Goal: Task Accomplishment & Management: Manage account settings

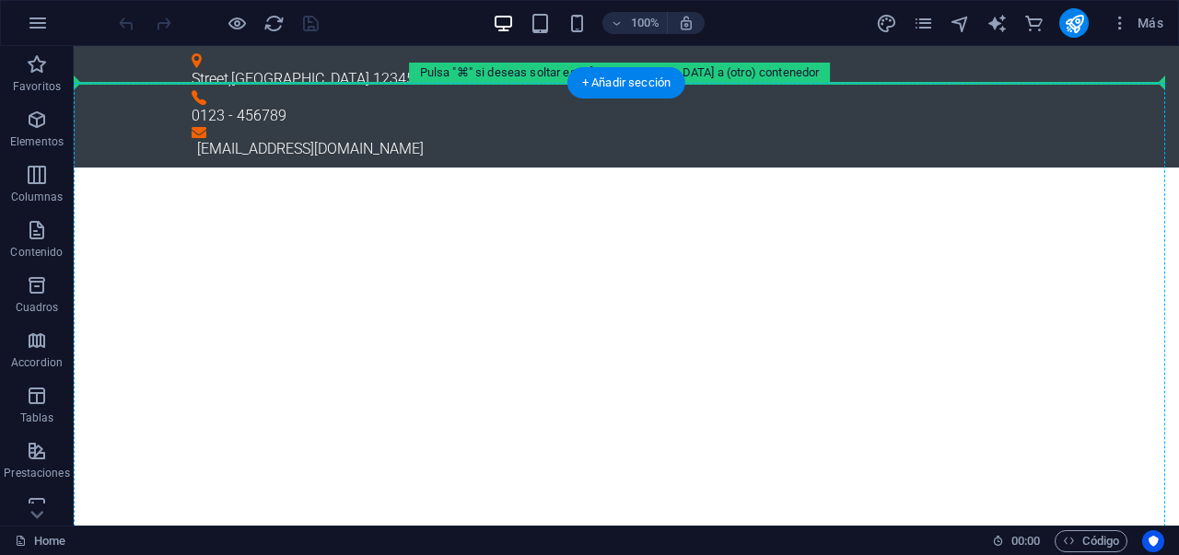
drag, startPoint x: 368, startPoint y: 199, endPoint x: 389, endPoint y: 84, distance: 117.1
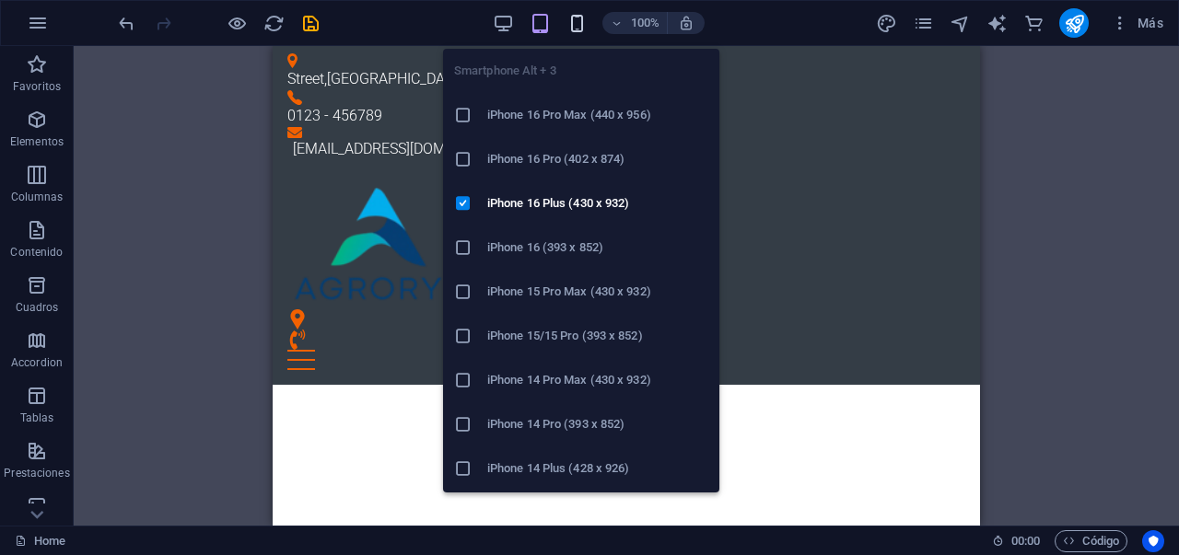
click at [578, 22] on icon "button" at bounding box center [577, 23] width 21 height 21
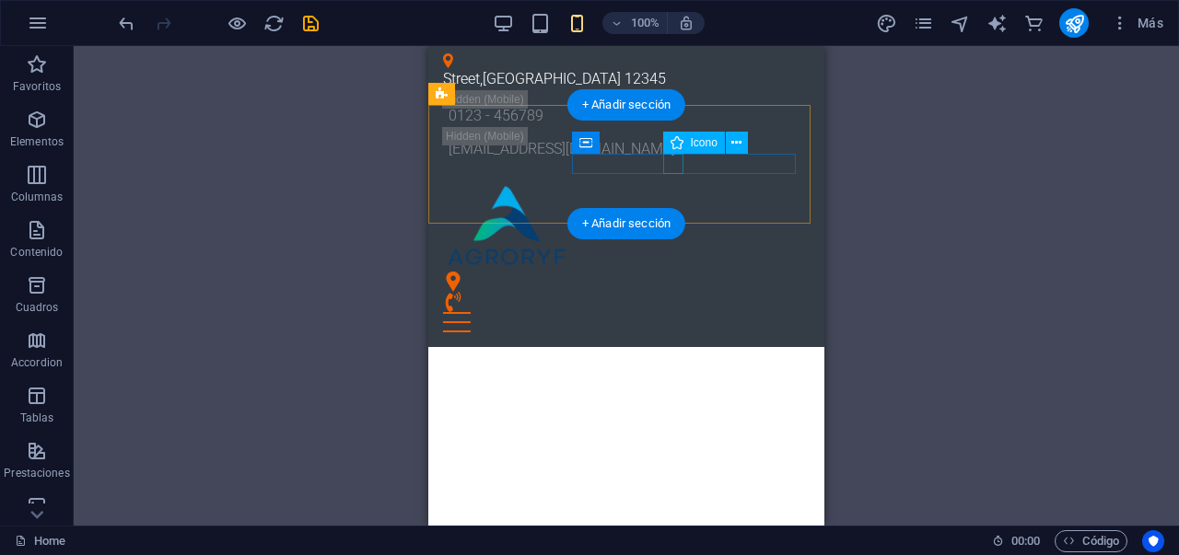
click at [683, 292] on figure at bounding box center [619, 302] width 352 height 20
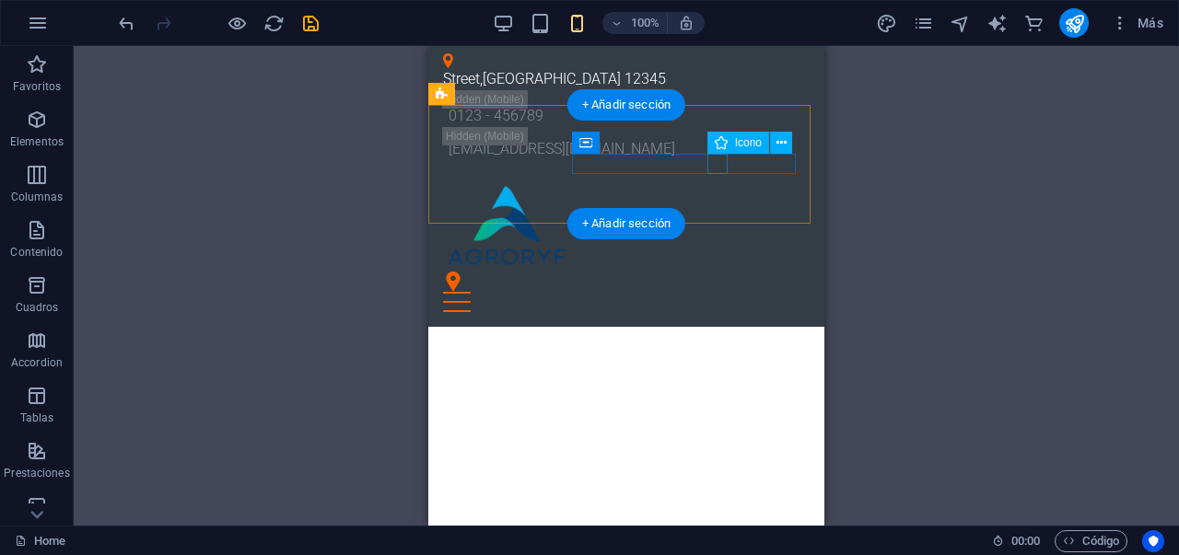
click at [717, 272] on figure at bounding box center [619, 282] width 352 height 20
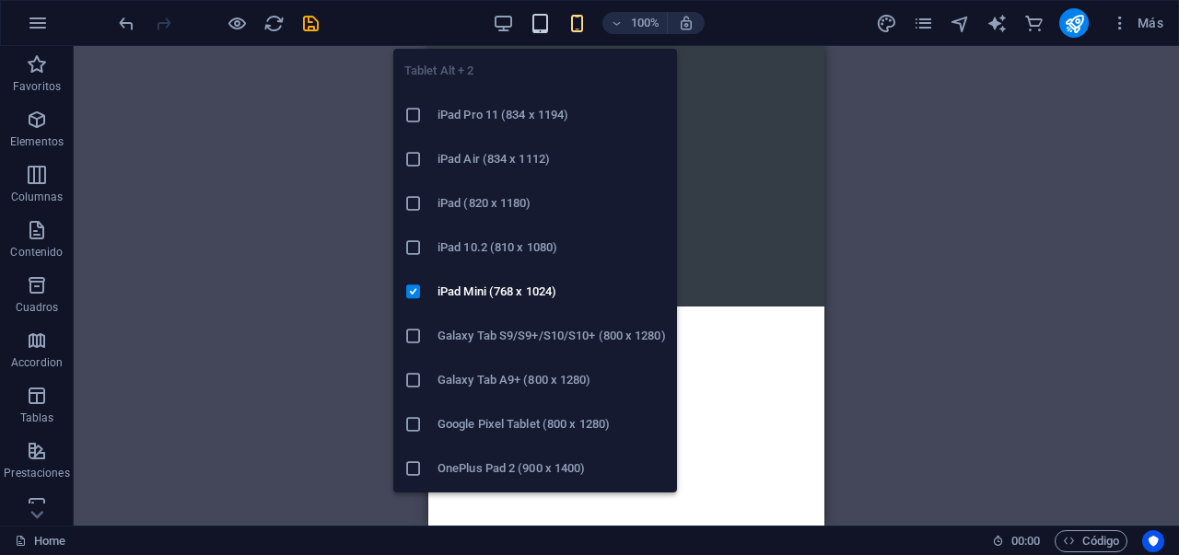
click at [535, 34] on div "Tablet Alt + 2 iPad Pro 11 (834 x 1194) iPad Air (834 x 1112) iPad (820 x 1180)…" at bounding box center [535, 263] width 284 height 459
click at [538, 28] on icon "button" at bounding box center [540, 23] width 21 height 21
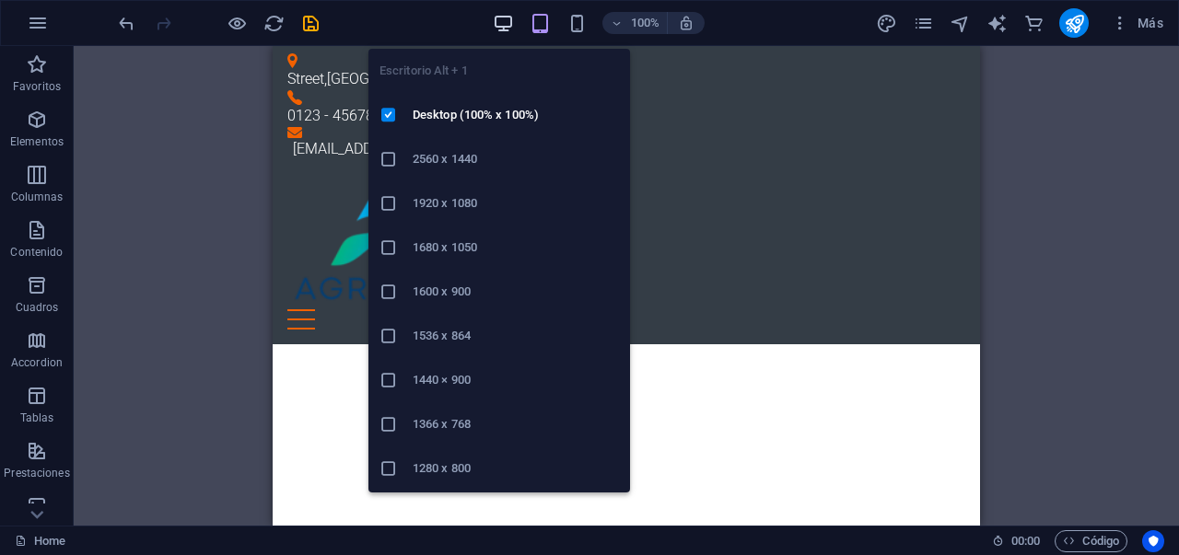
click at [512, 29] on icon "button" at bounding box center [503, 23] width 21 height 21
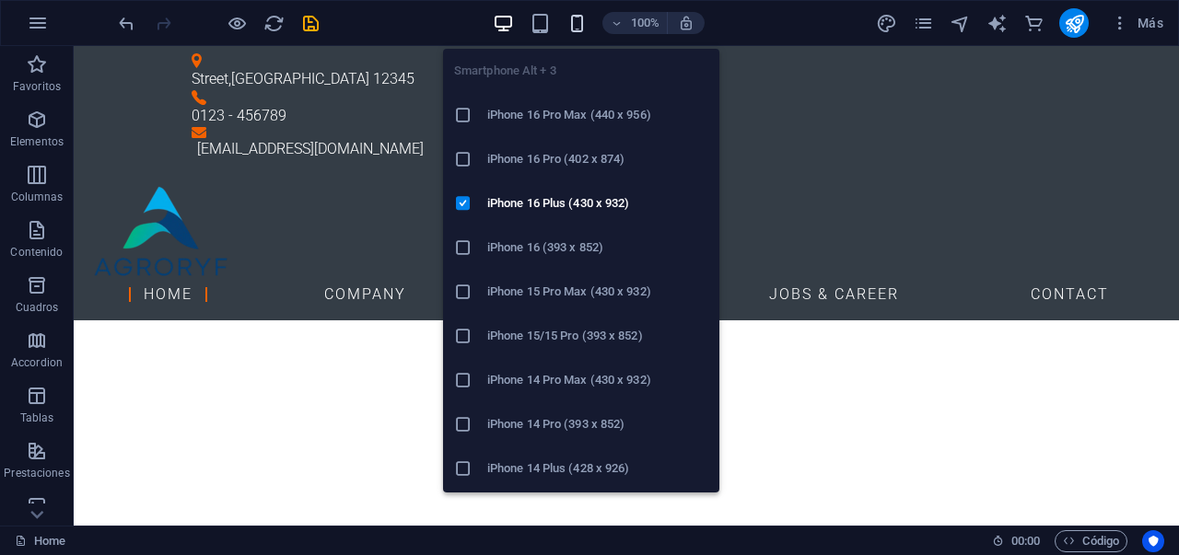
click at [569, 18] on icon "button" at bounding box center [577, 23] width 21 height 21
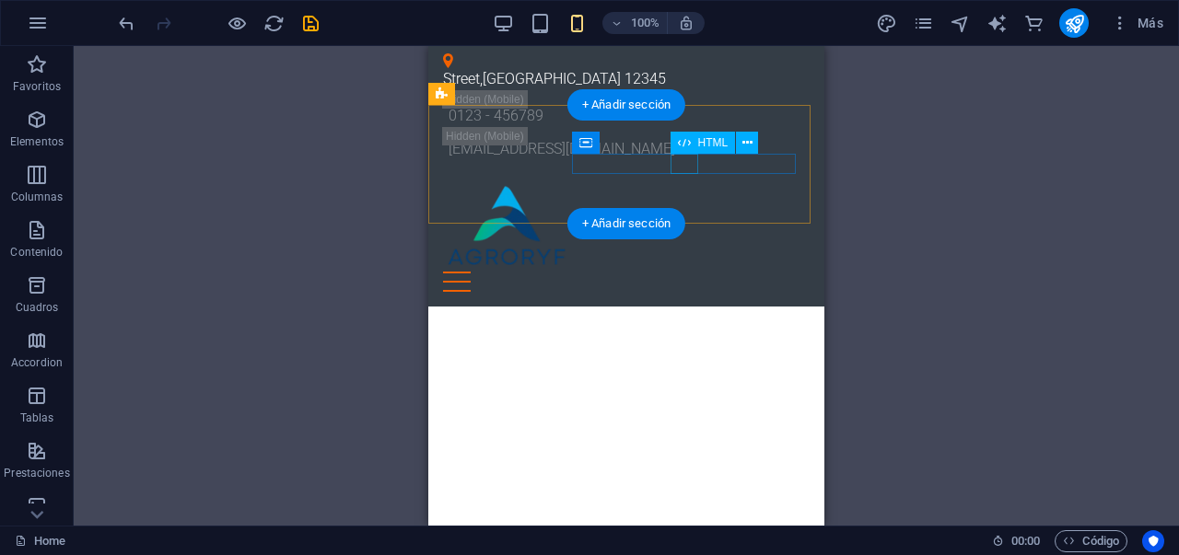
click at [683, 272] on div at bounding box center [626, 282] width 367 height 20
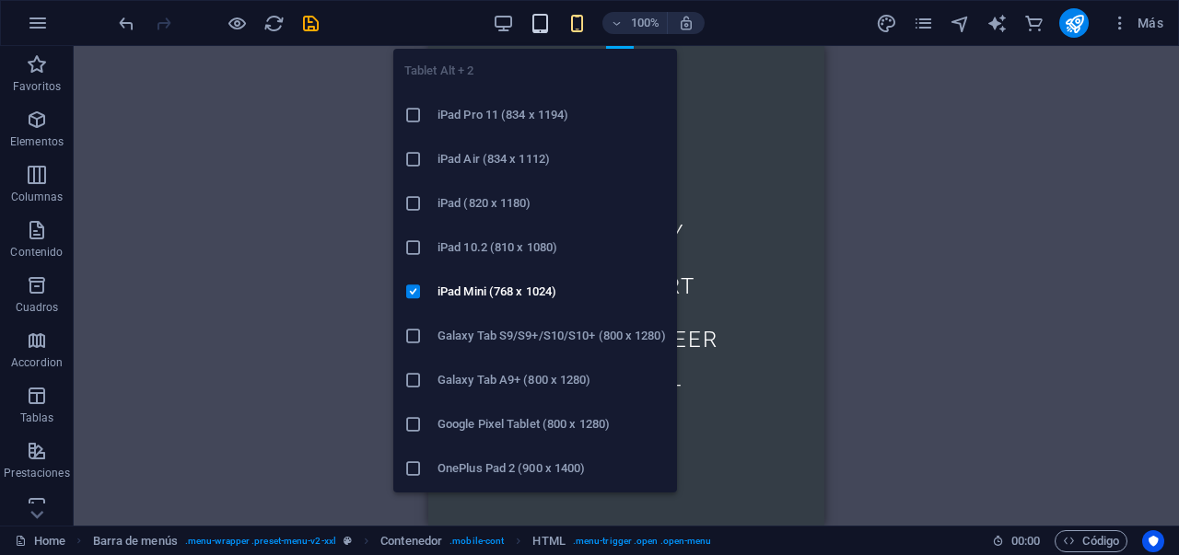
click at [551, 22] on span "button" at bounding box center [540, 23] width 22 height 21
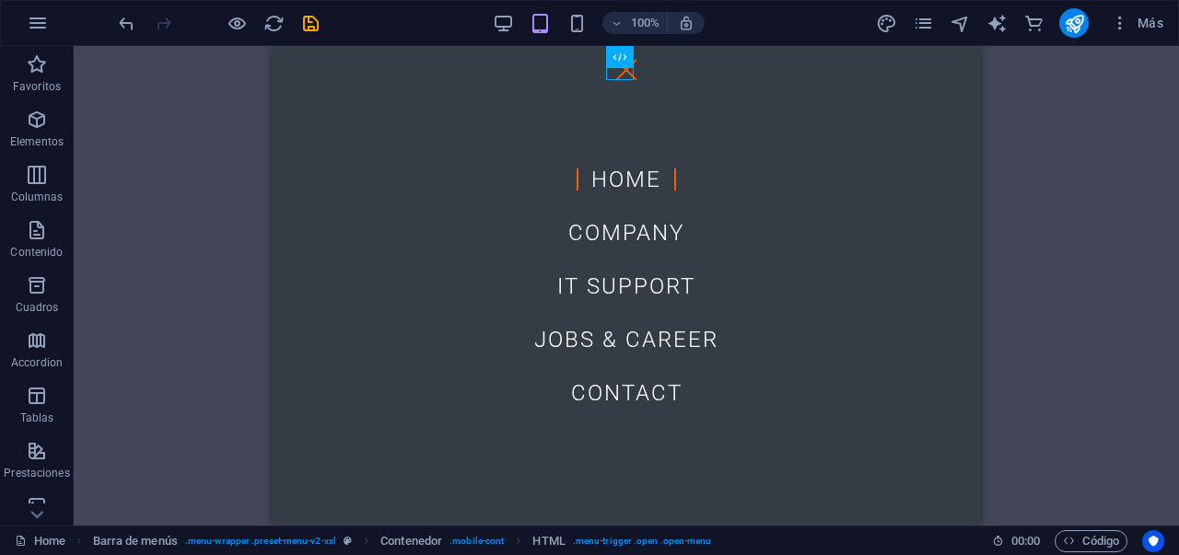
click at [482, 30] on div "100% Más" at bounding box center [643, 22] width 1056 height 29
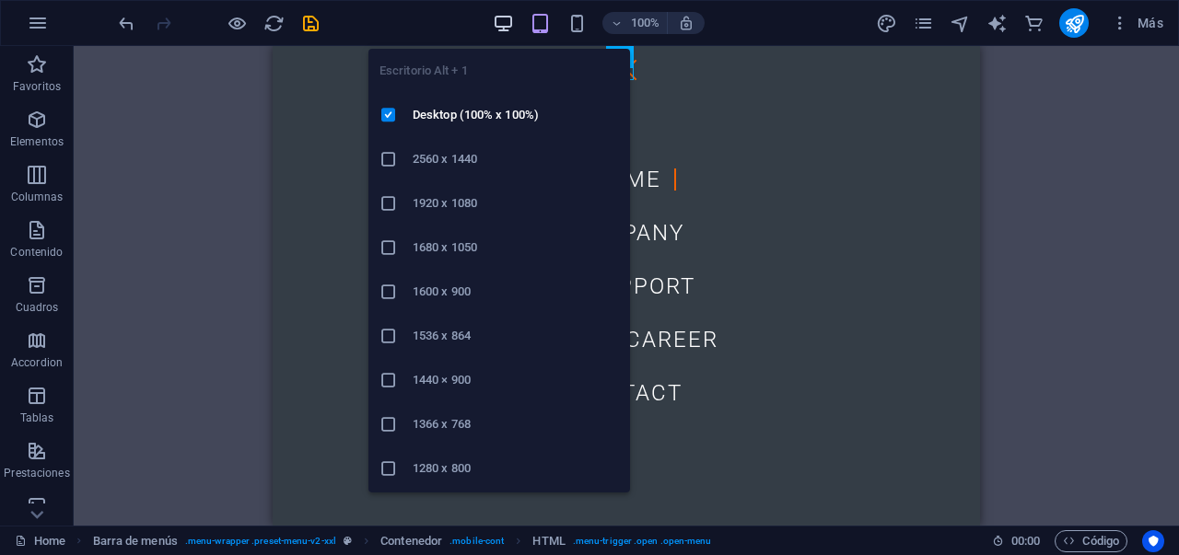
click at [498, 30] on icon "button" at bounding box center [503, 23] width 21 height 21
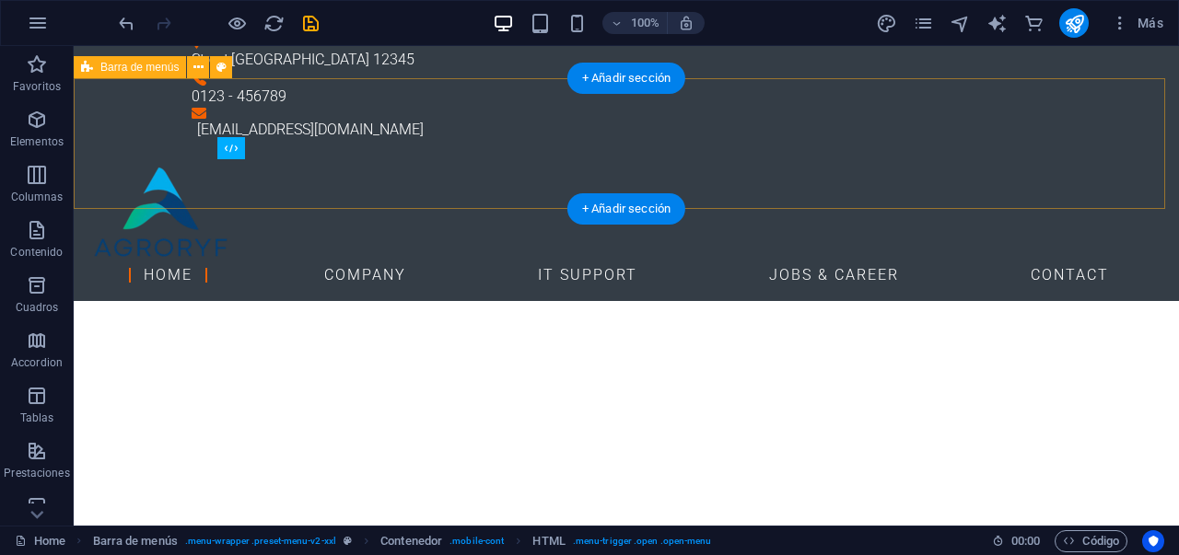
scroll to position [5, 0]
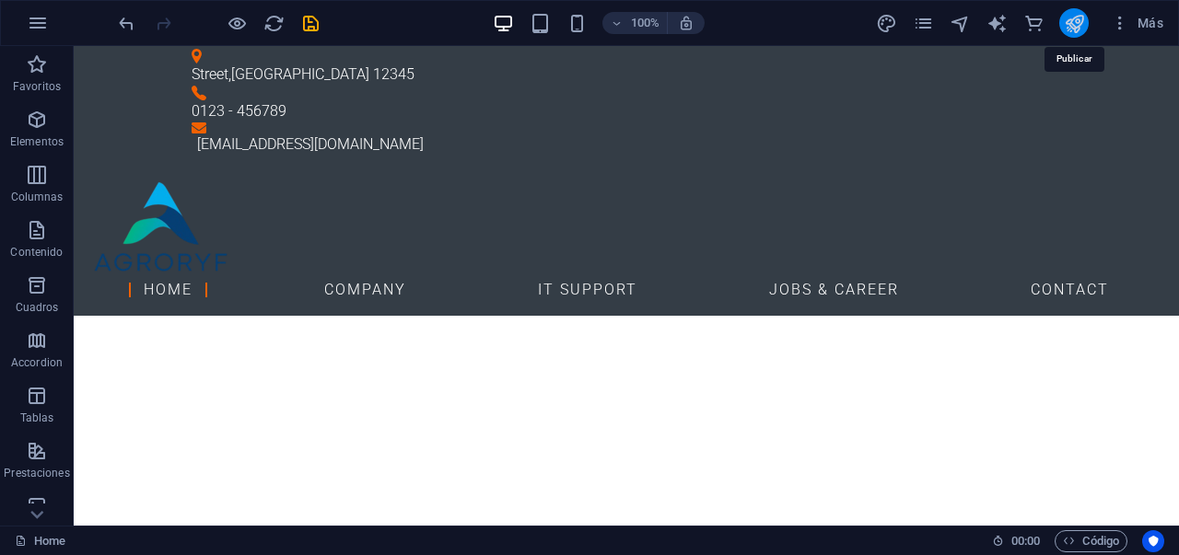
click at [1077, 24] on icon "publish" at bounding box center [1074, 23] width 21 height 21
click at [1076, 26] on icon "publish" at bounding box center [1074, 23] width 21 height 21
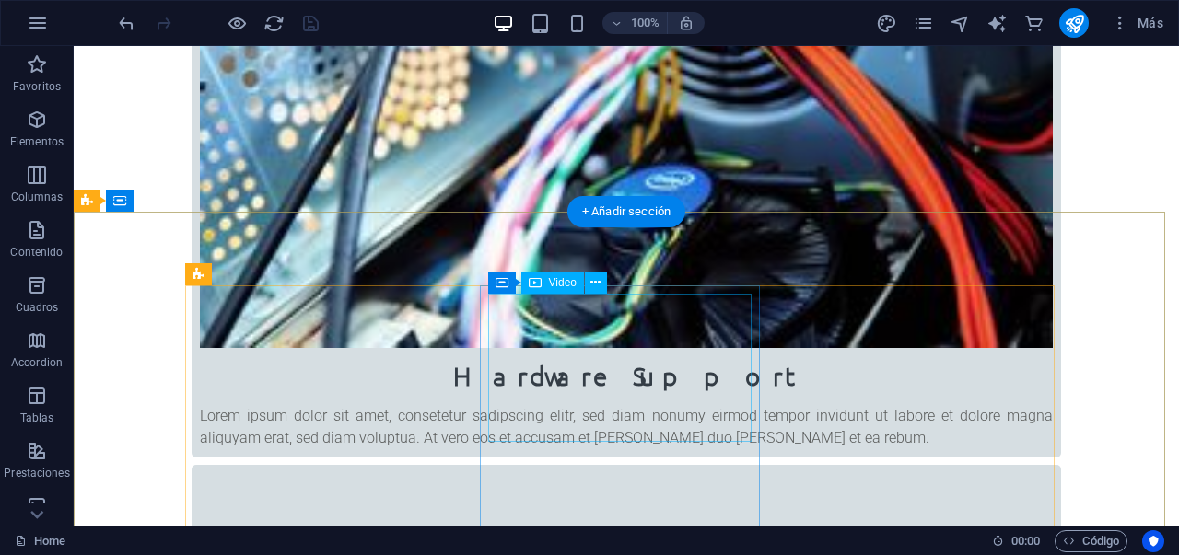
scroll to position [0, 0]
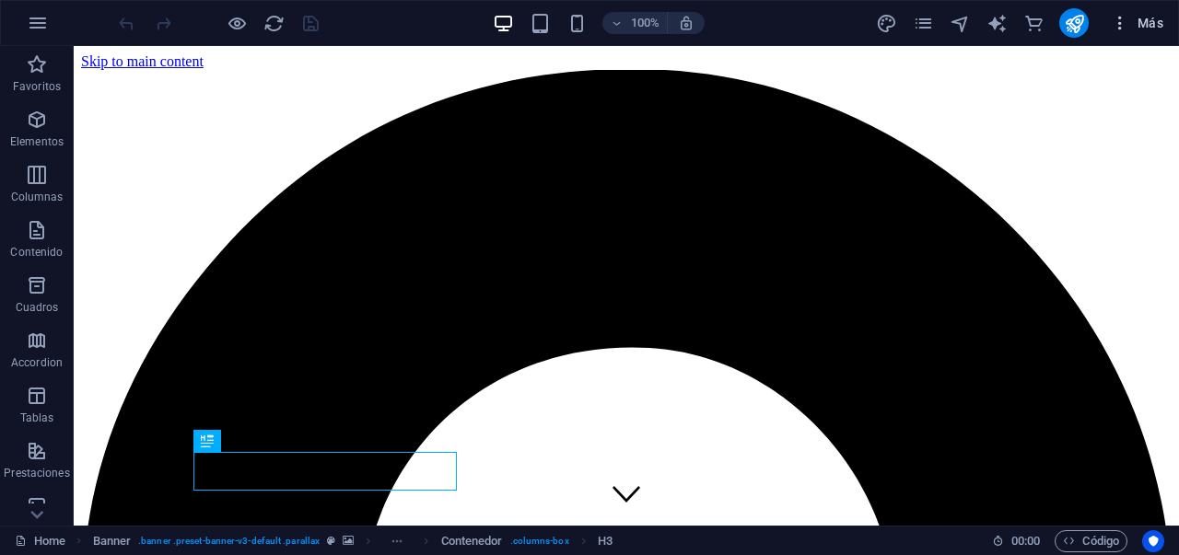
click at [1121, 27] on icon "button" at bounding box center [1120, 23] width 18 height 18
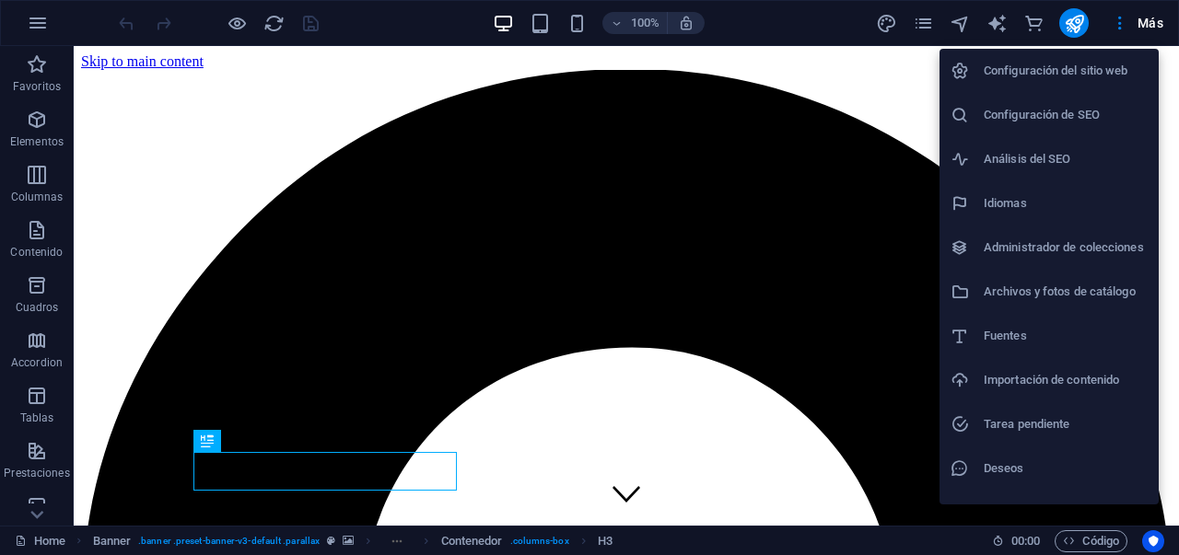
click at [1033, 388] on h6 "Importación de contenido" at bounding box center [1066, 380] width 164 height 22
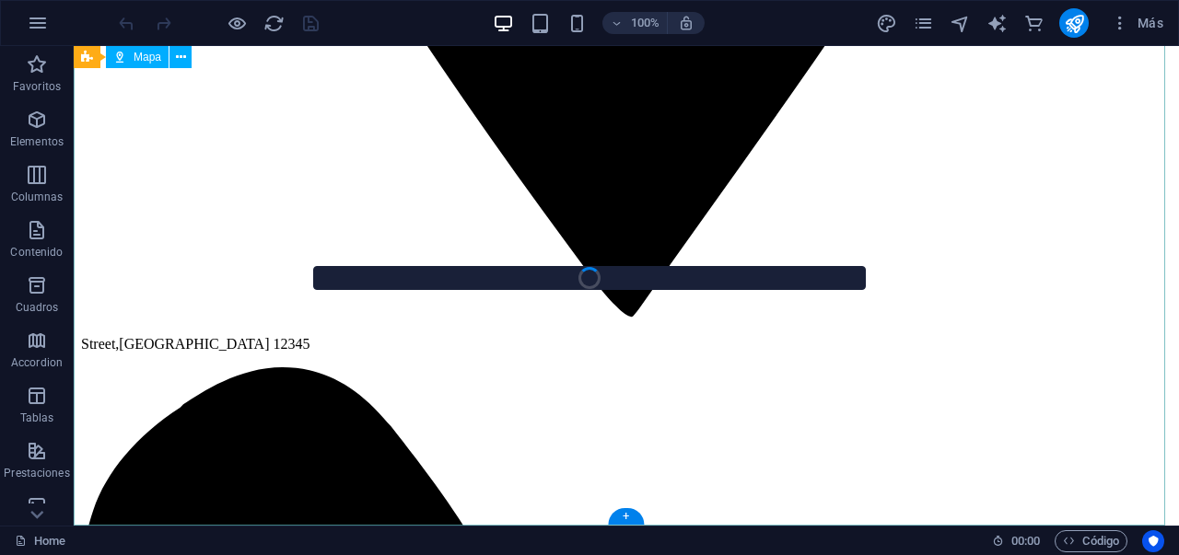
scroll to position [2502, 0]
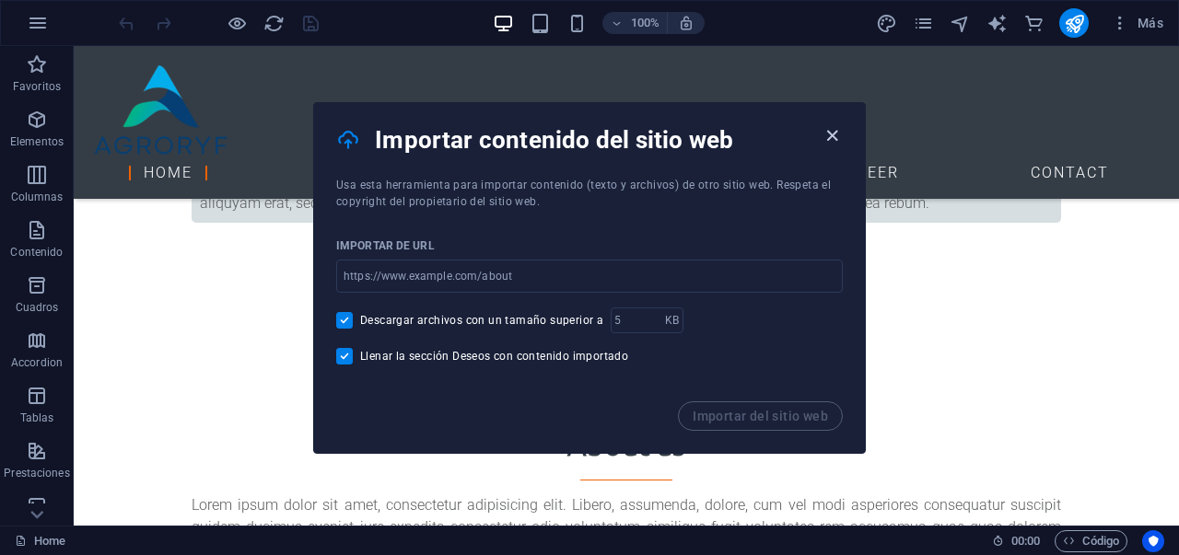
click at [819, 135] on h4 "Importar contenido del sitio web" at bounding box center [598, 139] width 446 height 29
click at [824, 135] on icon "button" at bounding box center [832, 135] width 21 height 21
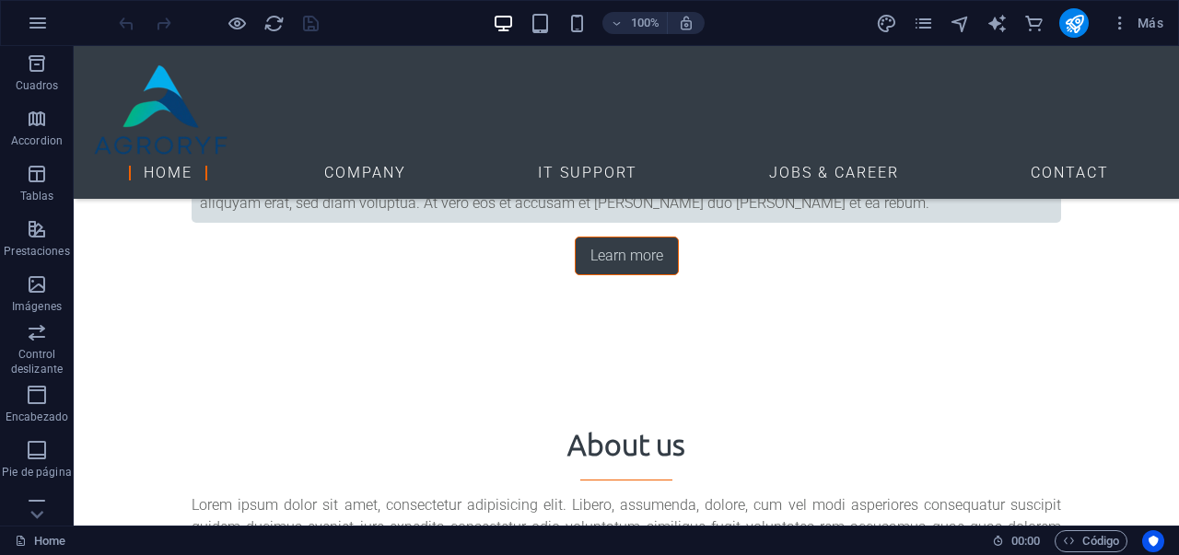
scroll to position [404, 0]
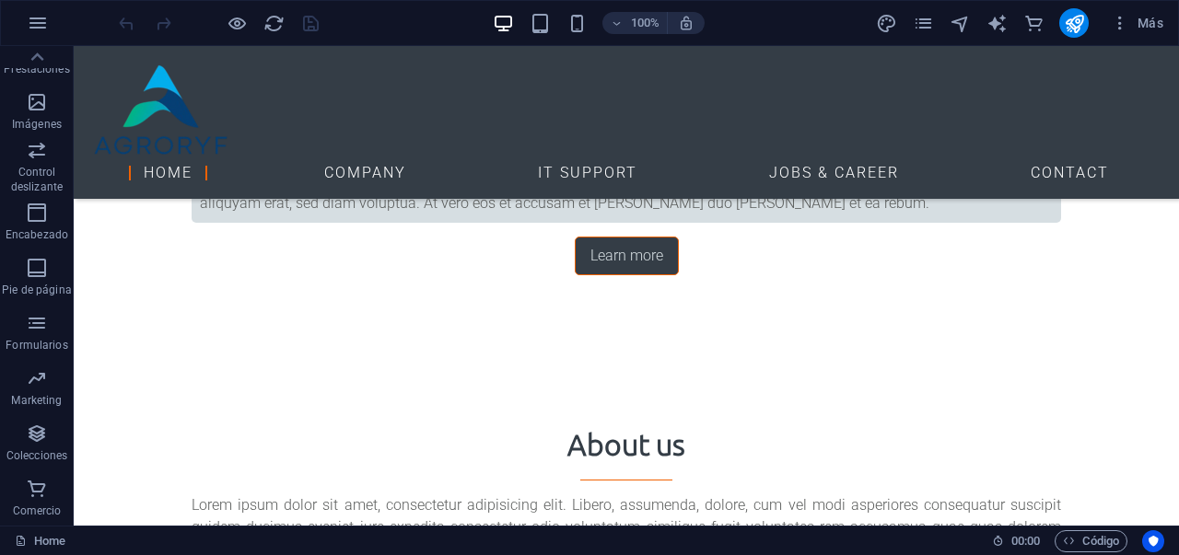
click at [46, 44] on div "100% Más" at bounding box center [589, 23] width 1177 height 44
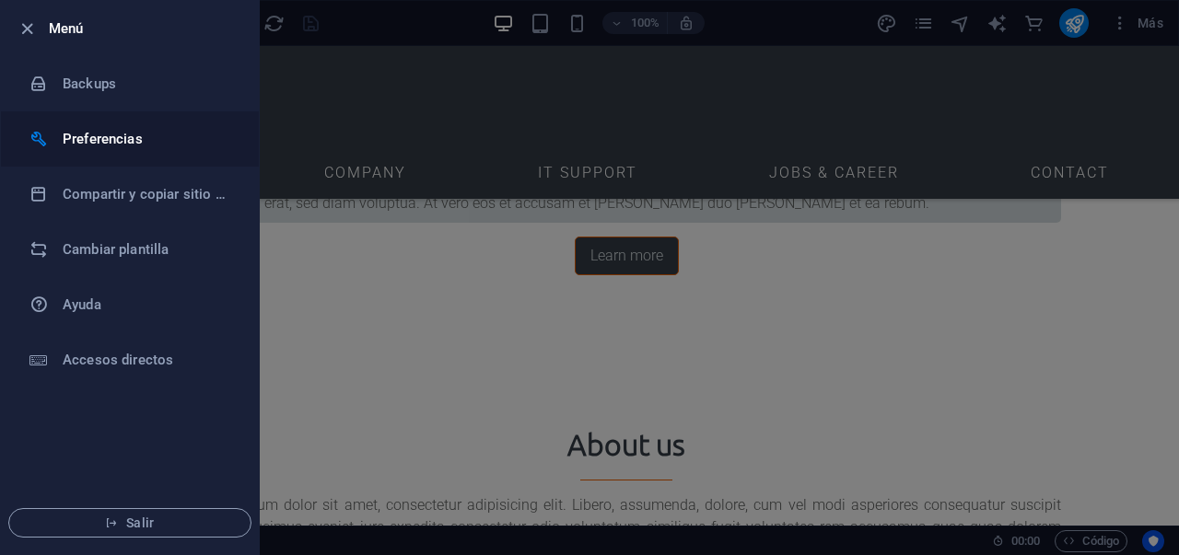
click at [121, 141] on h6 "Preferencias" at bounding box center [148, 139] width 170 height 22
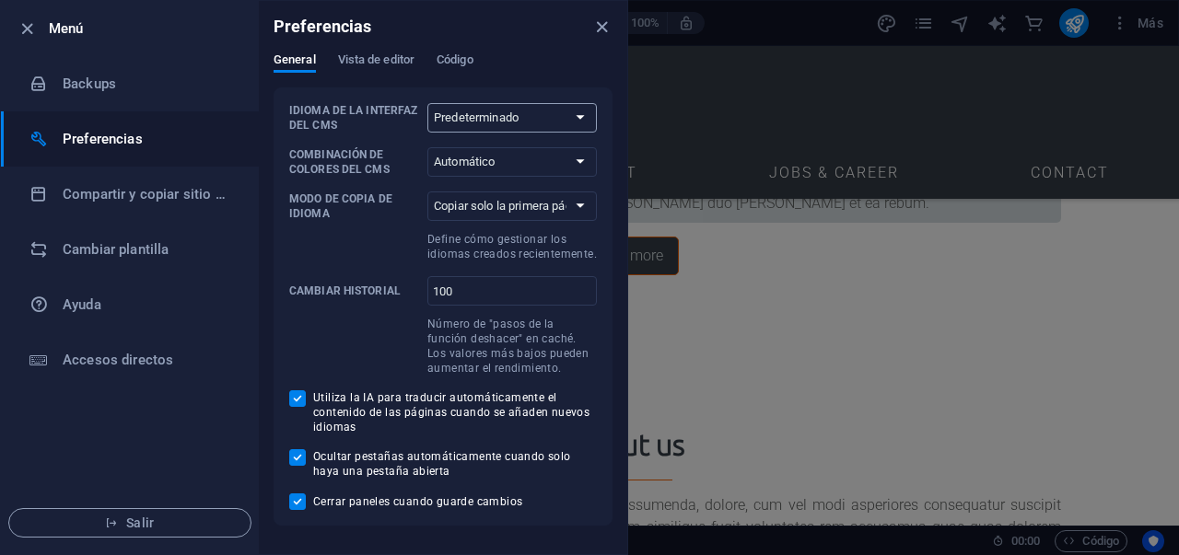
click at [516, 123] on select "Predeterminado Deutsch English Español Français Magyar Italiano Nederlands Pols…" at bounding box center [511, 117] width 169 height 29
select select "es"
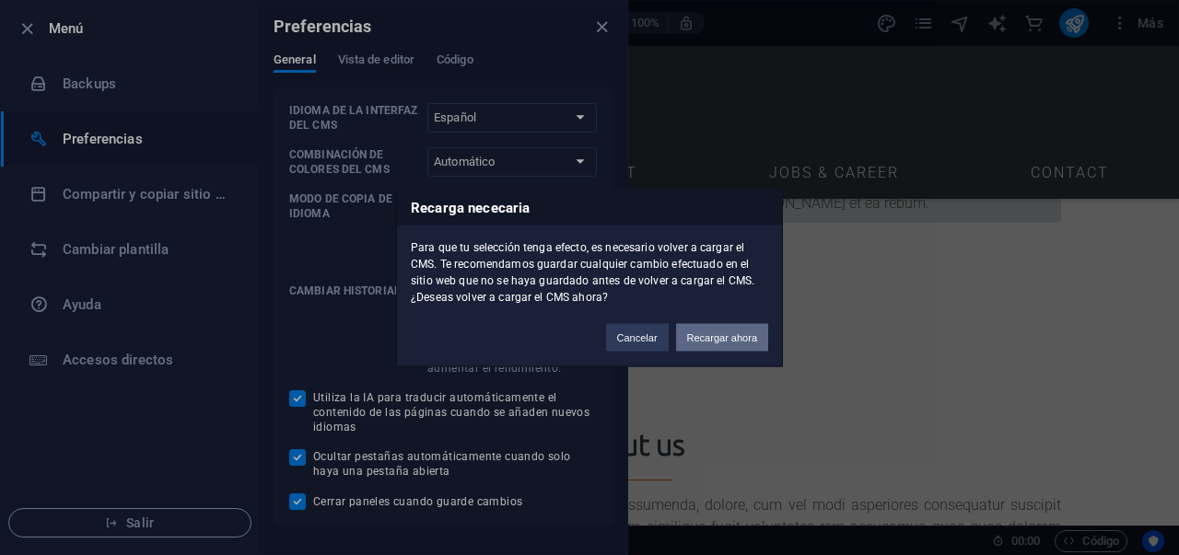
click at [716, 343] on button "Recargar ahora" at bounding box center [722, 337] width 92 height 28
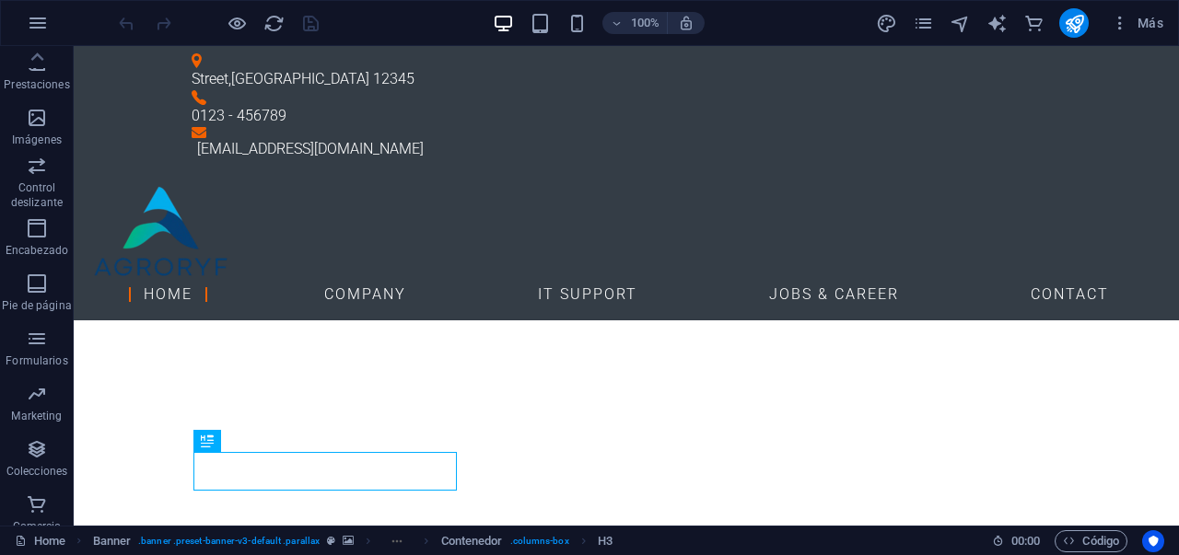
scroll to position [22, 0]
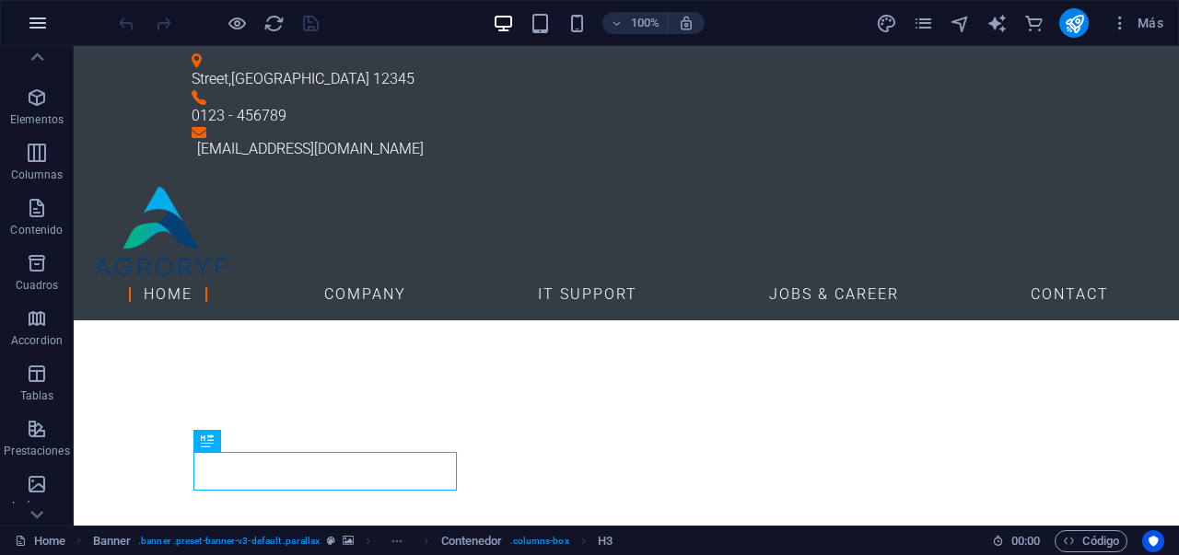
click at [40, 25] on icon "button" at bounding box center [38, 23] width 22 height 22
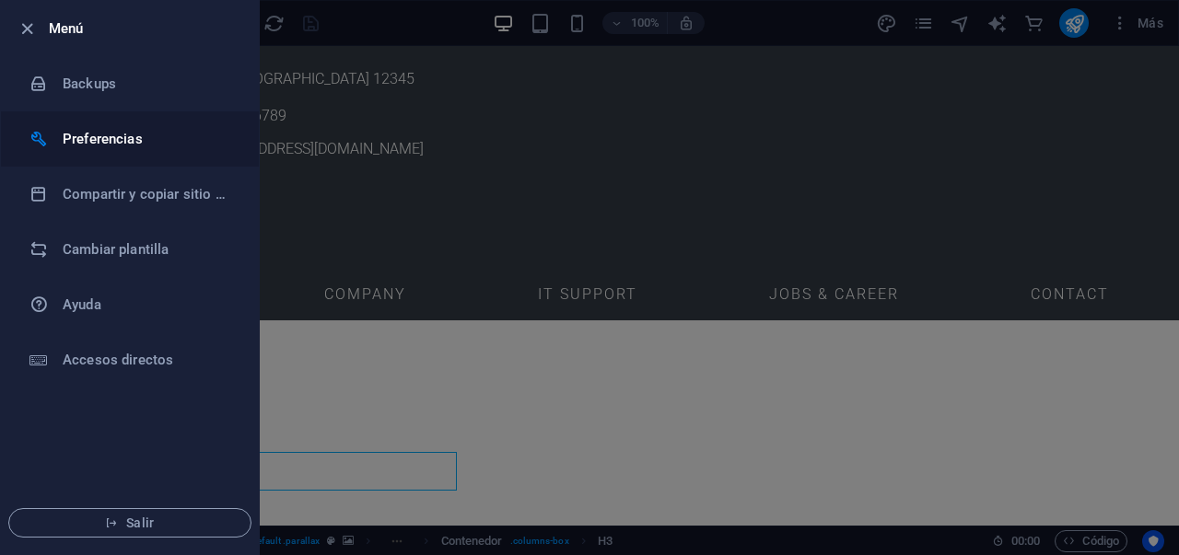
click at [131, 136] on h6 "Preferencias" at bounding box center [148, 139] width 170 height 22
select select "es"
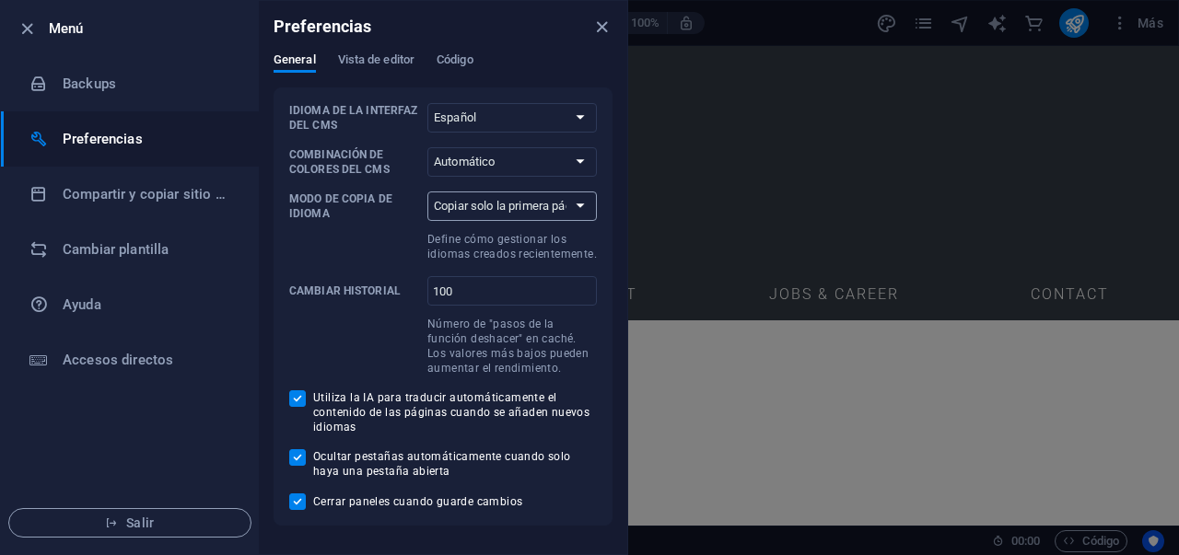
click at [575, 207] on select "Copiar solo la primera página Copiar todas las páginas" at bounding box center [511, 206] width 169 height 29
select select "all"
click at [373, 62] on span "Vista de editor" at bounding box center [376, 62] width 76 height 26
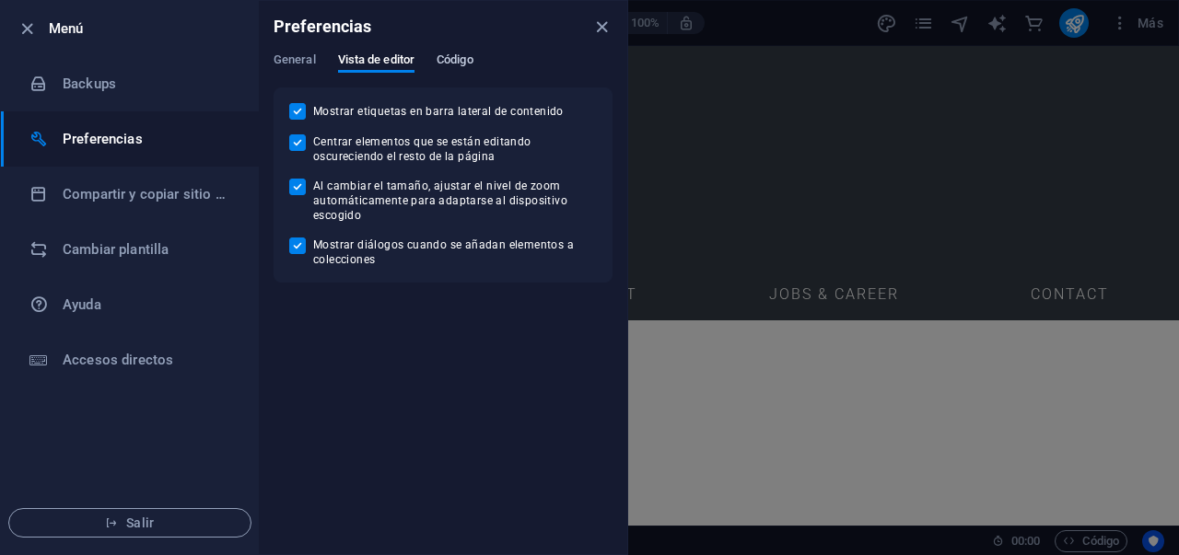
click at [448, 55] on span "Código" at bounding box center [455, 62] width 37 height 26
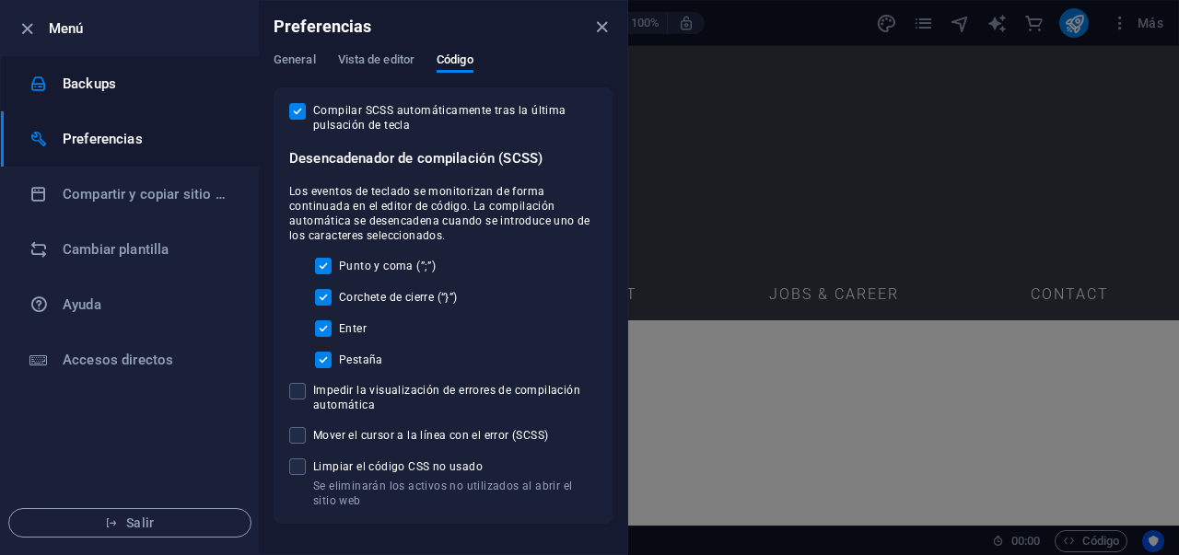
click at [83, 91] on h6 "Backups" at bounding box center [148, 84] width 170 height 22
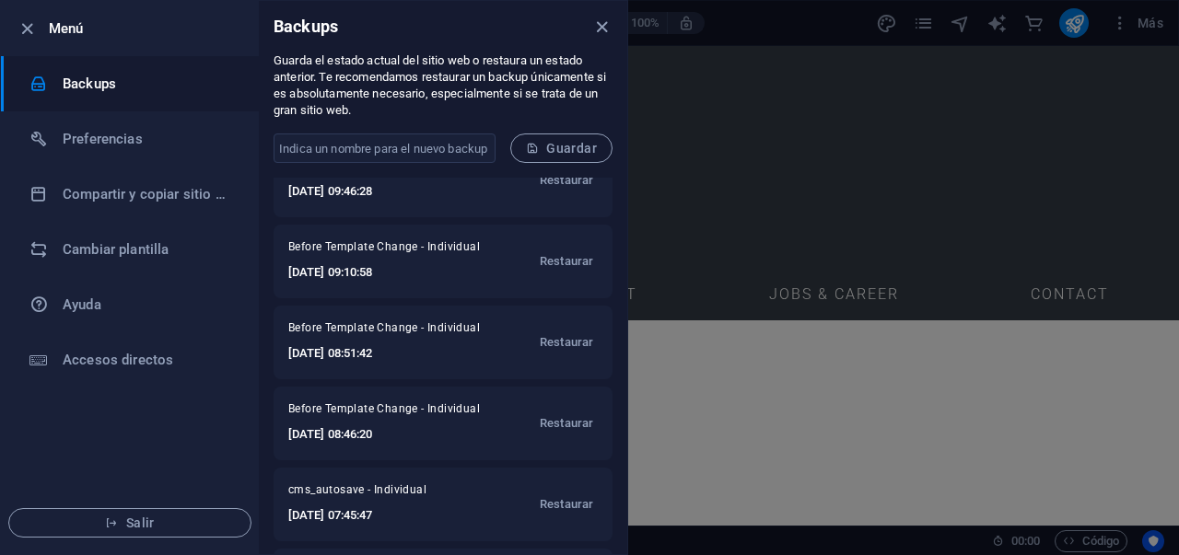
scroll to position [198, 0]
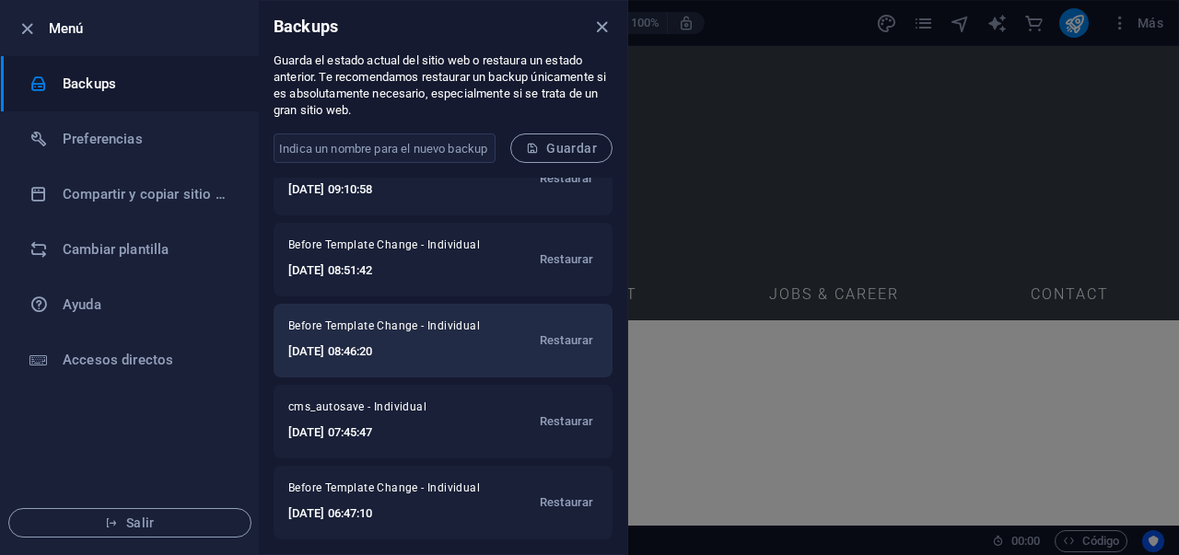
click at [450, 332] on span "Before Template Change - Individual" at bounding box center [388, 330] width 201 height 22
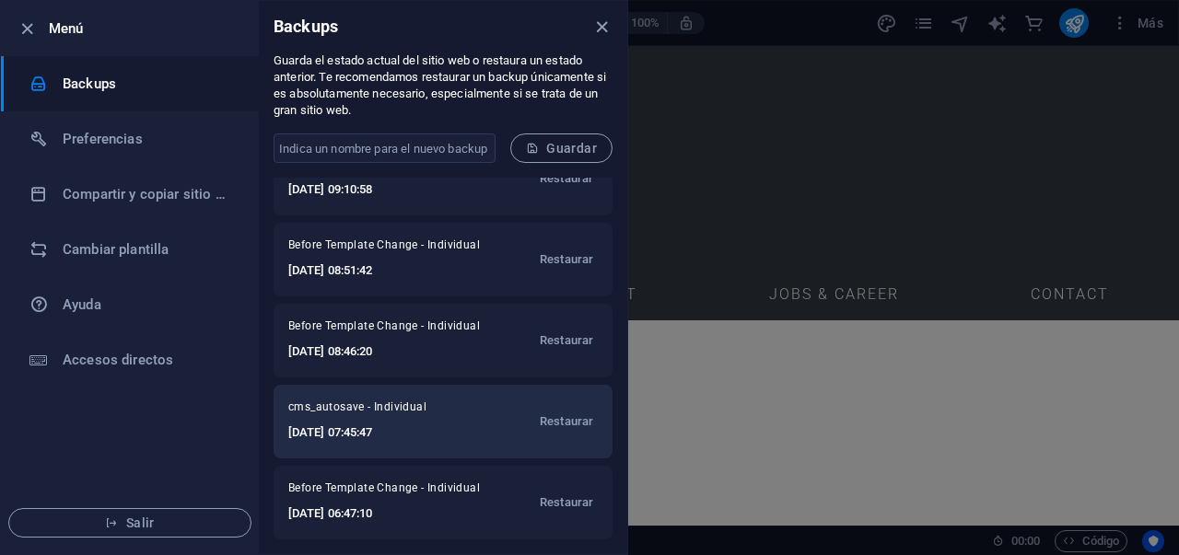
click at [461, 426] on div "cms_autosave - Individual 2025-09-03 07:45:47 Restaurar" at bounding box center [443, 422] width 339 height 74
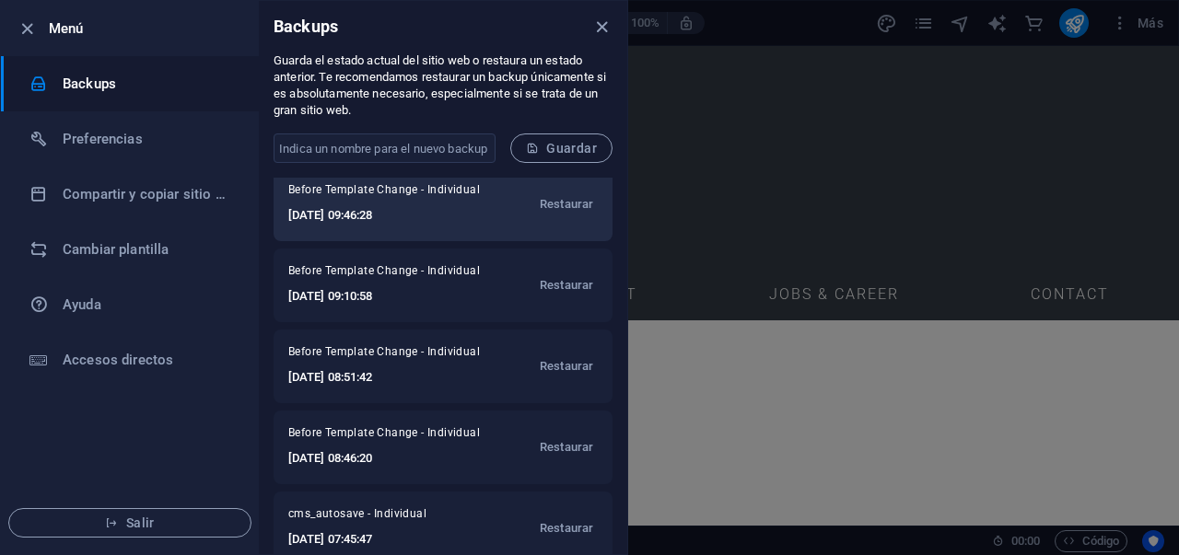
scroll to position [0, 0]
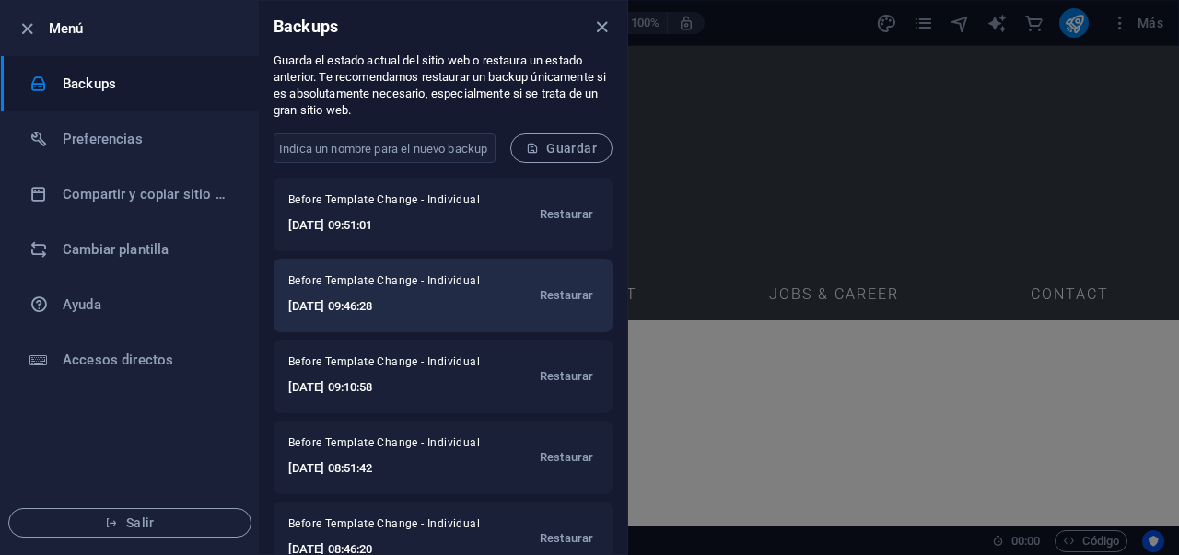
click at [463, 299] on h6 "2025-09-03 09:46:28" at bounding box center [388, 307] width 201 height 22
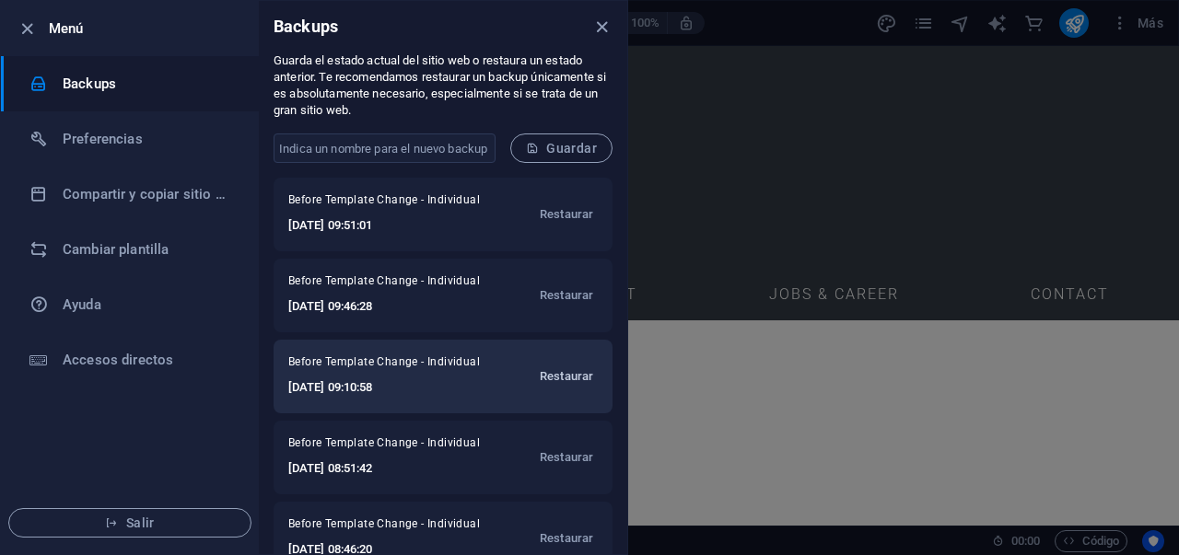
scroll to position [198, 0]
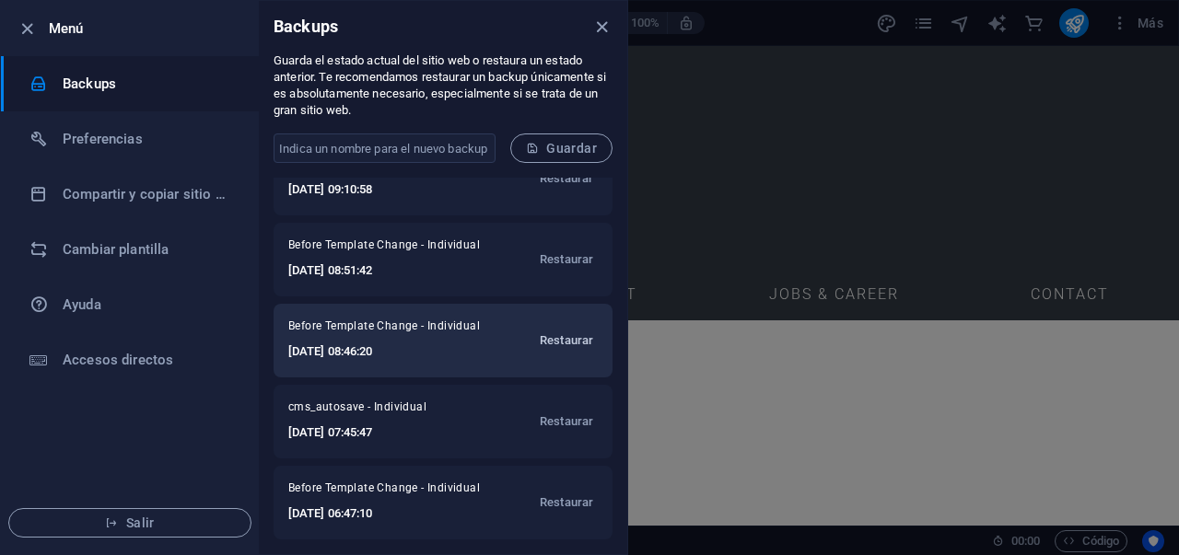
click at [571, 347] on span "Restaurar" at bounding box center [566, 341] width 53 height 22
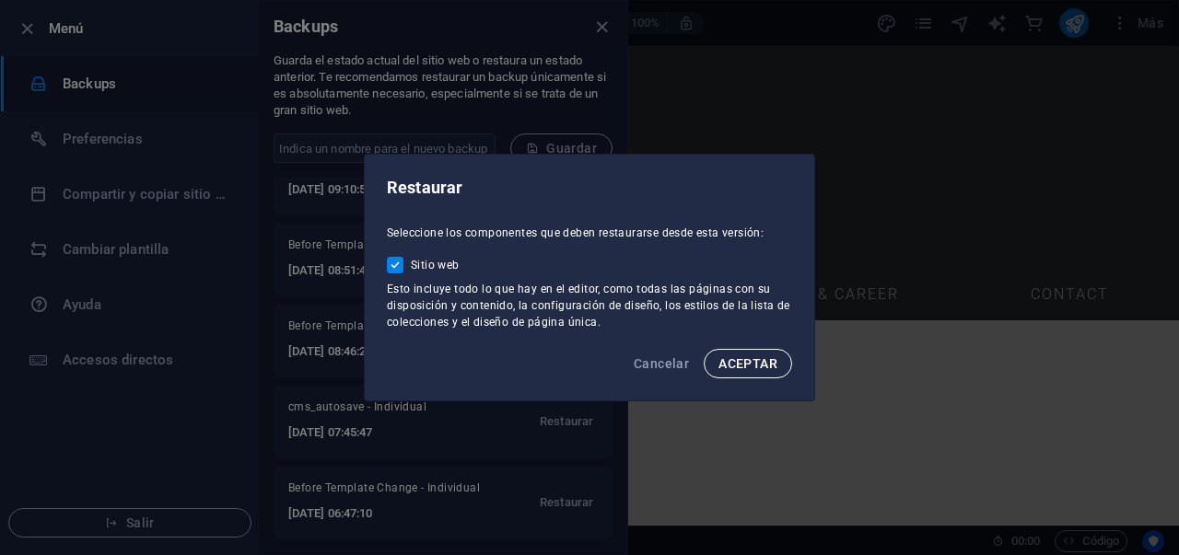
click at [736, 362] on span "ACEPTAR" at bounding box center [747, 363] width 59 height 15
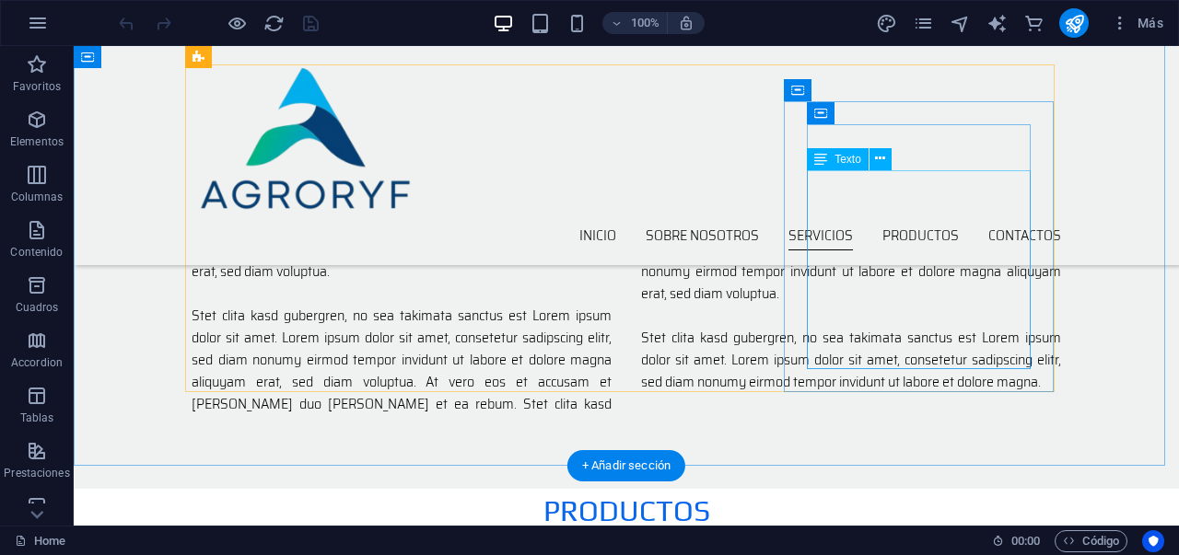
scroll to position [1583, 0]
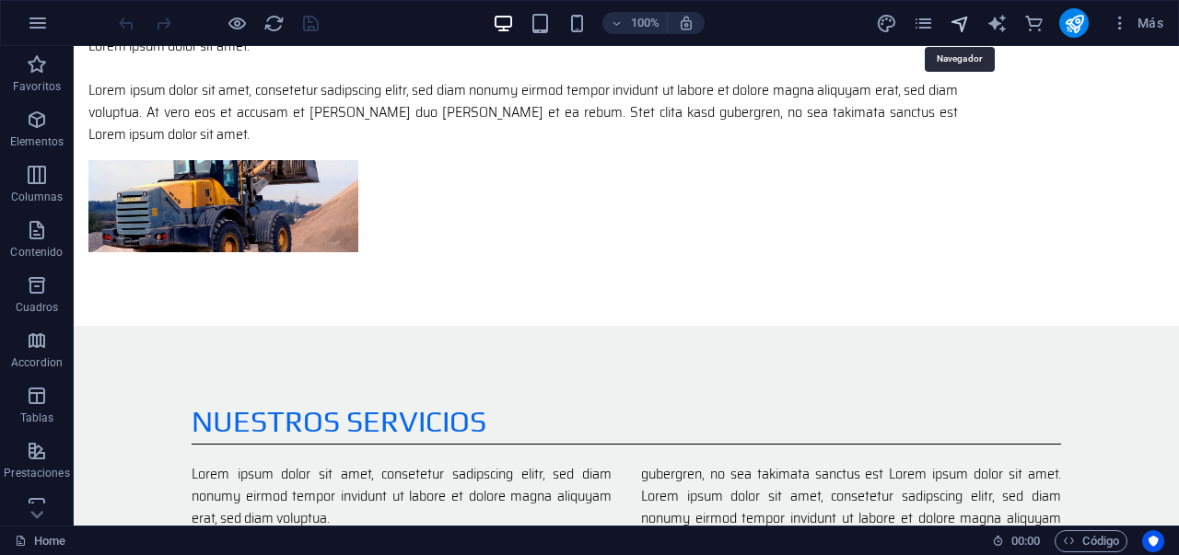
click at [0, 0] on icon "navigator" at bounding box center [0, 0] width 0 height 0
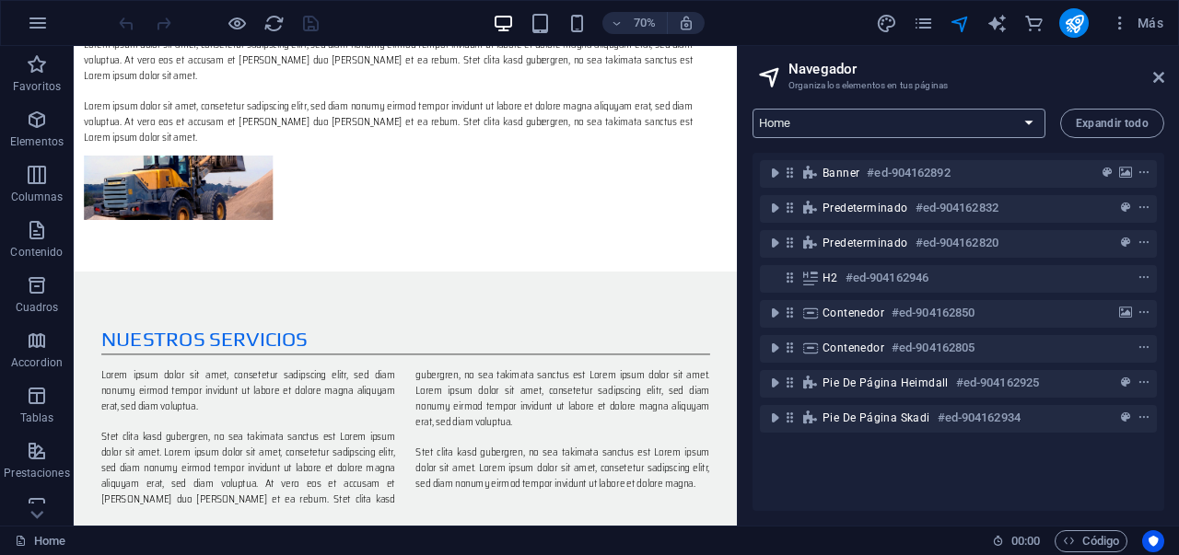
click at [1042, 124] on select "Home Subpage Legal Notice Privacy" at bounding box center [899, 123] width 293 height 29
click at [914, 25] on icon "pages" at bounding box center [923, 23] width 21 height 21
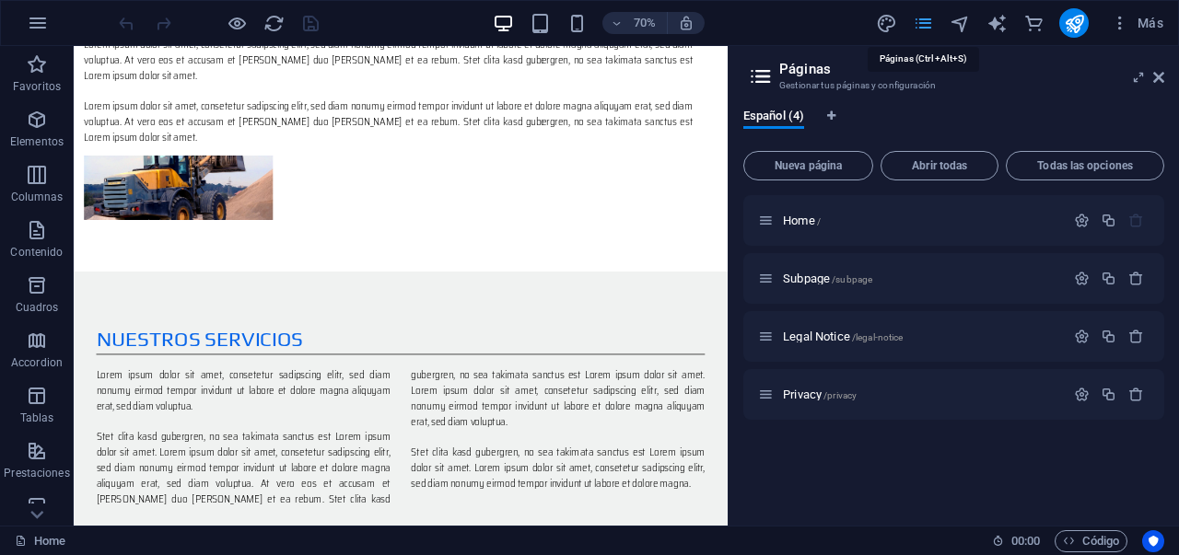
scroll to position [1627, 0]
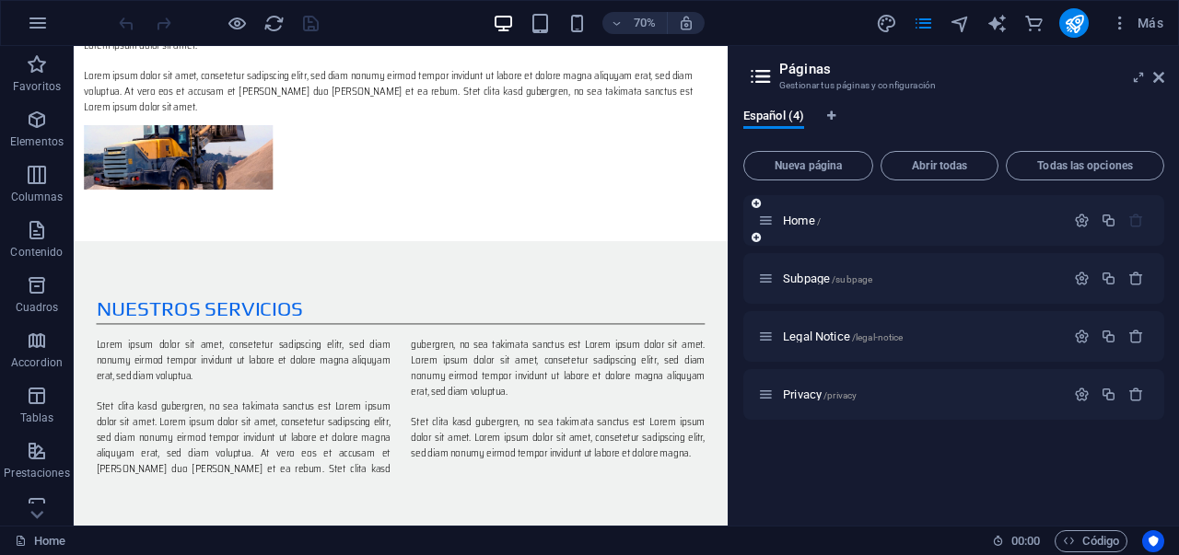
click at [1138, 223] on icon "button" at bounding box center [1136, 221] width 16 height 16
click at [0, 0] on icon "design" at bounding box center [0, 0] width 0 height 0
select select "px"
select select "300"
select select "px"
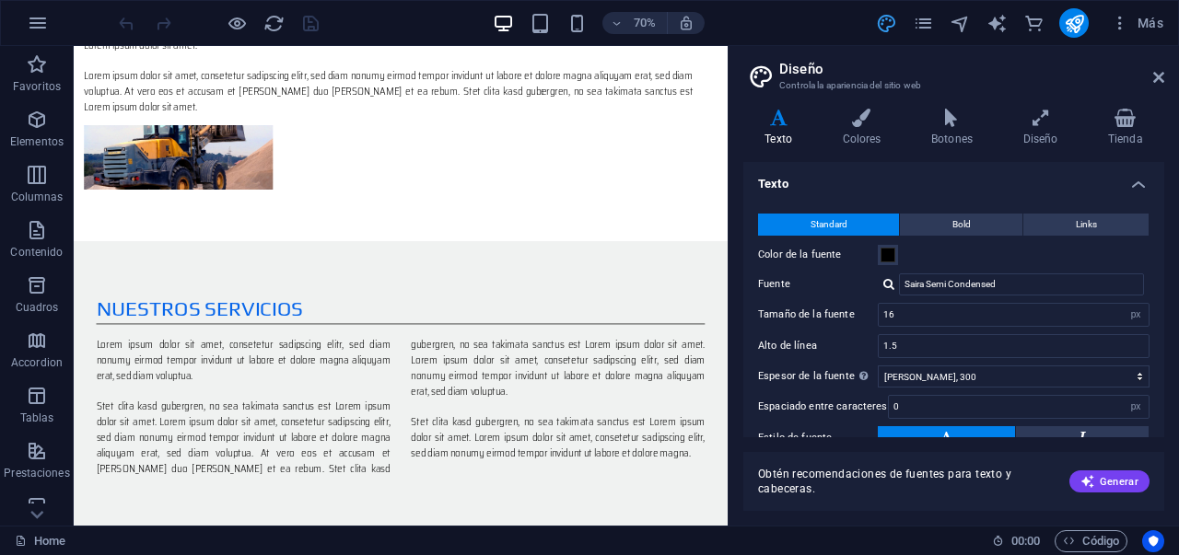
scroll to position [1670, 0]
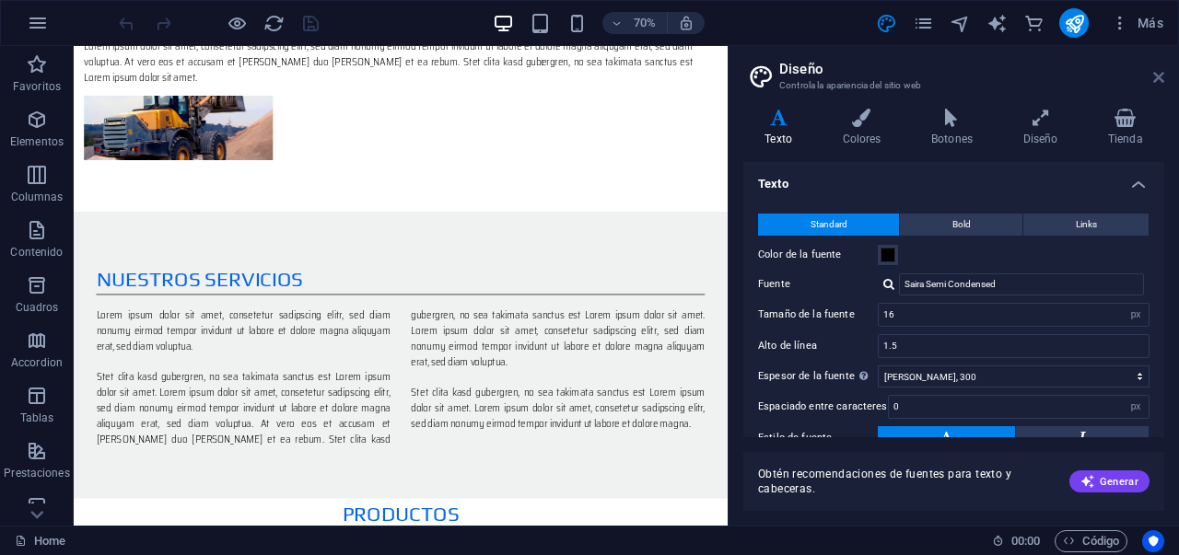
click at [1161, 76] on icon at bounding box center [1158, 77] width 11 height 15
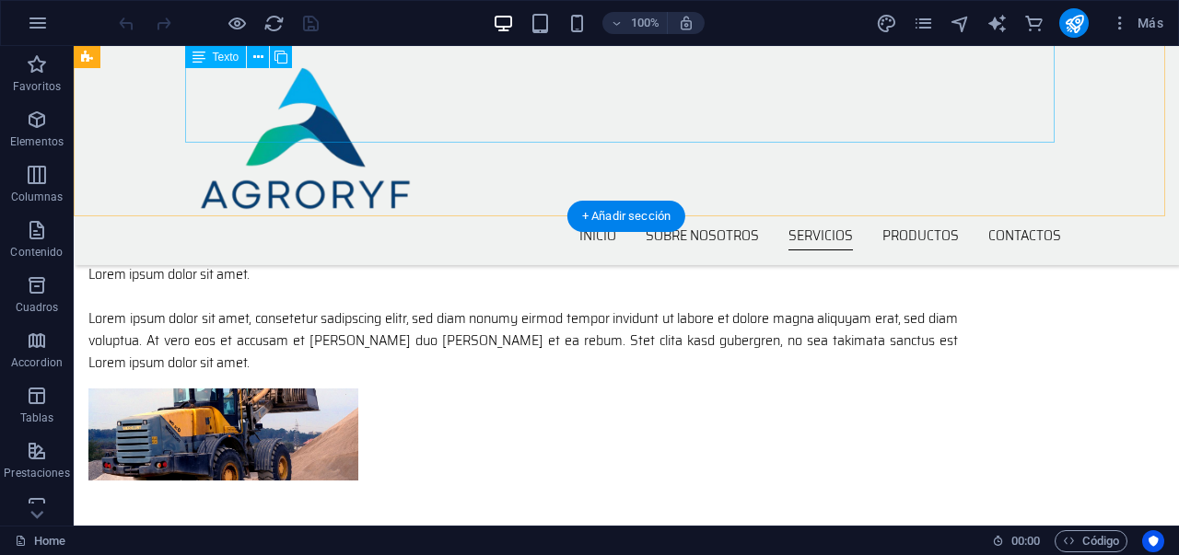
scroll to position [1314, 0]
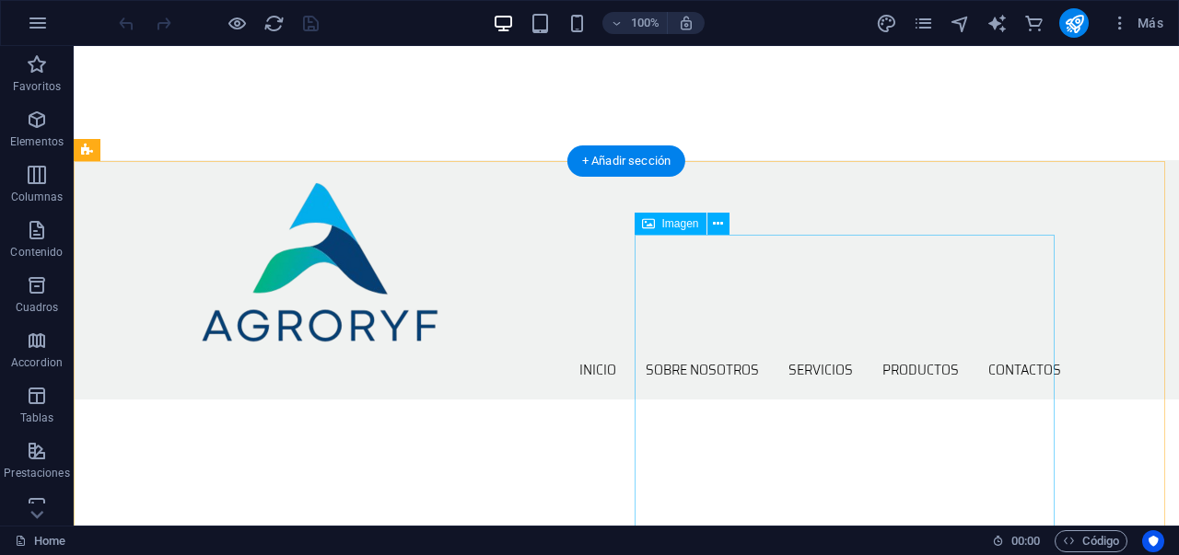
scroll to position [524, 0]
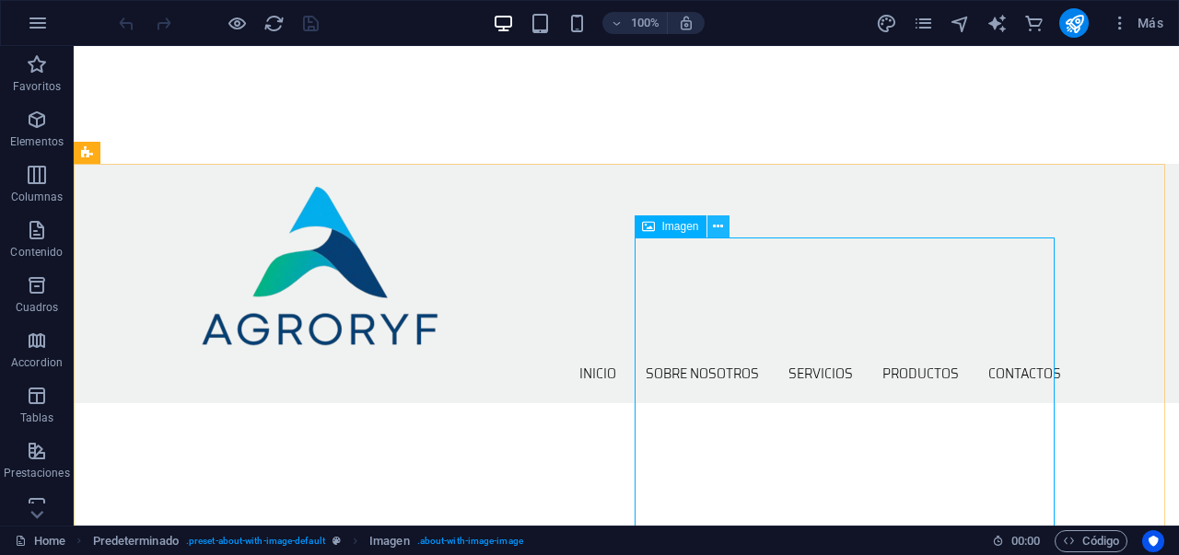
click at [715, 224] on icon at bounding box center [718, 226] width 10 height 19
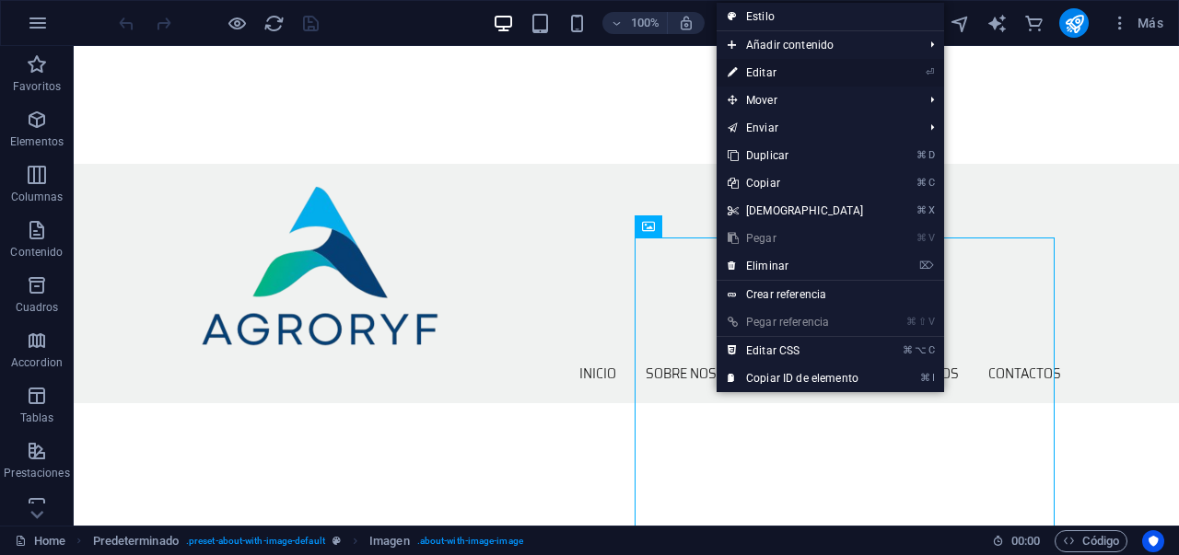
click at [765, 78] on link "⏎ Editar" at bounding box center [796, 73] width 158 height 28
select select "%"
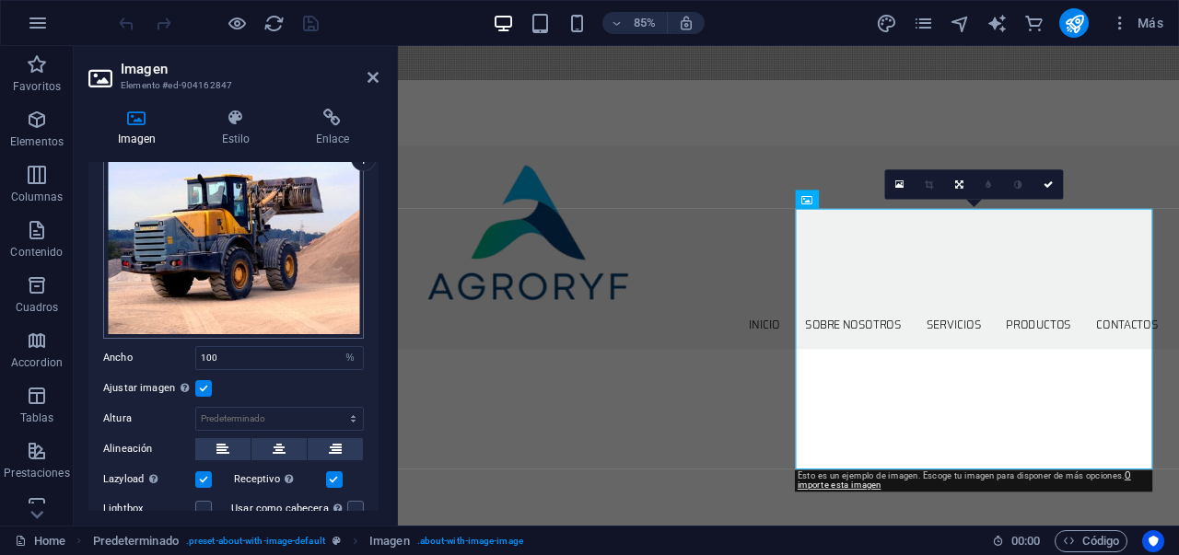
scroll to position [0, 0]
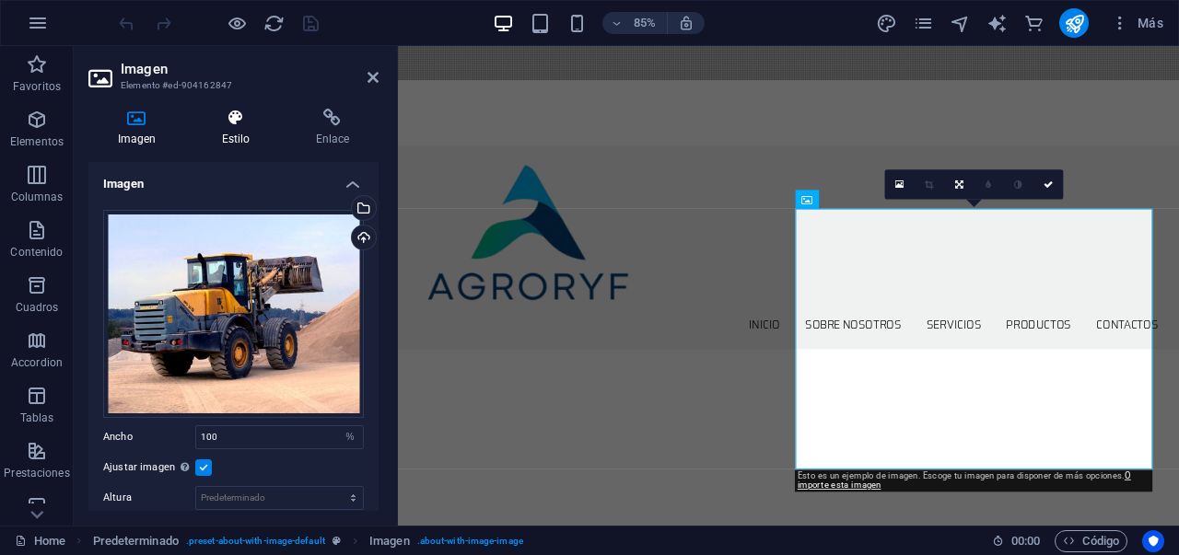
click at [237, 122] on icon at bounding box center [236, 118] width 87 height 18
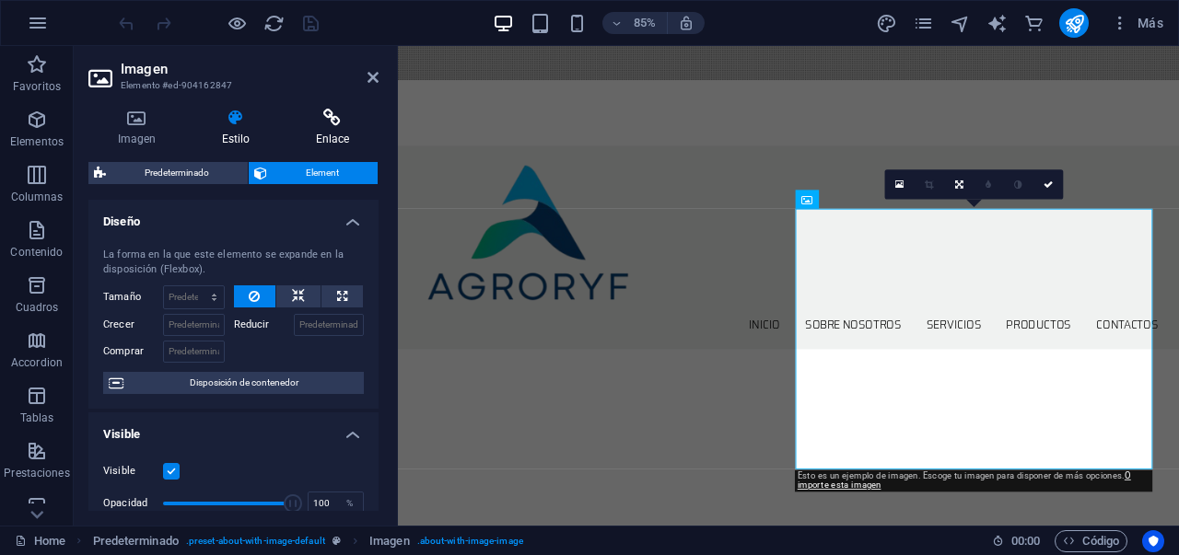
click at [330, 130] on h4 "Enlace" at bounding box center [332, 128] width 92 height 39
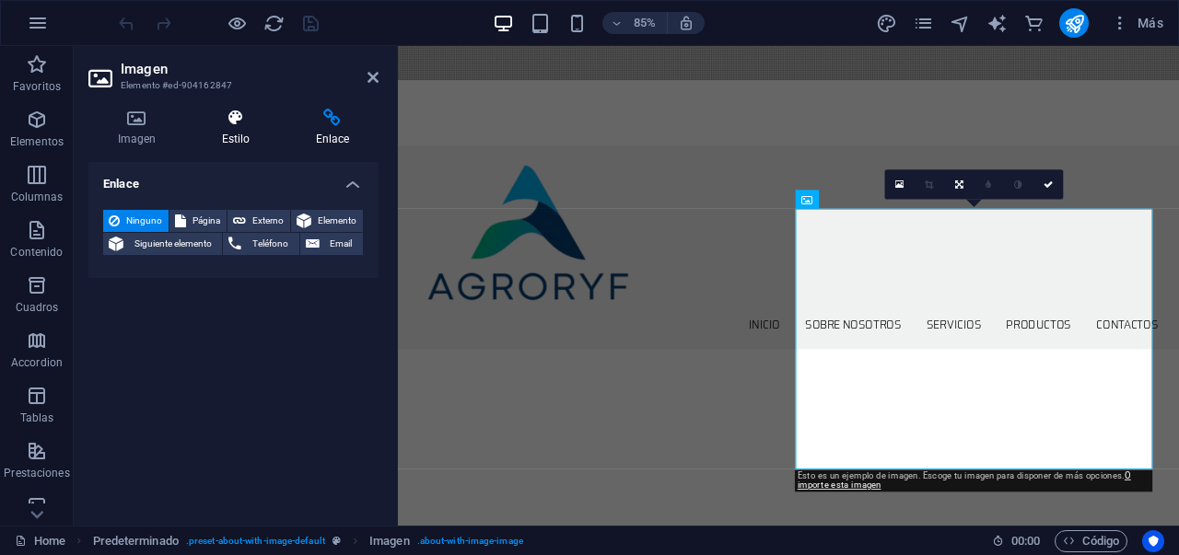
click at [237, 136] on h4 "Estilo" at bounding box center [240, 128] width 94 height 39
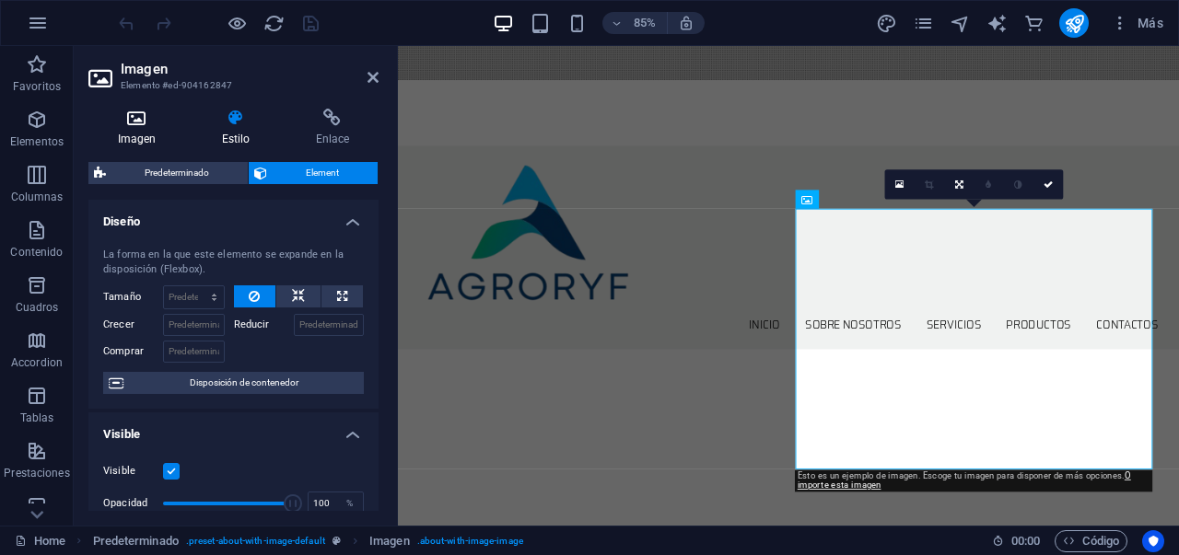
click at [140, 119] on icon at bounding box center [136, 118] width 97 height 18
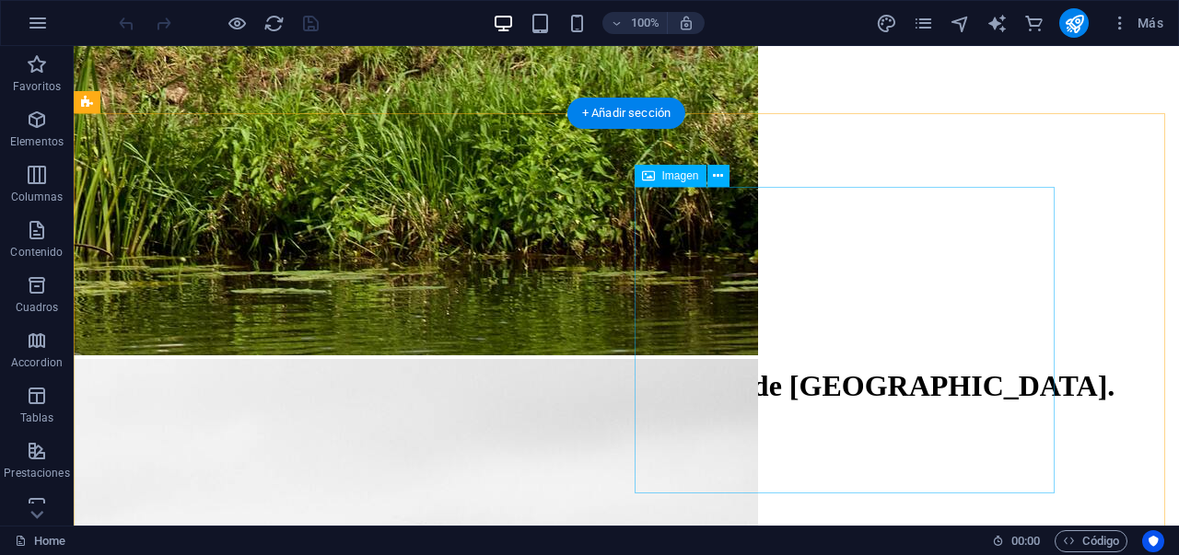
scroll to position [715, 0]
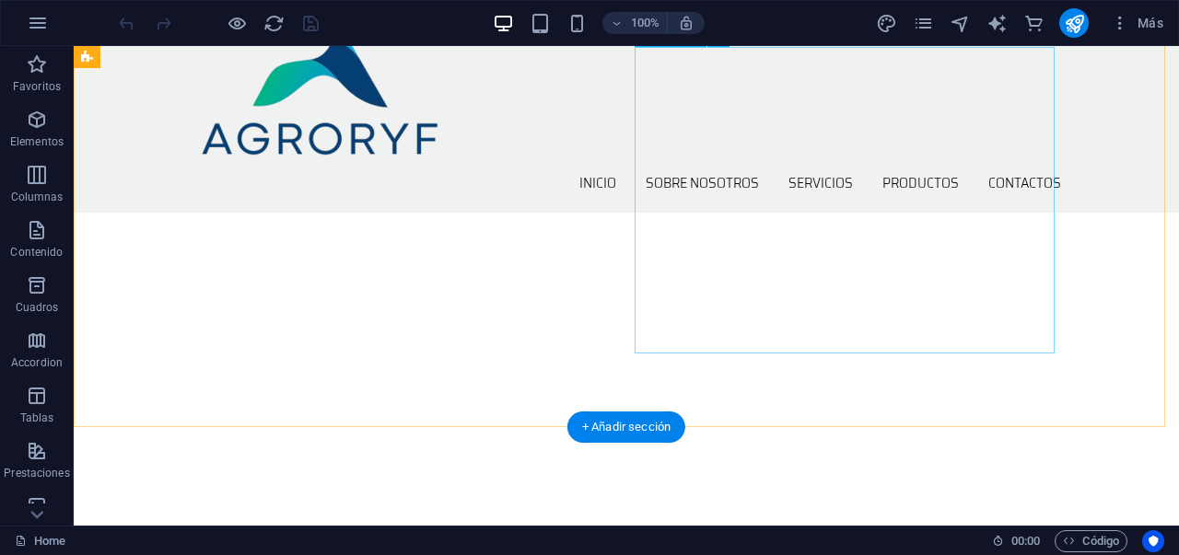
select select "%"
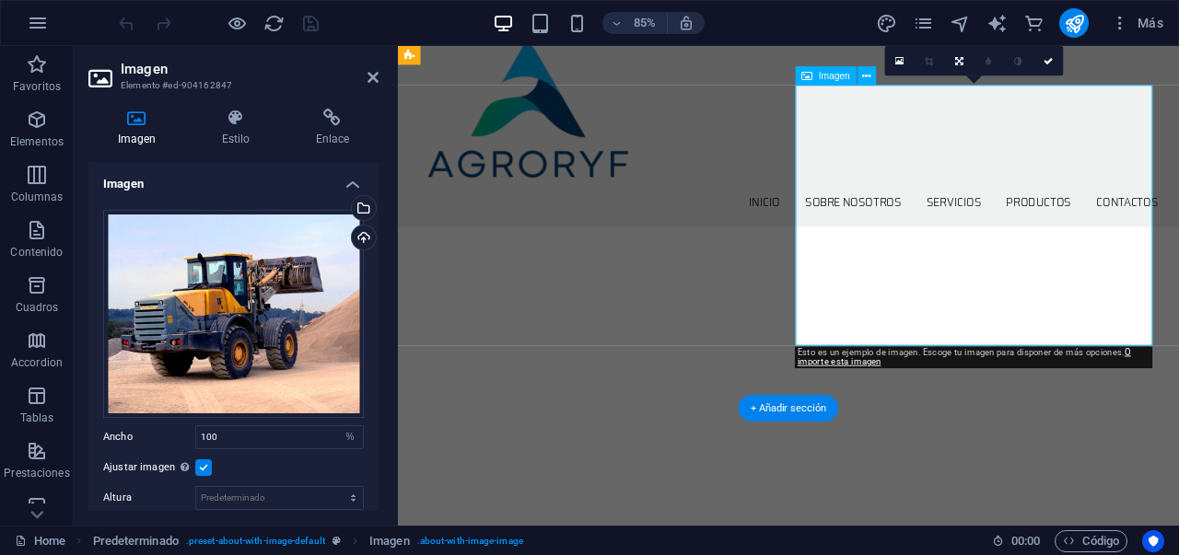
scroll to position [666, 0]
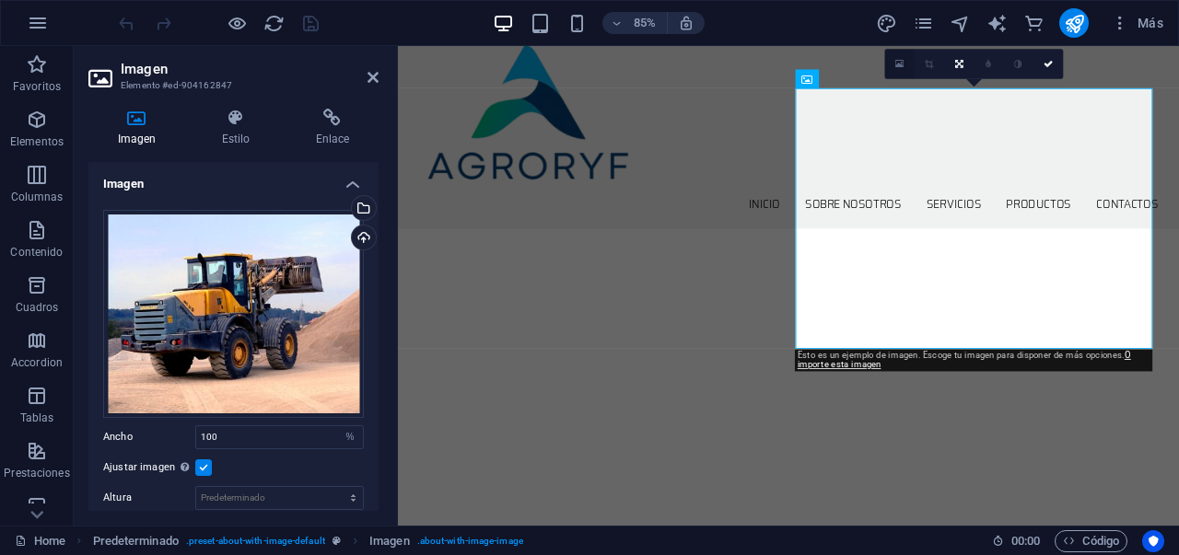
click at [898, 67] on icon at bounding box center [899, 64] width 8 height 11
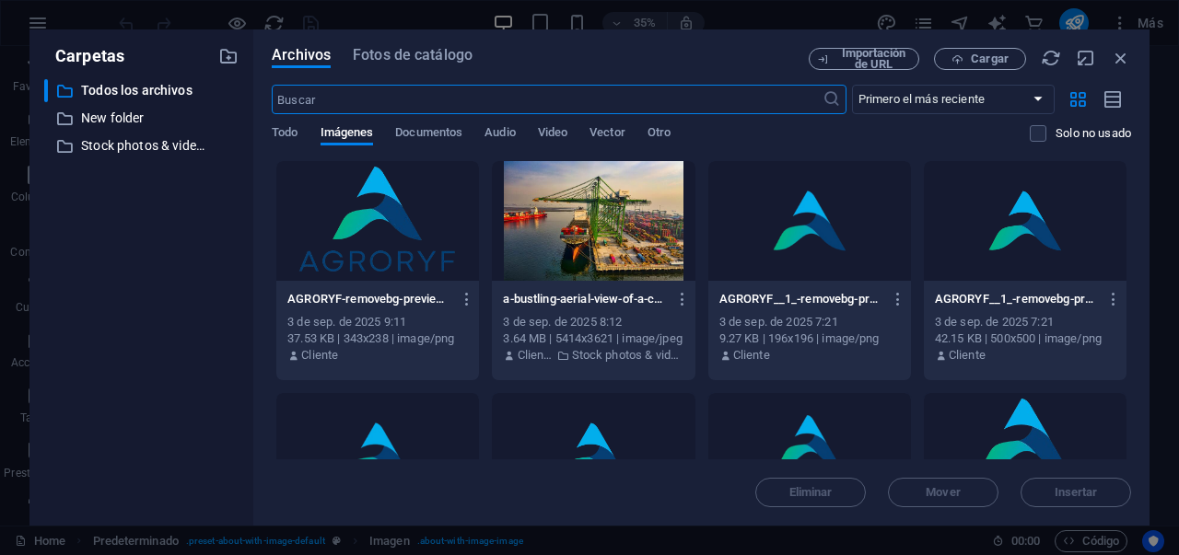
scroll to position [1396, 0]
click at [386, 63] on span "Fotos de catálogo" at bounding box center [413, 55] width 120 height 22
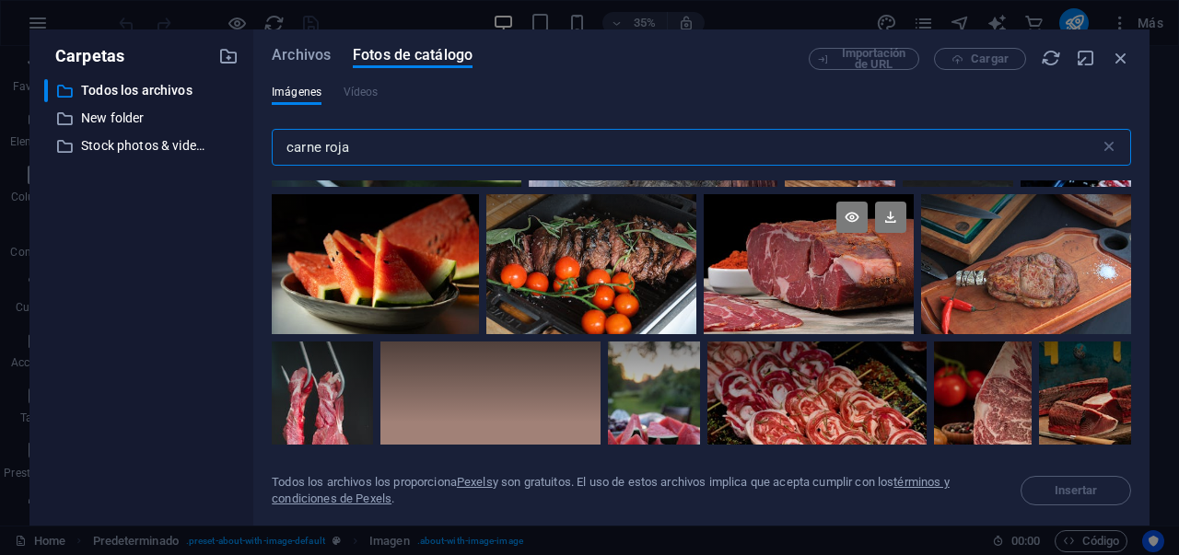
scroll to position [2039, 0]
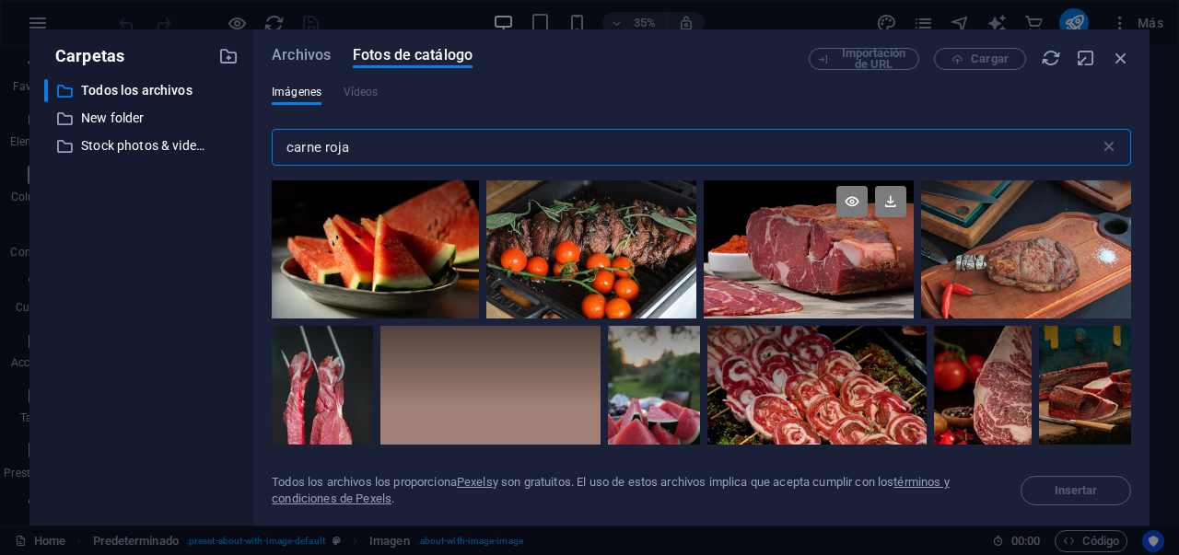
type input "carne roja"
click at [802, 276] on div at bounding box center [809, 249] width 210 height 140
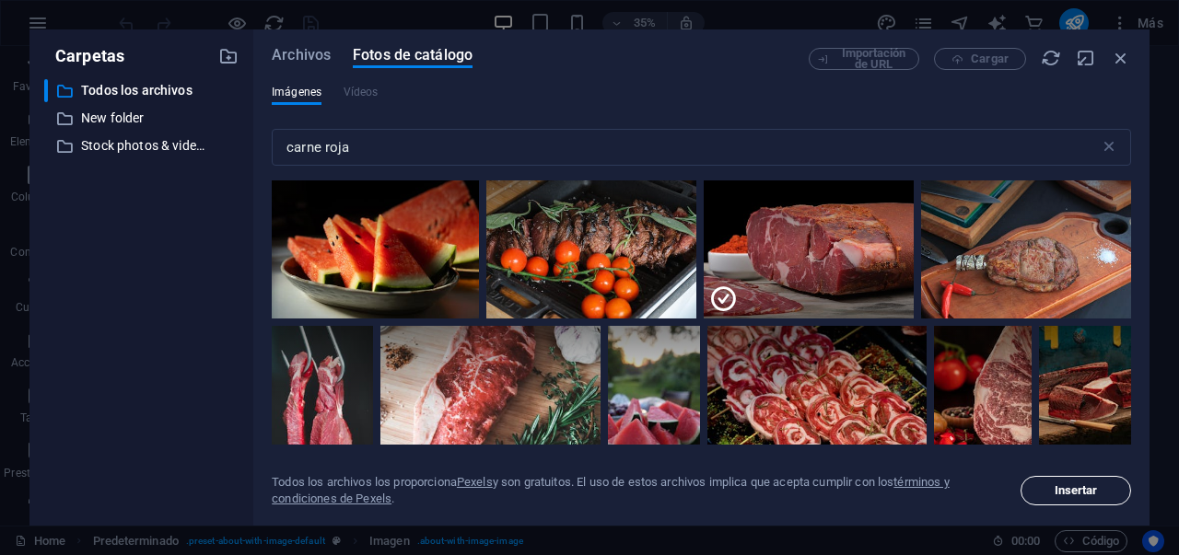
click at [1102, 484] on button "Insertar" at bounding box center [1076, 490] width 111 height 29
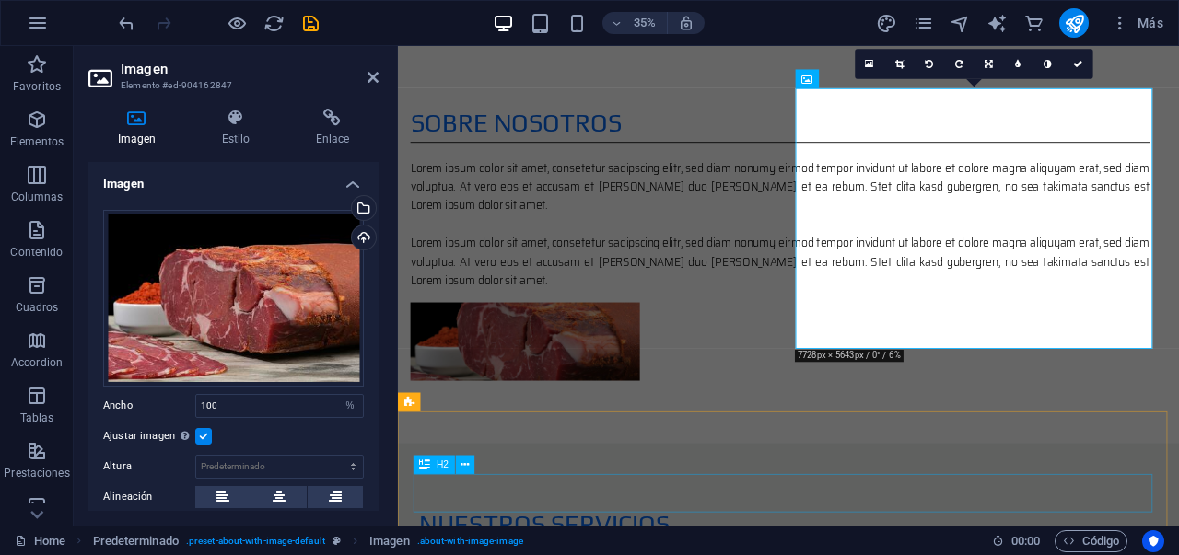
scroll to position [666, 0]
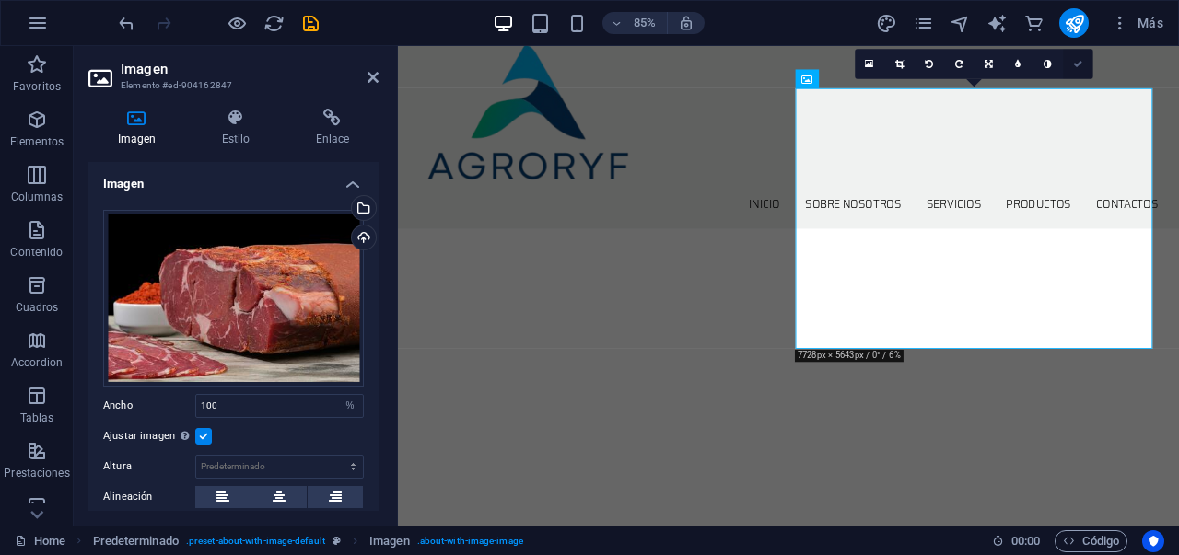
click at [1077, 65] on icon at bounding box center [1077, 63] width 9 height 9
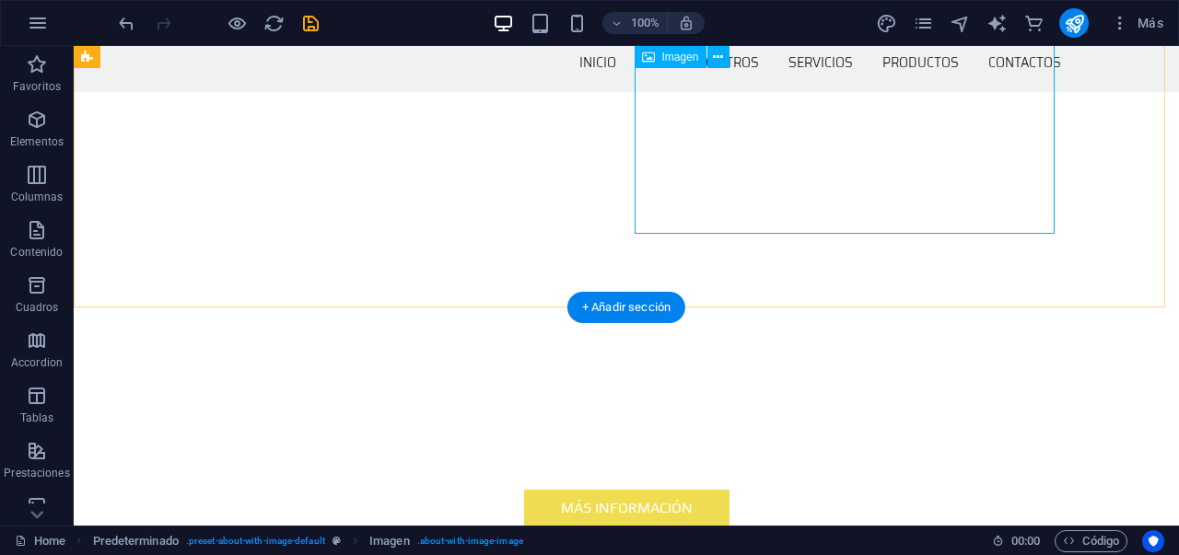
scroll to position [836, 0]
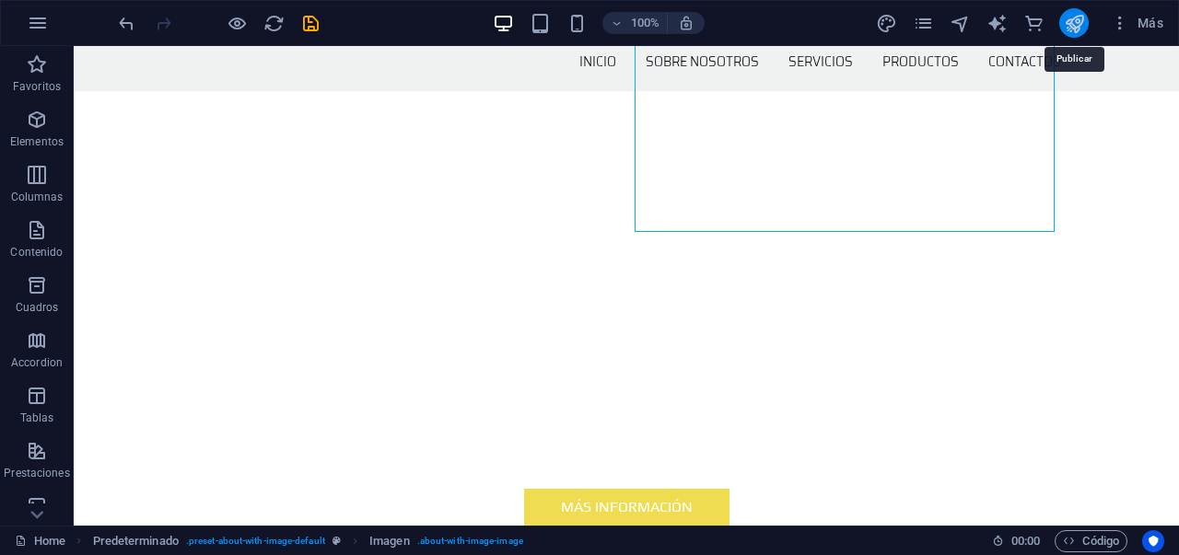
click at [1077, 21] on icon "publish" at bounding box center [1074, 23] width 21 height 21
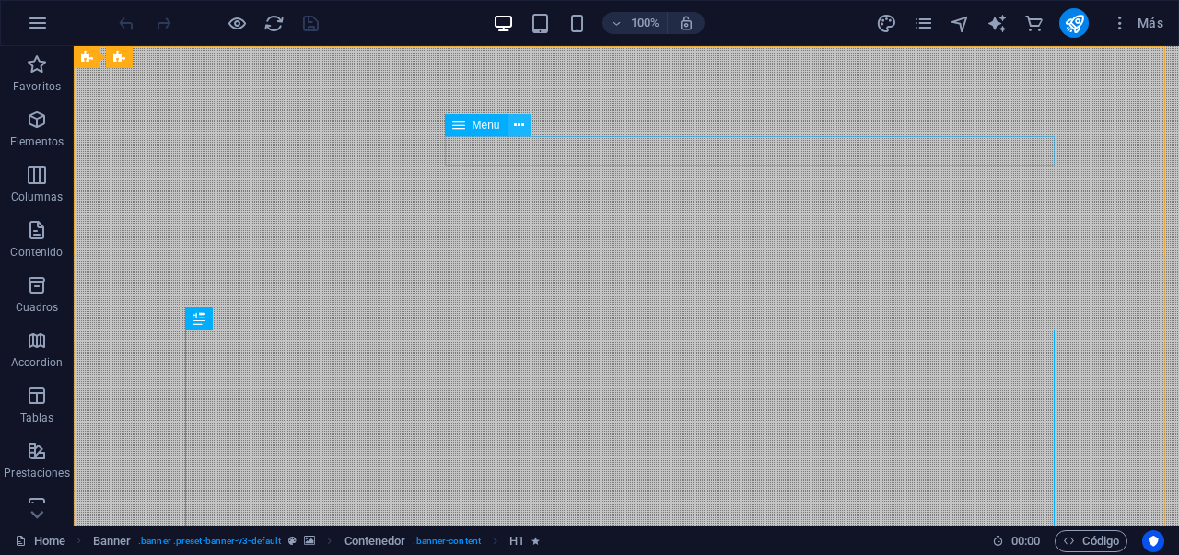
click at [517, 129] on icon at bounding box center [519, 125] width 10 height 19
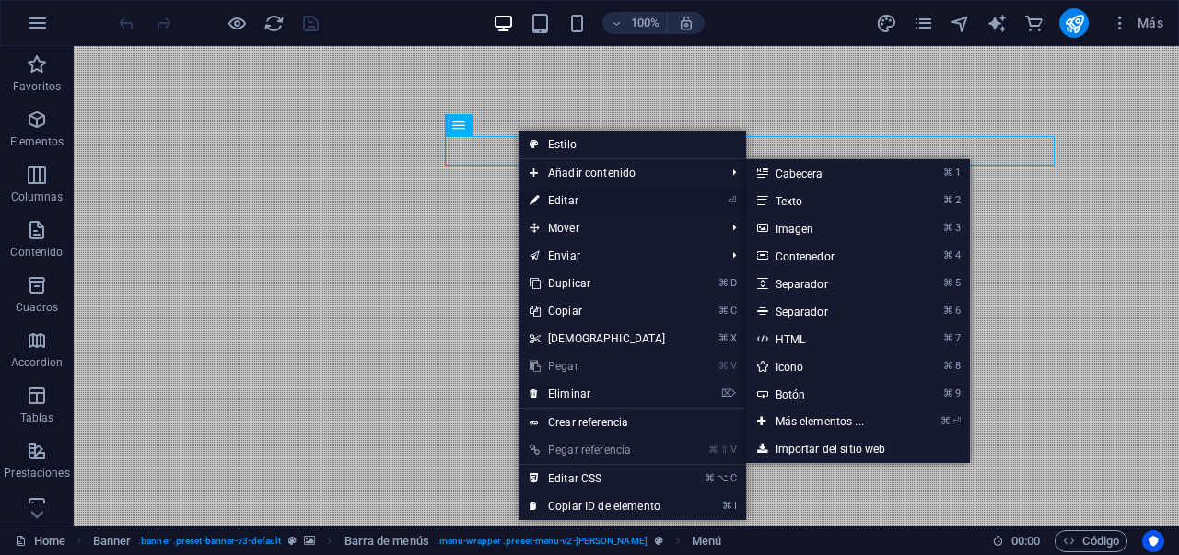
click at [567, 197] on link "⏎ Editar" at bounding box center [598, 201] width 158 height 28
select select
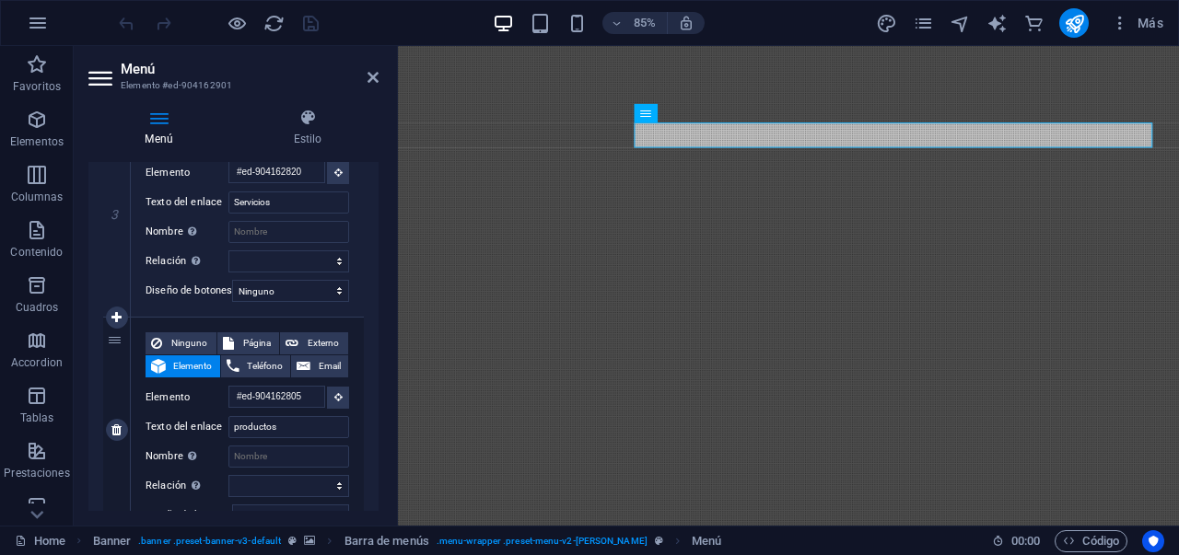
scroll to position [852, 0]
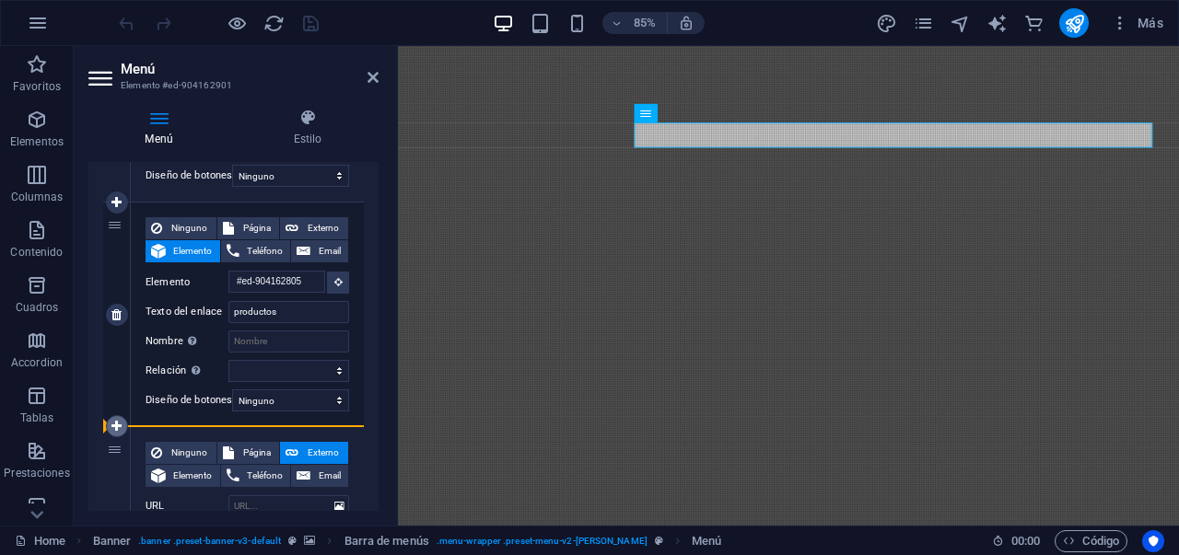
drag, startPoint x: 118, startPoint y: 198, endPoint x: 111, endPoint y: 422, distance: 224.0
click at [111, 422] on div "1 Ninguno Página Externo Elemento Teléfono Email Página Home Subpage Legal Noti…" at bounding box center [233, 90] width 261 height 1181
select select
type input "#ed-904162805"
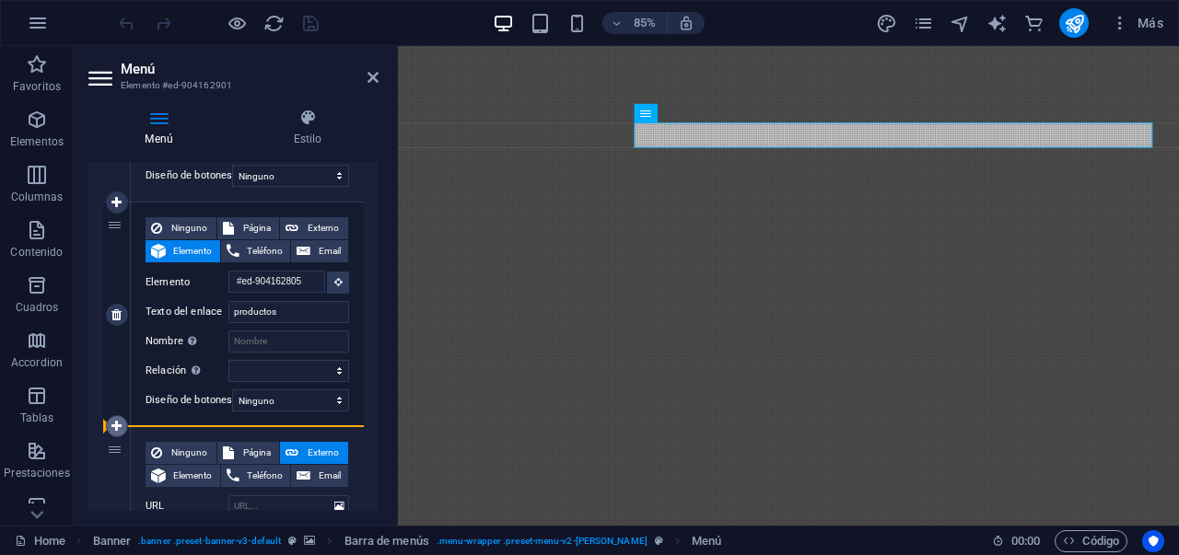
type input "productos"
select select
type input "#ed-904162820"
type input "Servicios"
select select
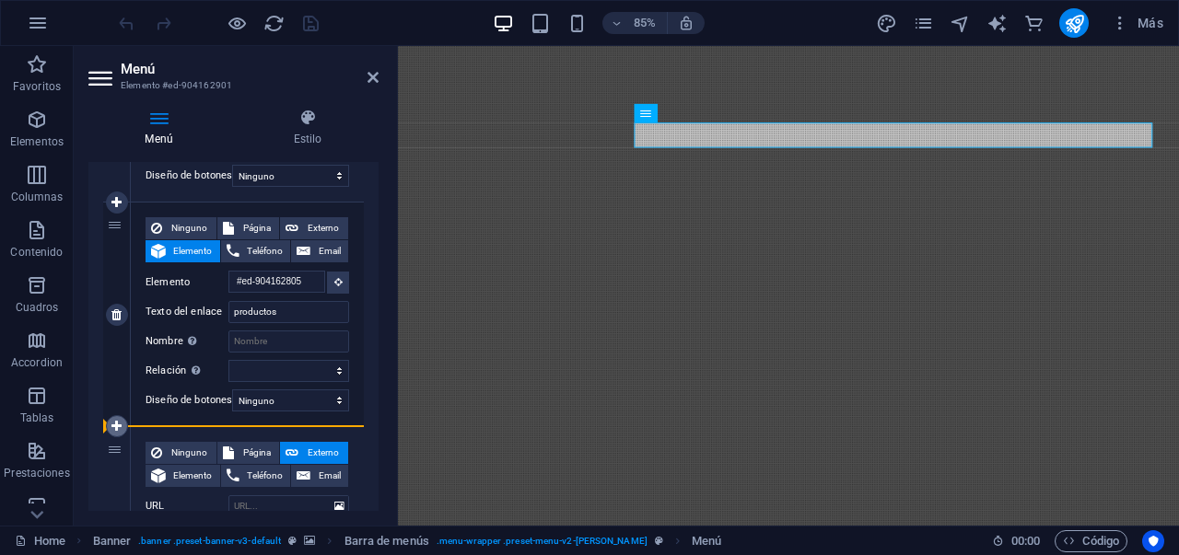
select select
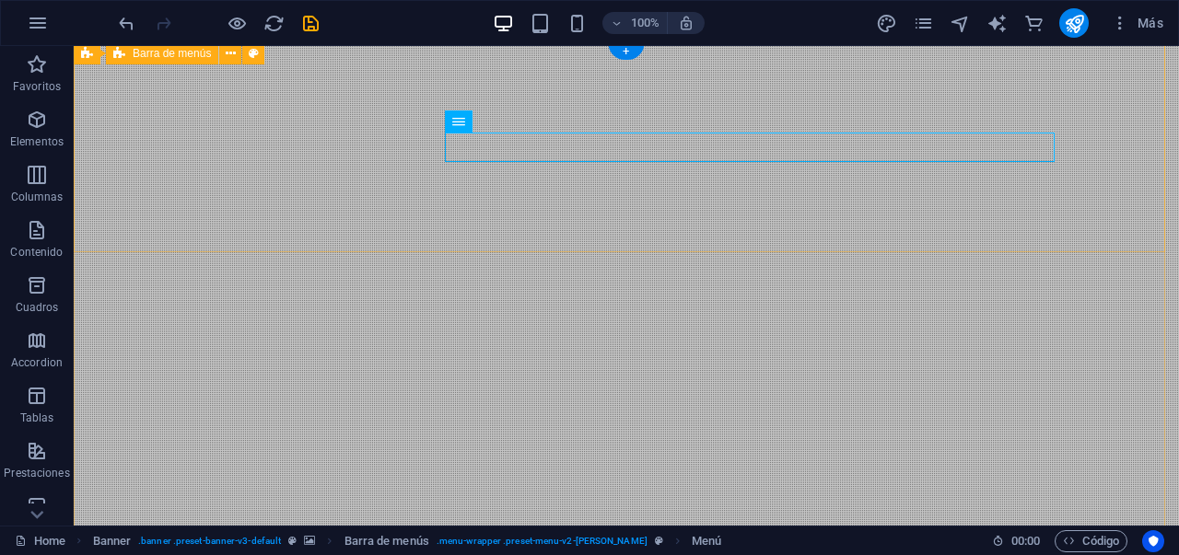
scroll to position [4, 0]
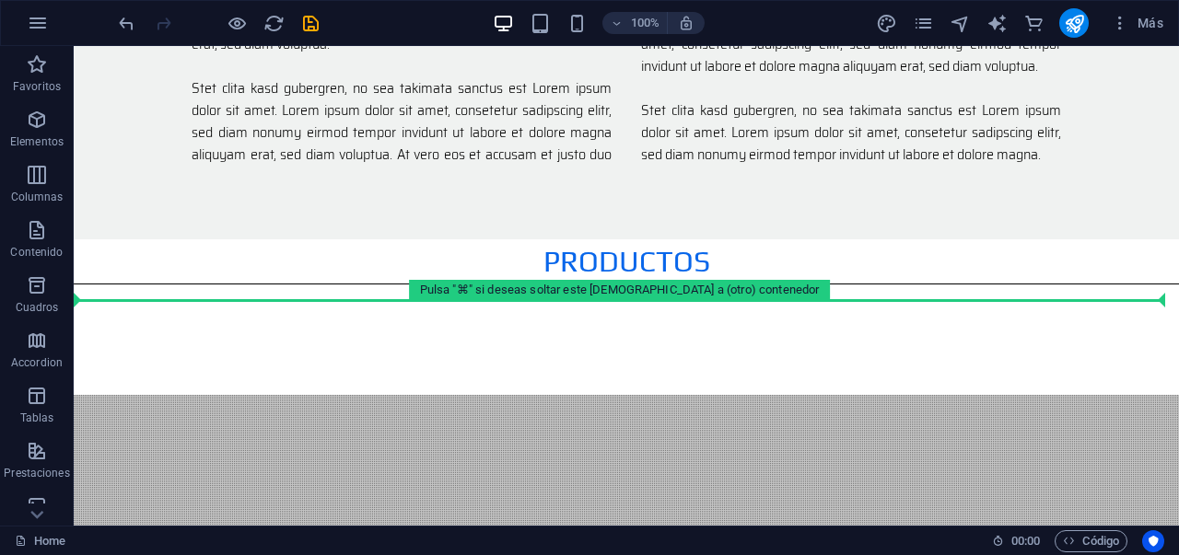
scroll to position [1750, 0]
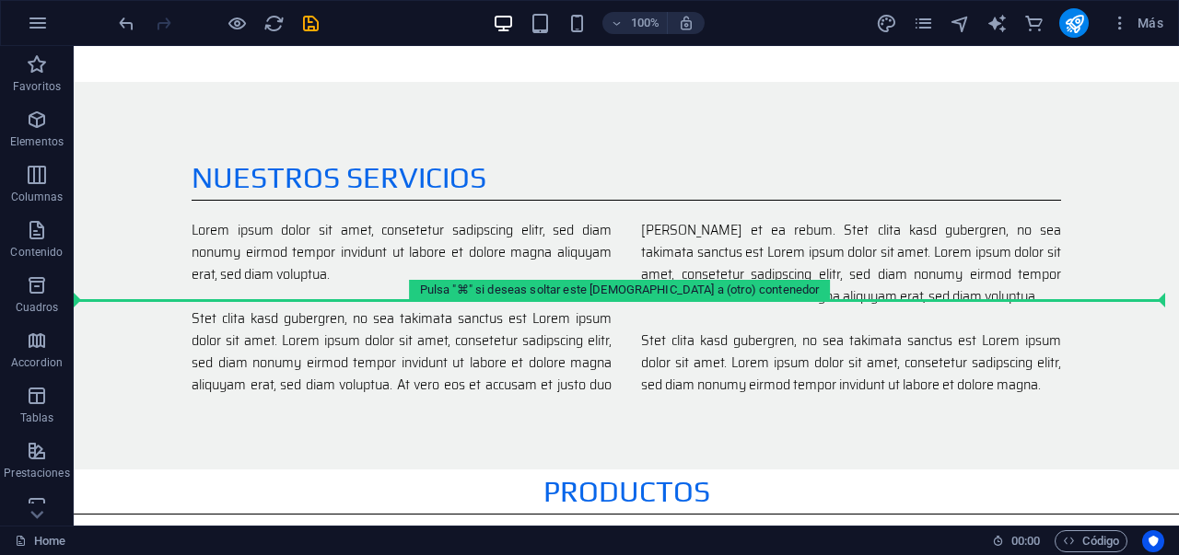
drag, startPoint x: 572, startPoint y: 271, endPoint x: 496, endPoint y: 309, distance: 85.3
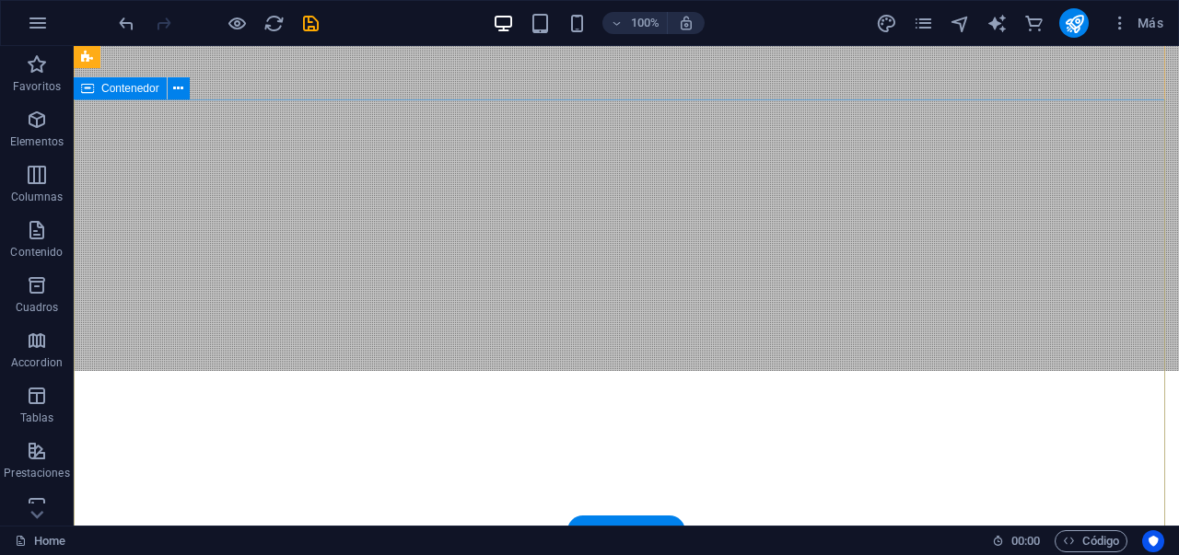
scroll to position [157, 0]
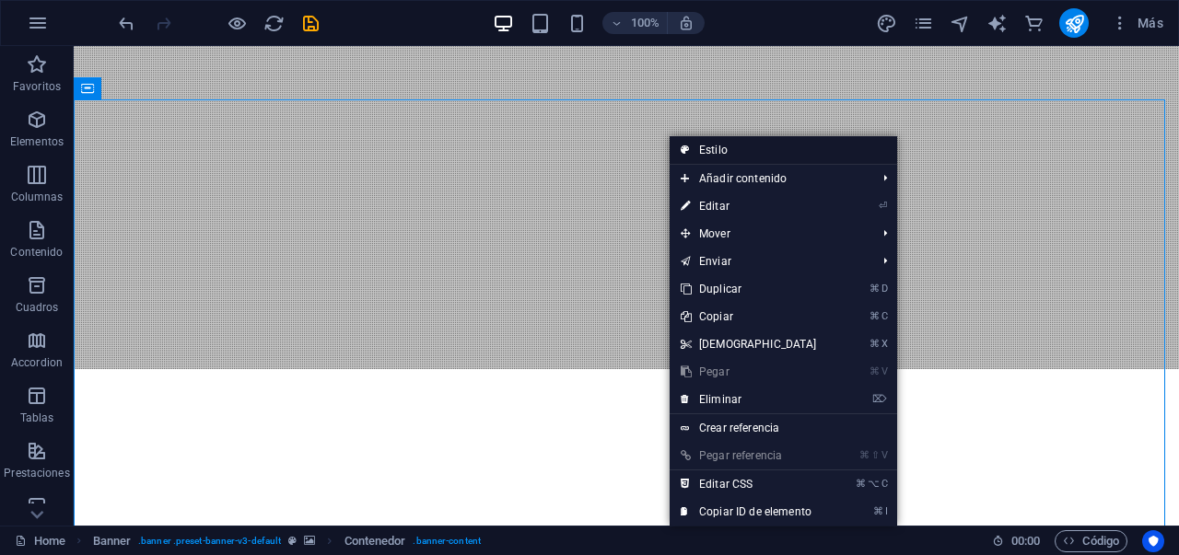
click at [720, 147] on link "Estilo" at bounding box center [784, 150] width 228 height 28
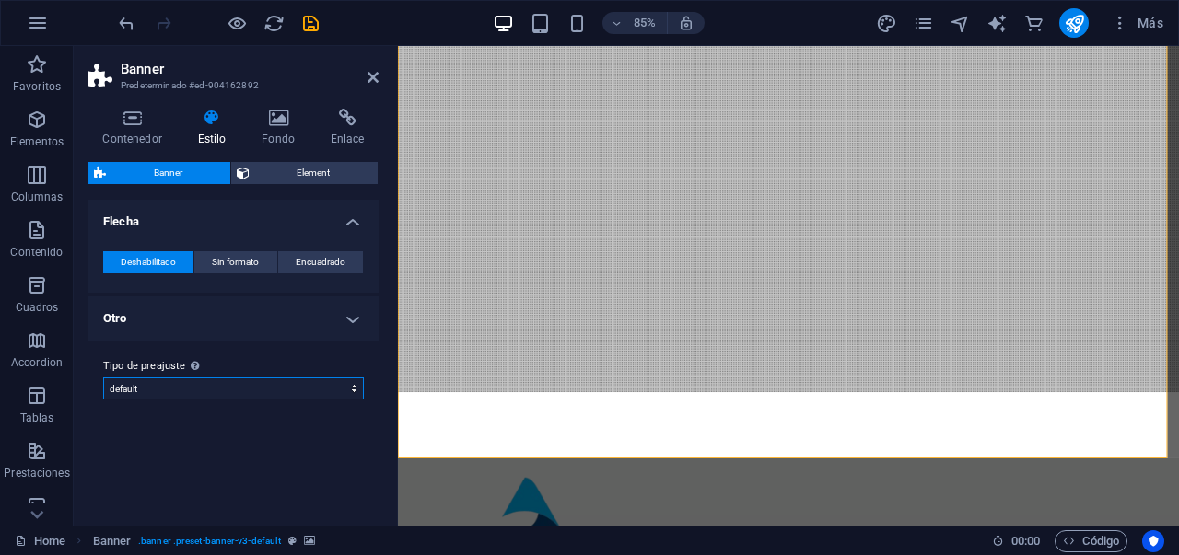
click at [255, 384] on select "default Añadir tipo de preajuste" at bounding box center [233, 389] width 261 height 22
select select "preset-banner-v3-default"
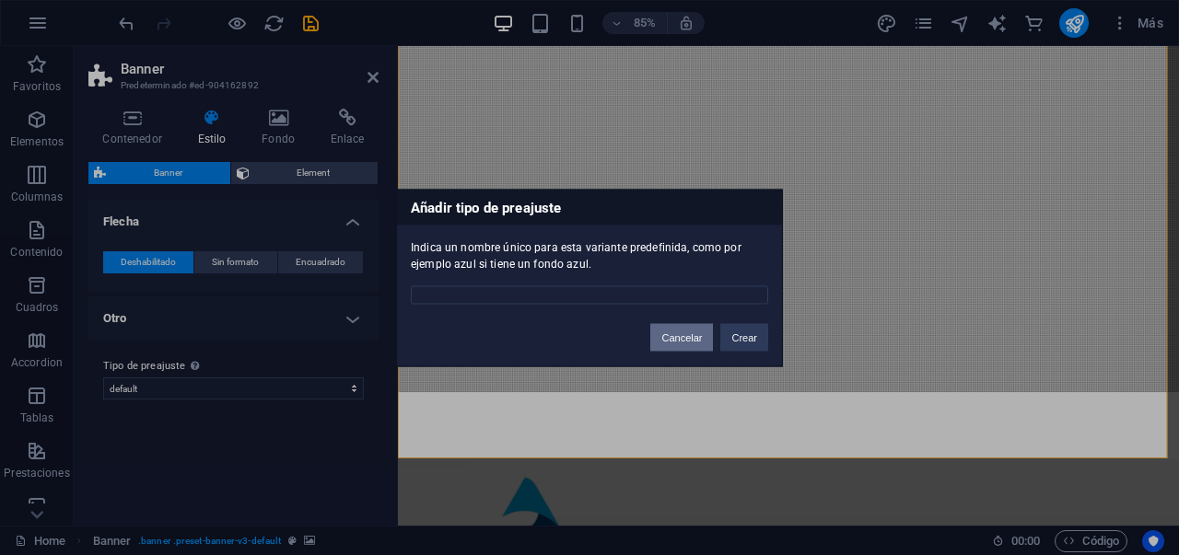
click at [690, 341] on button "Cancelar" at bounding box center [681, 337] width 63 height 28
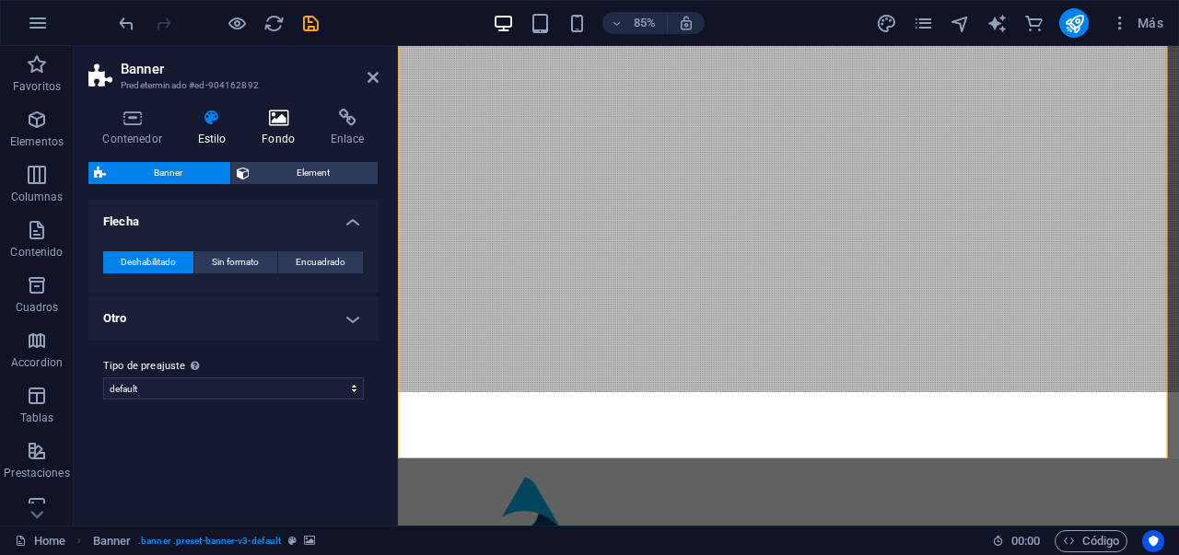
click at [270, 142] on h4 "Fondo" at bounding box center [282, 128] width 69 height 39
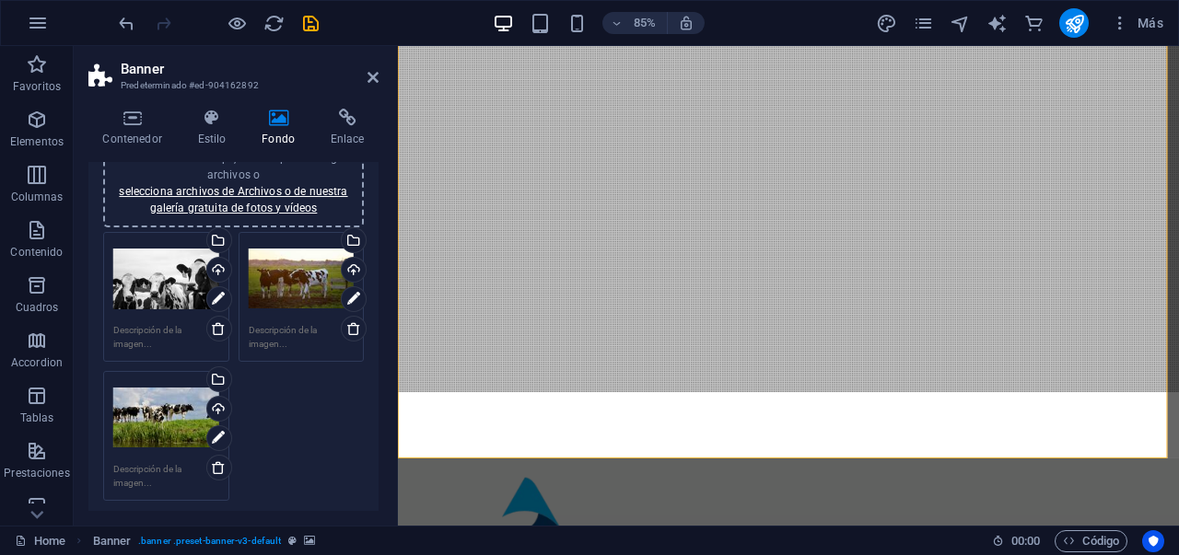
scroll to position [194, 0]
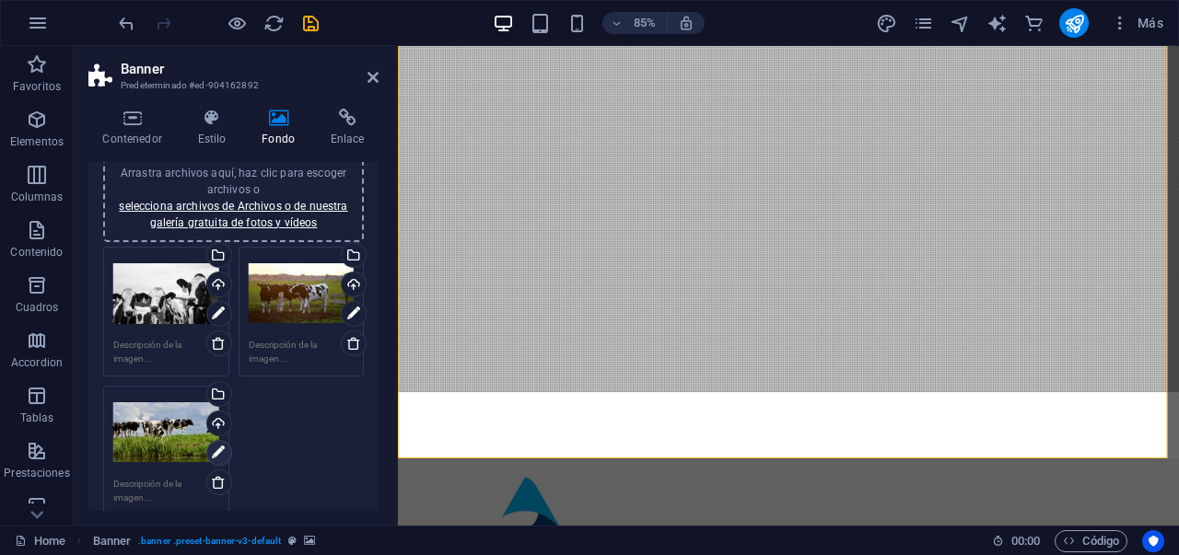
click at [216, 455] on icon at bounding box center [218, 453] width 13 height 22
click at [218, 456] on icon at bounding box center [218, 453] width 13 height 22
click at [218, 451] on icon at bounding box center [218, 453] width 13 height 22
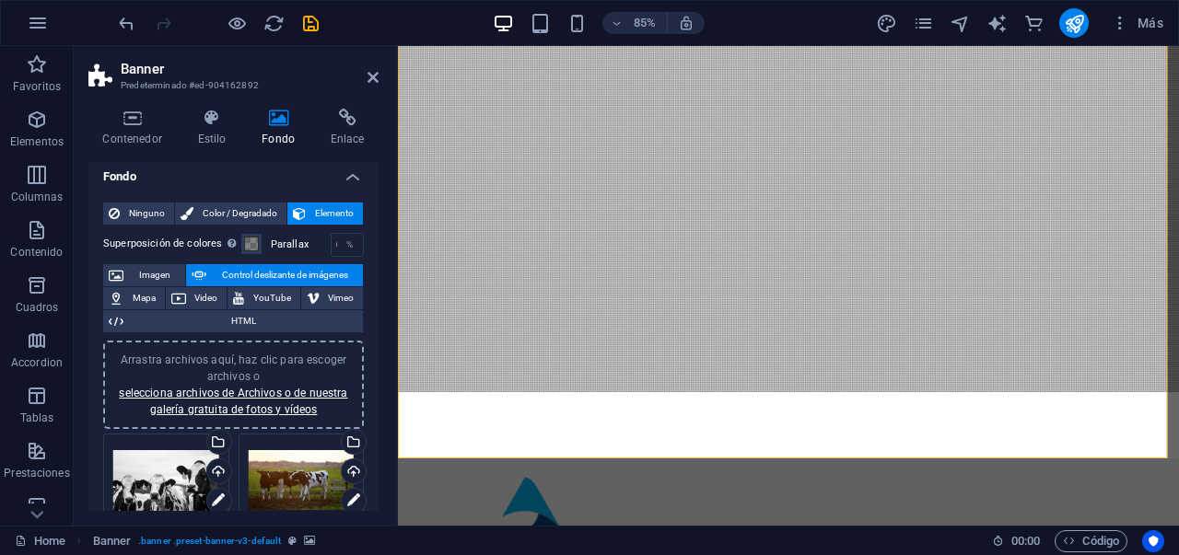
scroll to position [0, 0]
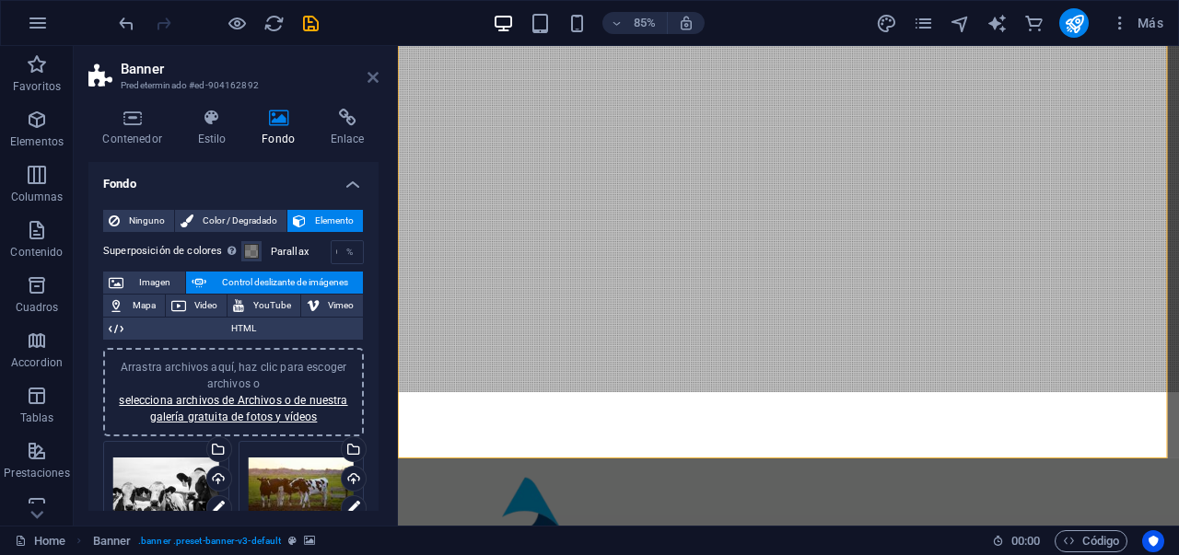
click at [369, 84] on icon at bounding box center [373, 77] width 11 height 15
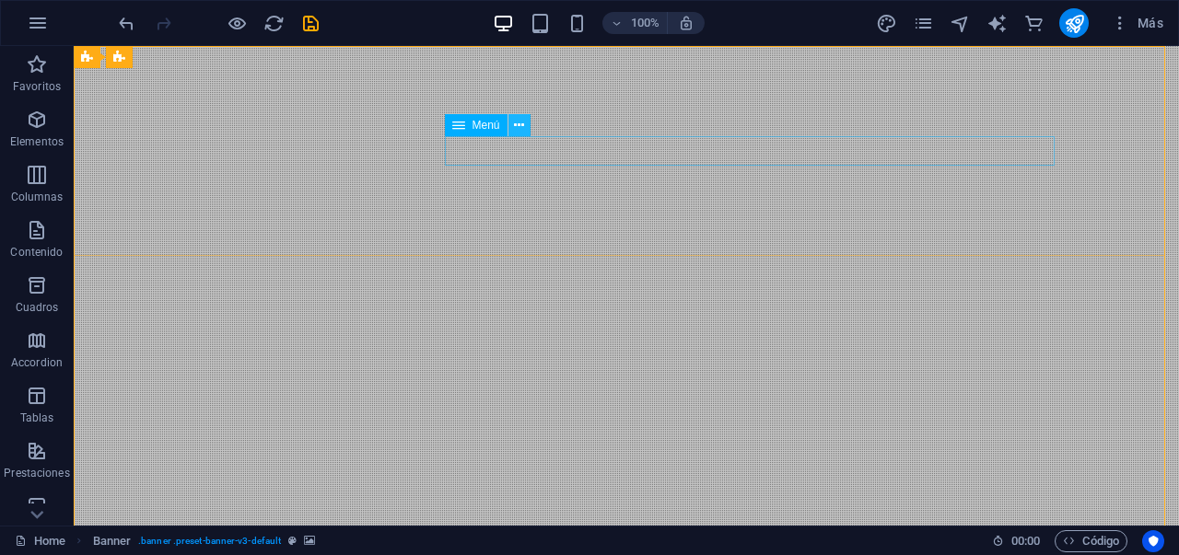
click at [0, 0] on button at bounding box center [0, 0] width 0 height 0
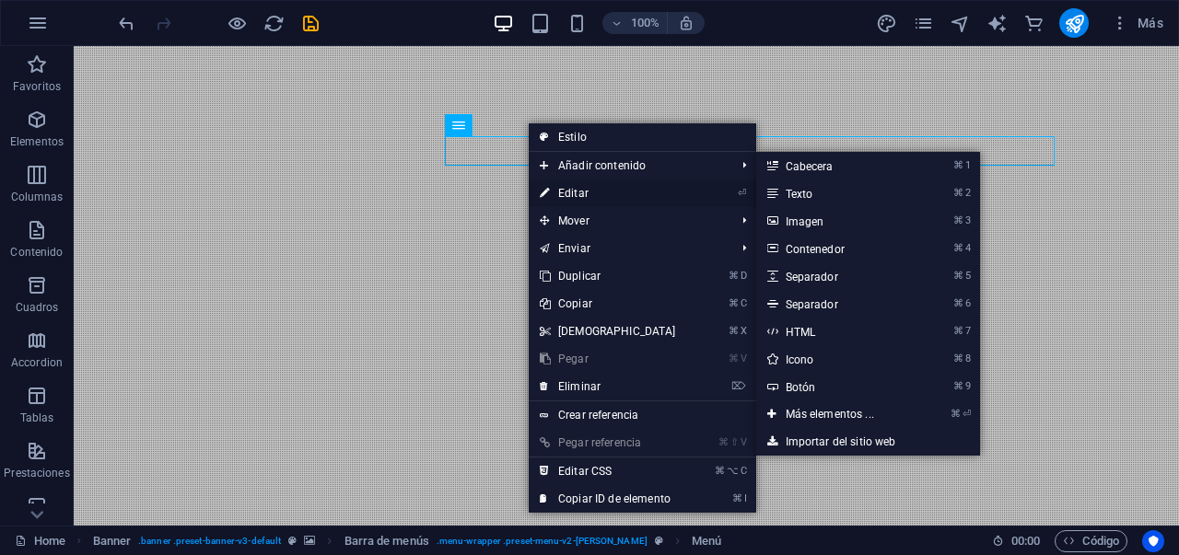
click at [565, 191] on link "⏎ Editar" at bounding box center [608, 194] width 158 height 28
select select
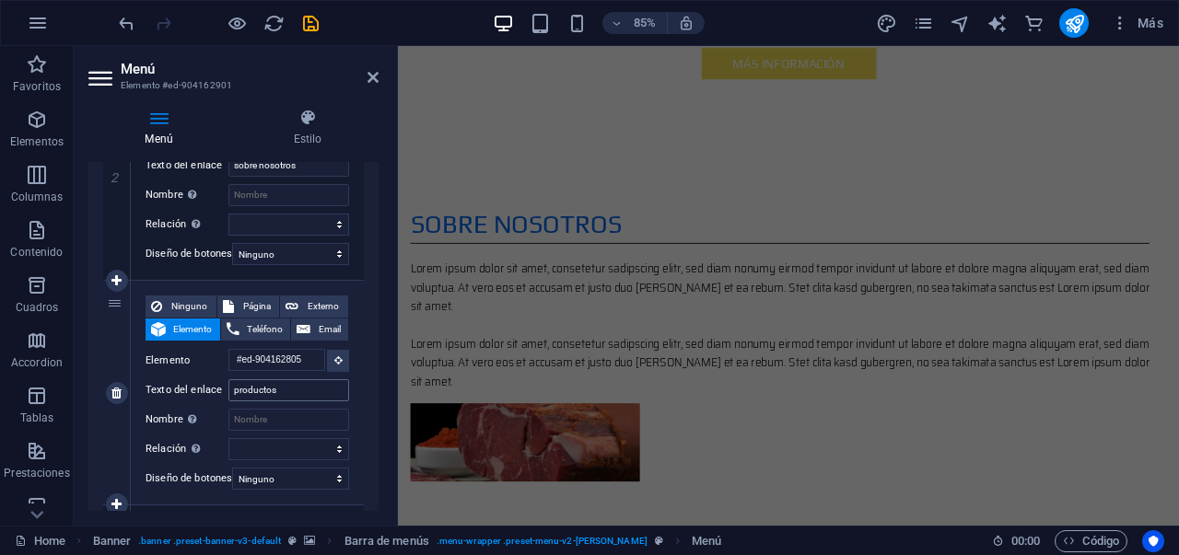
scroll to position [1165, 0]
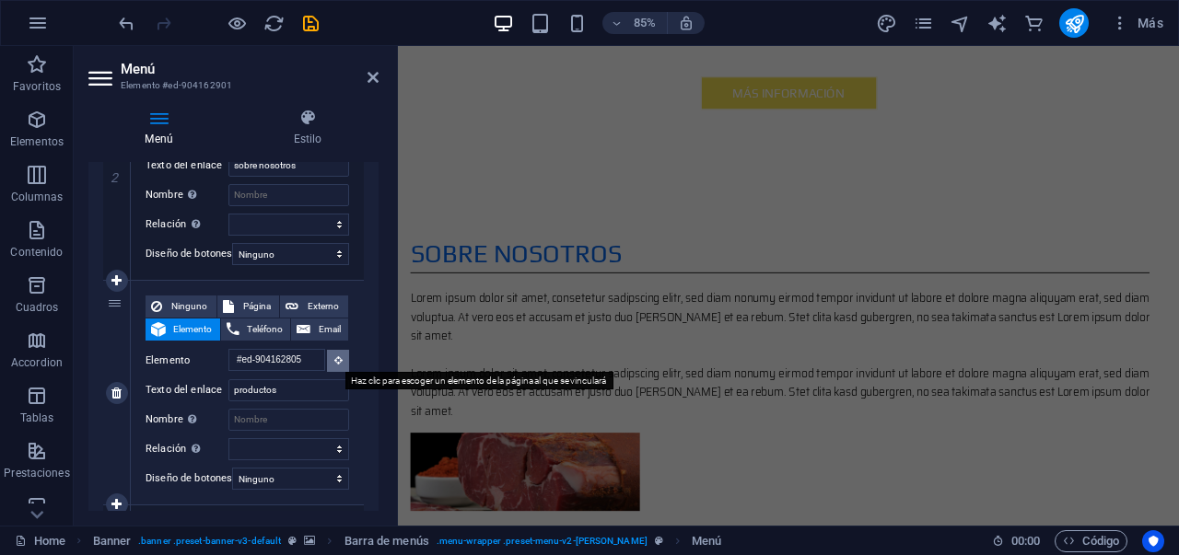
click at [333, 364] on button at bounding box center [338, 361] width 22 height 22
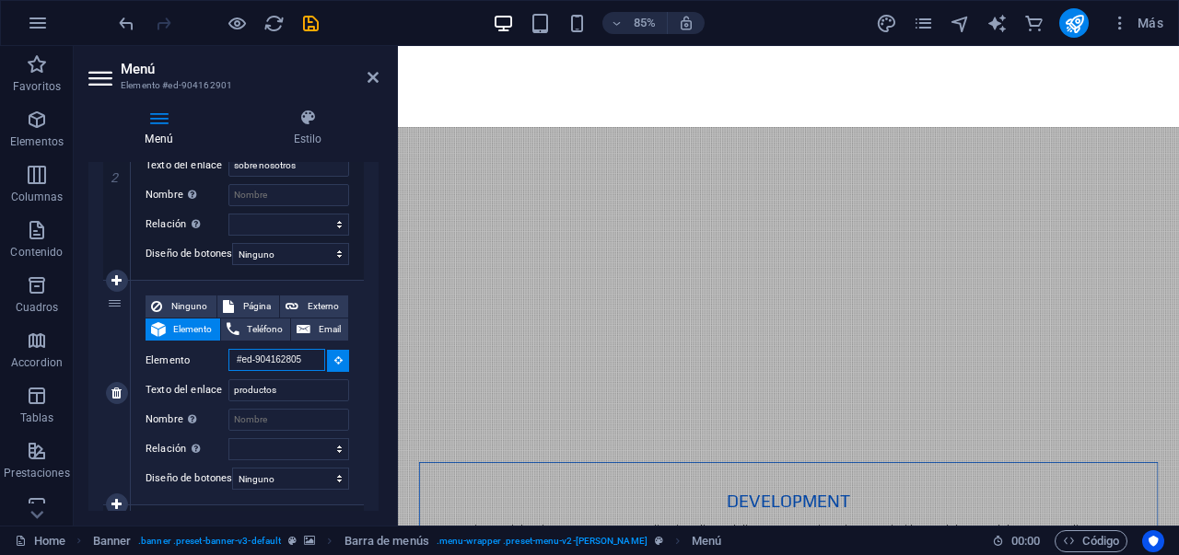
scroll to position [0, 3]
drag, startPoint x: 307, startPoint y: 361, endPoint x: 259, endPoint y: 364, distance: 48.0
click at [259, 364] on input "#ed-904162805" at bounding box center [276, 360] width 97 height 22
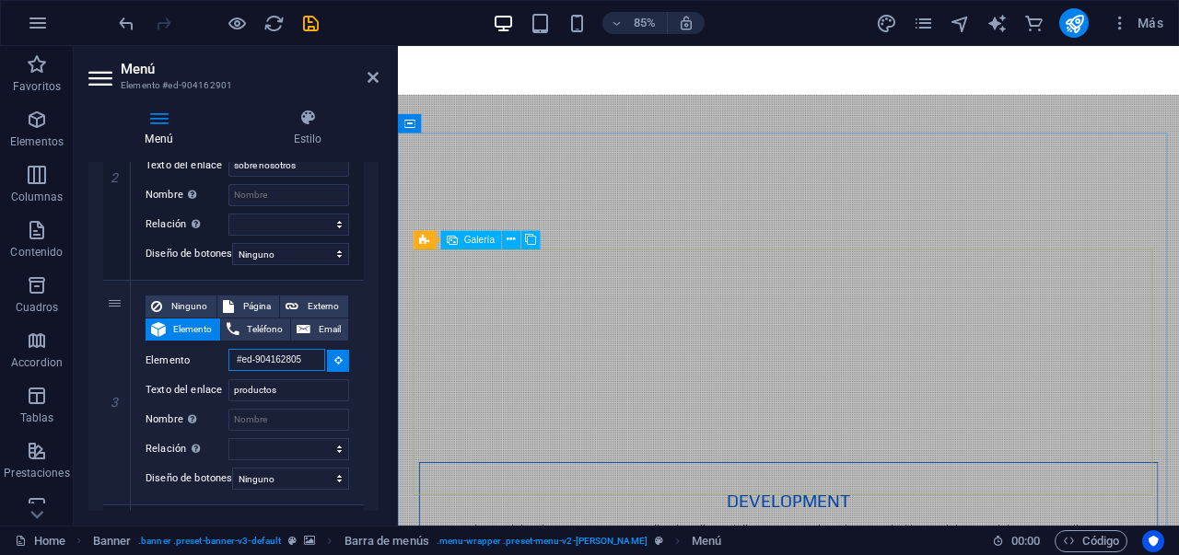
scroll to position [745, 0]
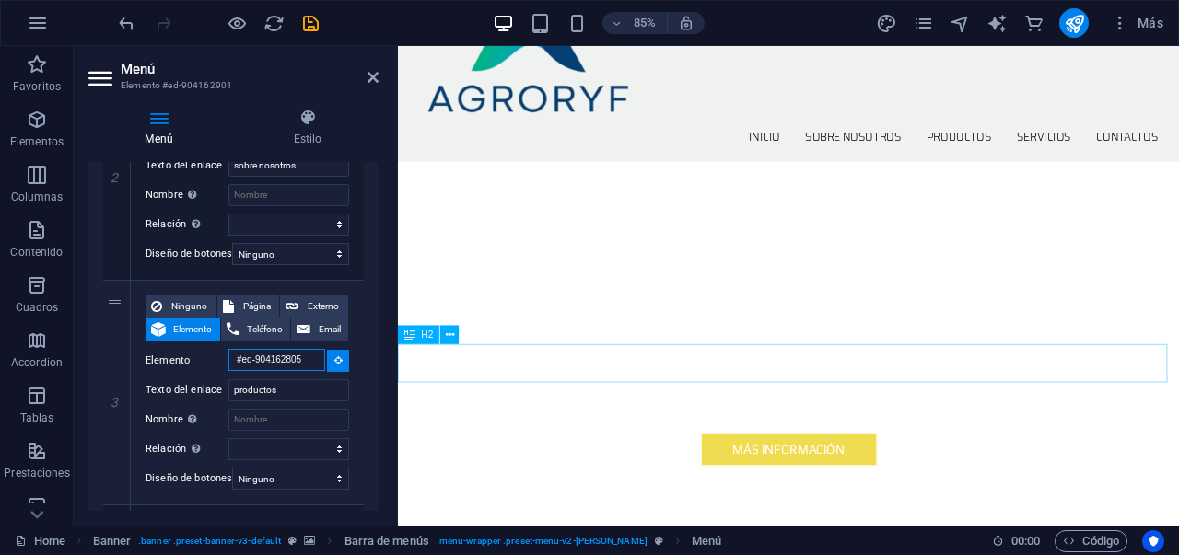
type input "#ed-9"
select select
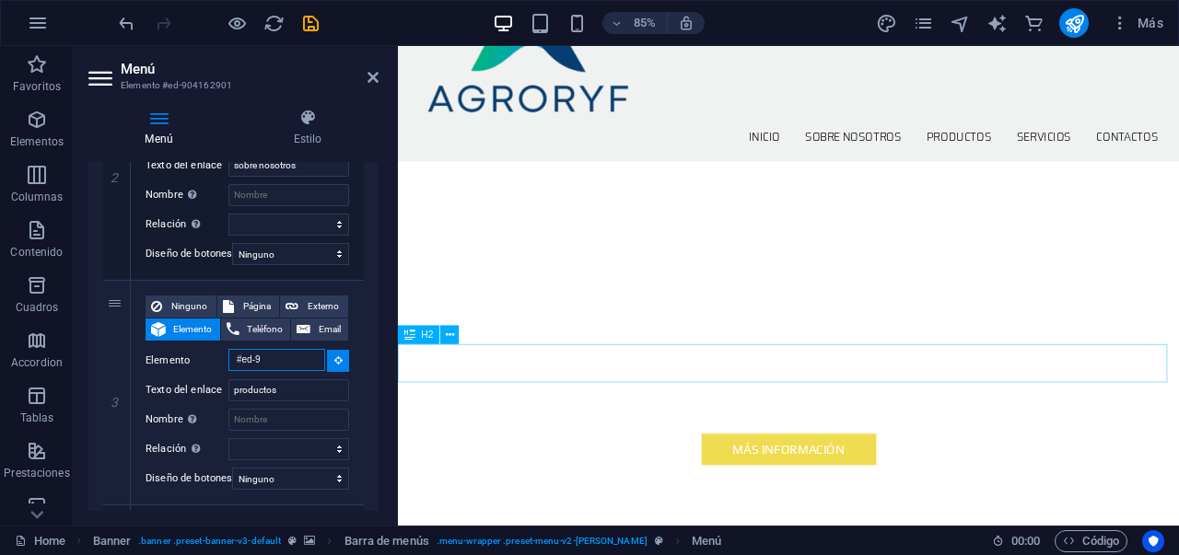
select select
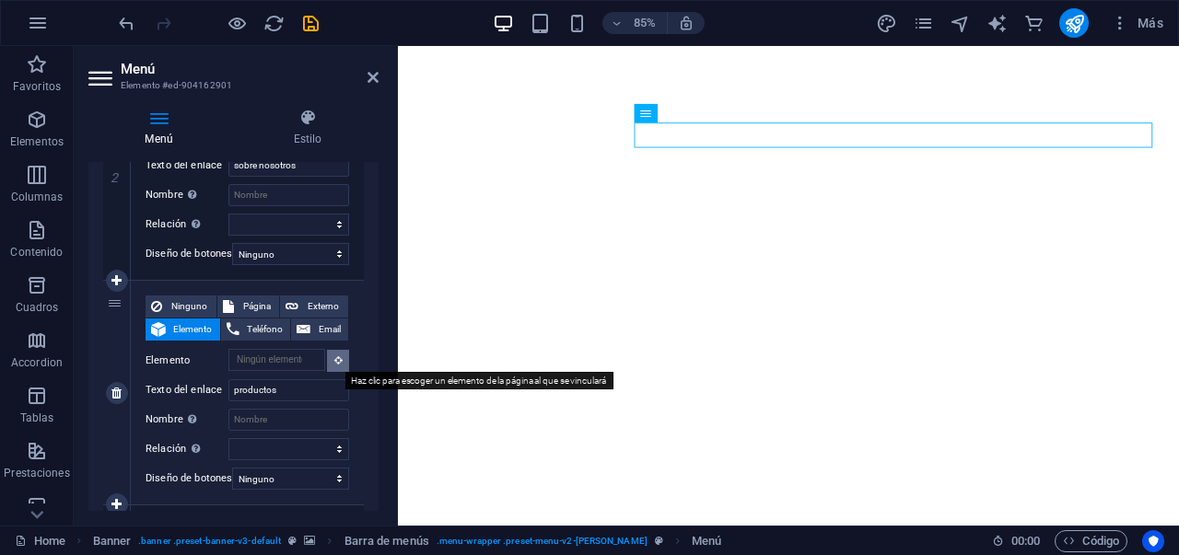
click at [336, 362] on icon at bounding box center [338, 360] width 8 height 9
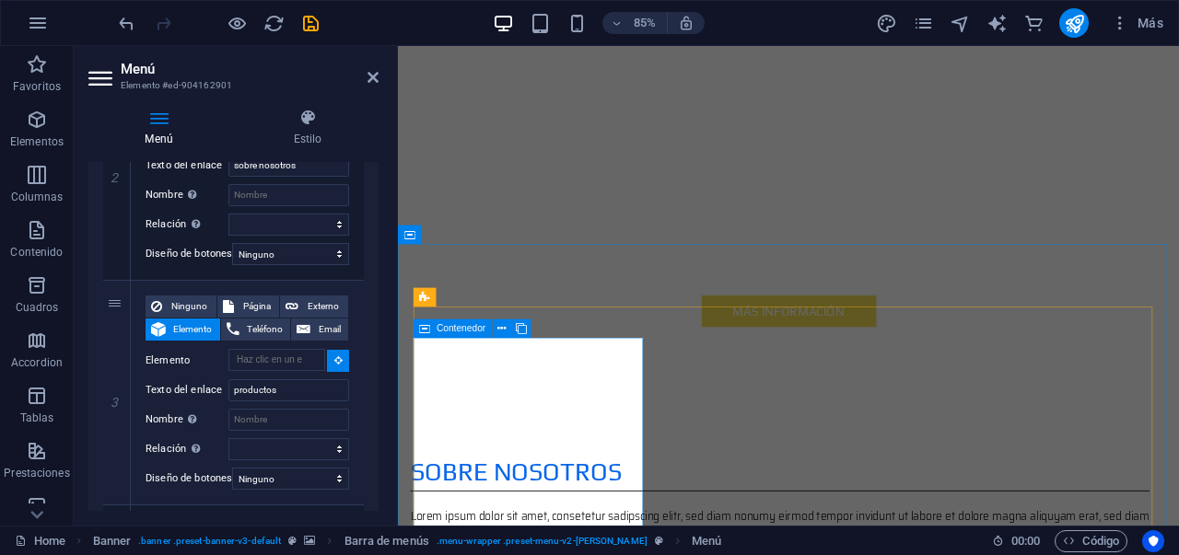
scroll to position [943, 0]
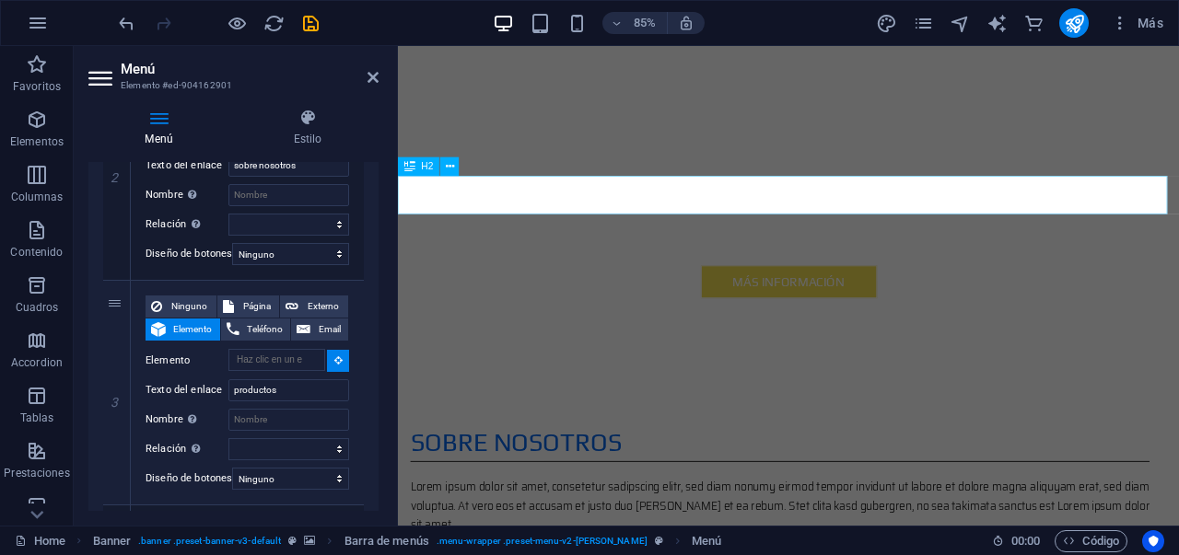
select select
type input "#ed-904162946"
select select
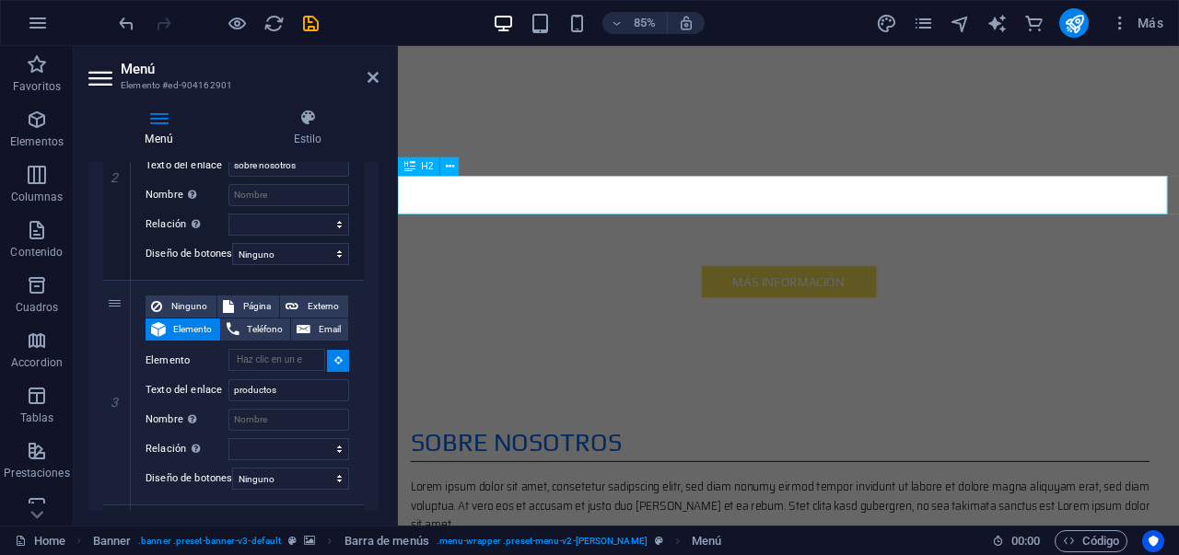
select select
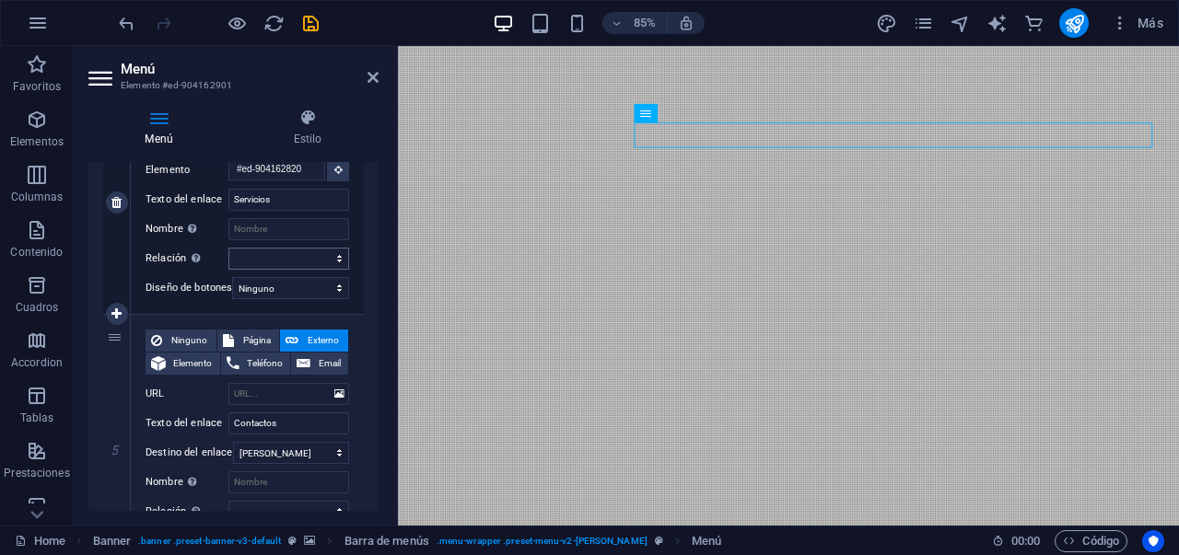
scroll to position [961, 0]
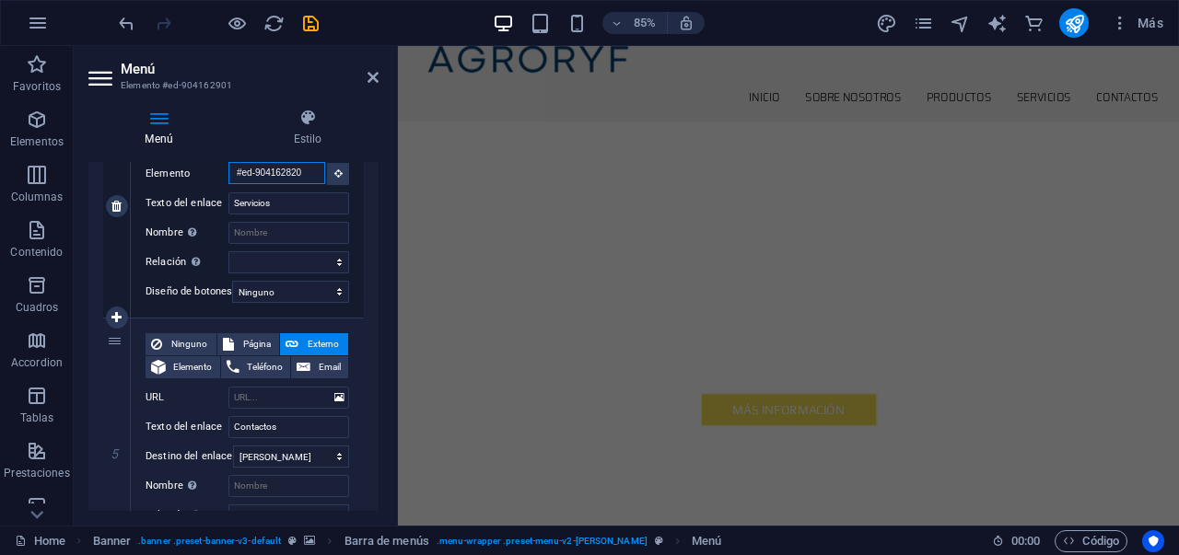
click at [316, 170] on input "#ed-904162820" at bounding box center [276, 173] width 97 height 22
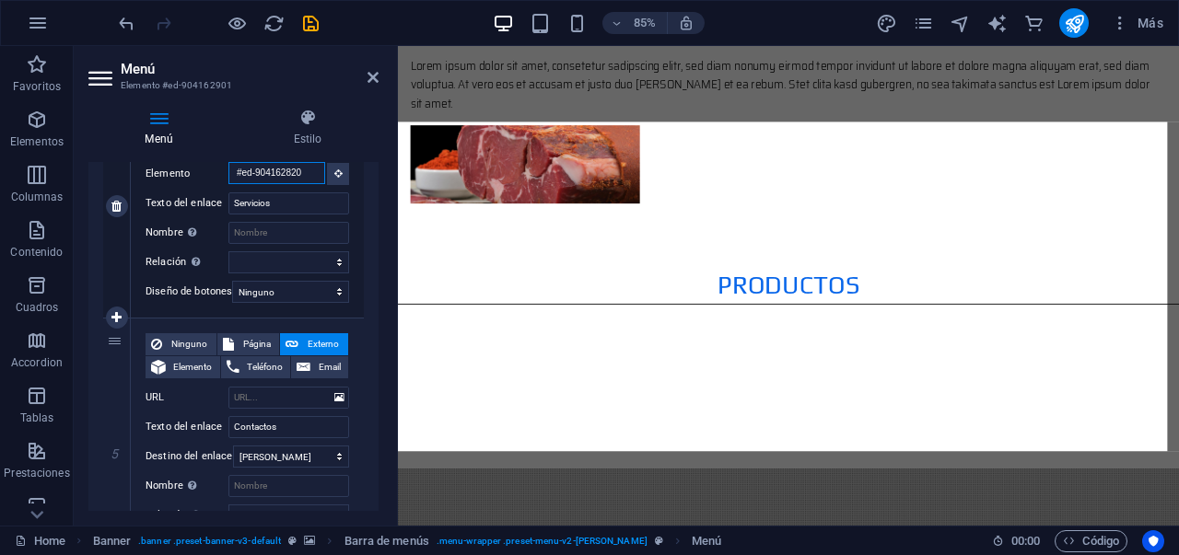
click at [295, 176] on input "#ed-904162820" at bounding box center [276, 173] width 97 height 22
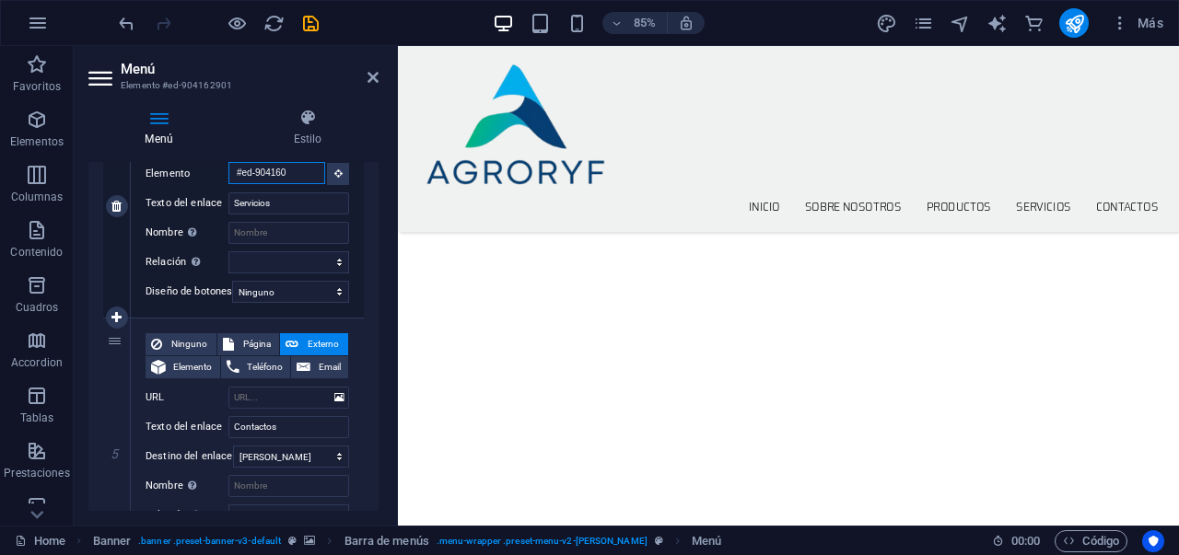
scroll to position [0, 0]
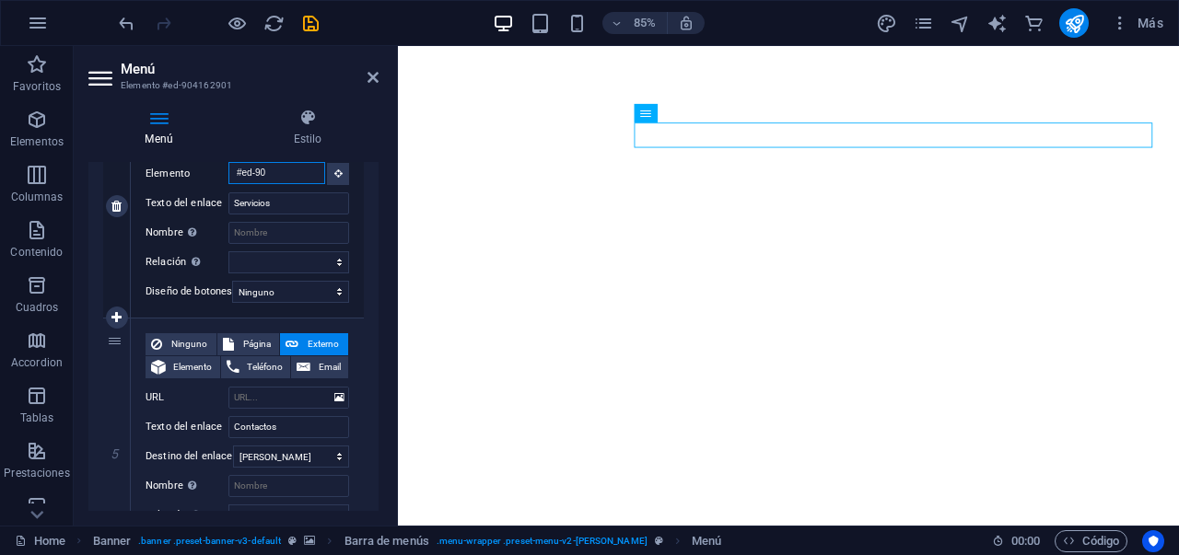
type input "#ed-0"
select select
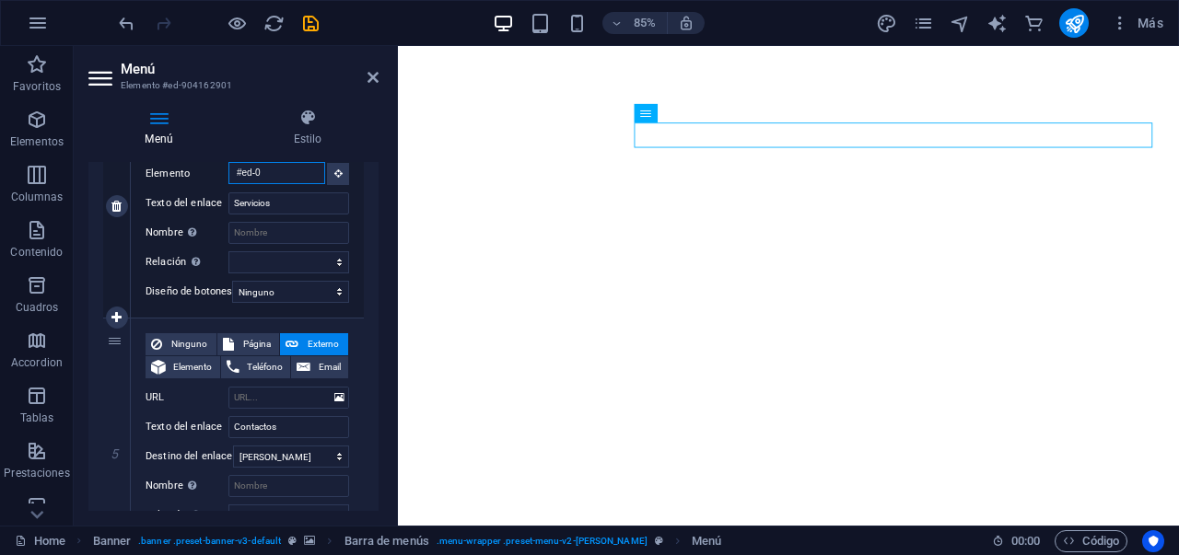
select select
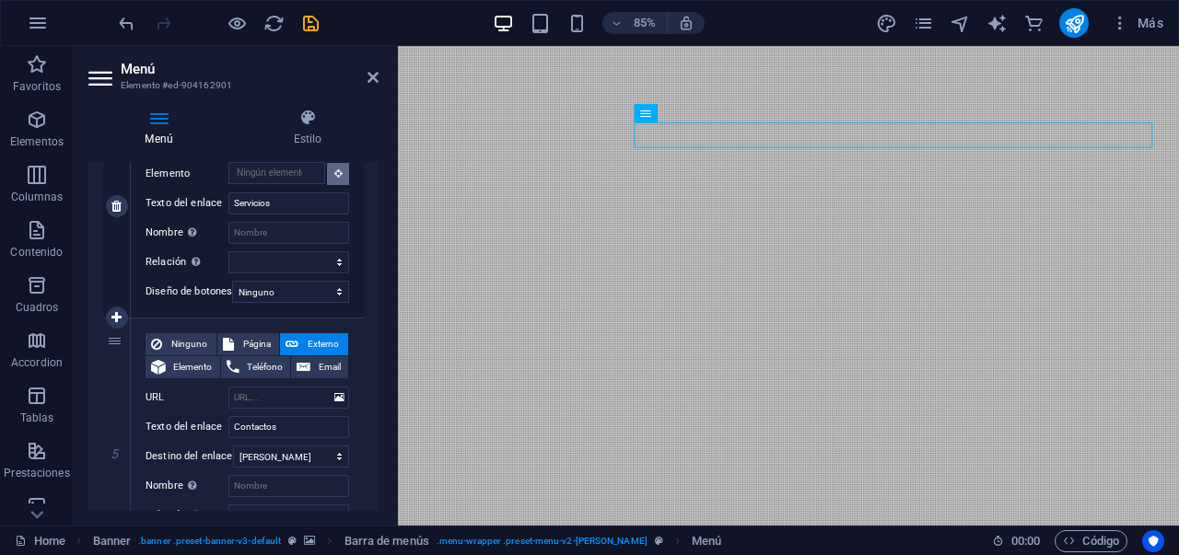
click at [338, 178] on button at bounding box center [338, 174] width 22 height 22
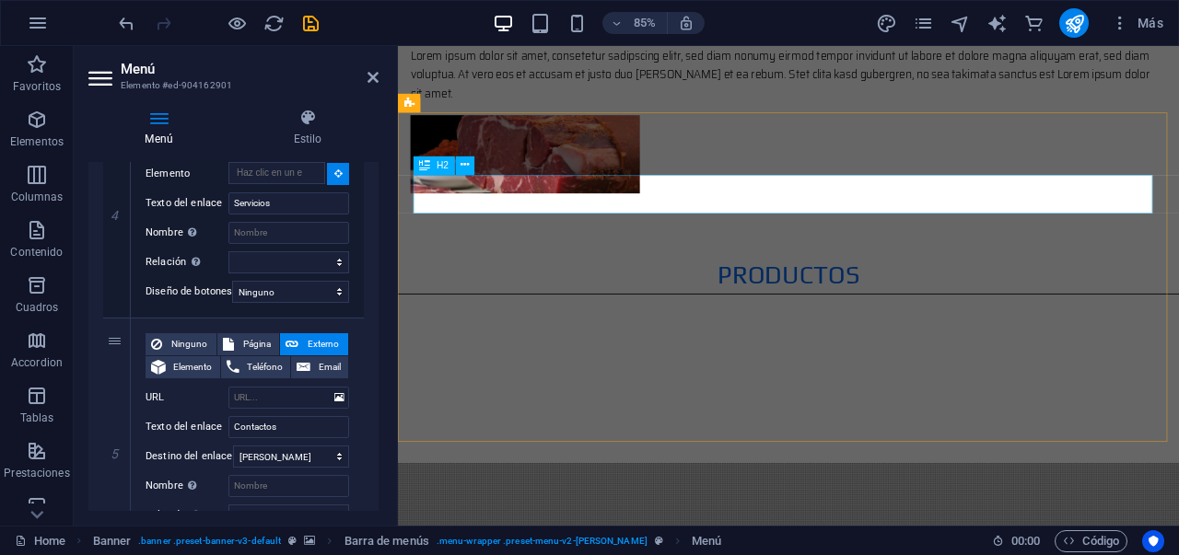
select select
type input "#ed-904162823"
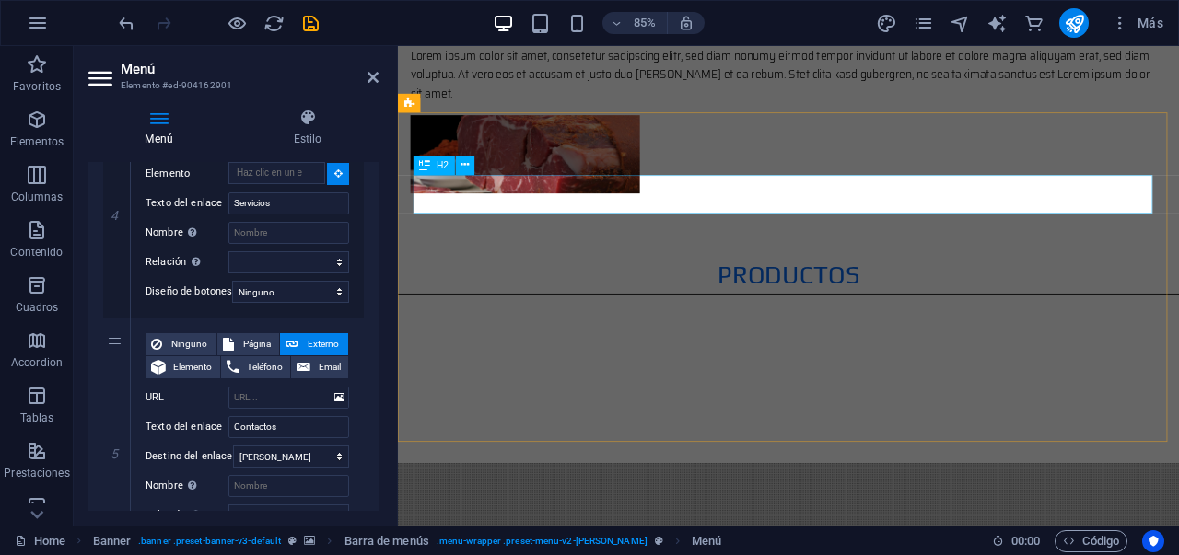
select select
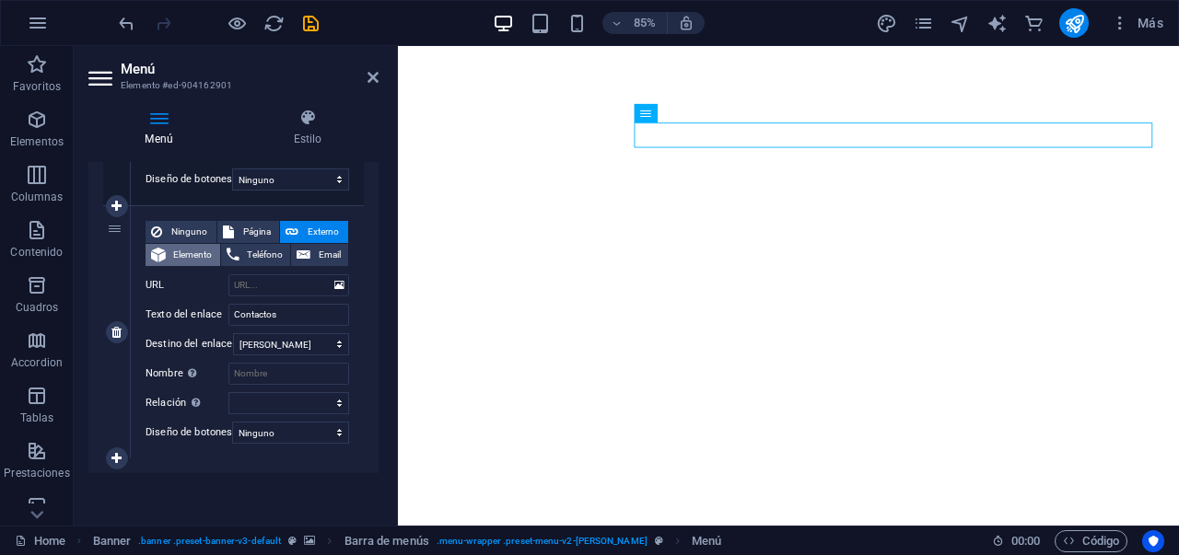
click at [188, 244] on span "Elemento" at bounding box center [192, 255] width 43 height 22
select select
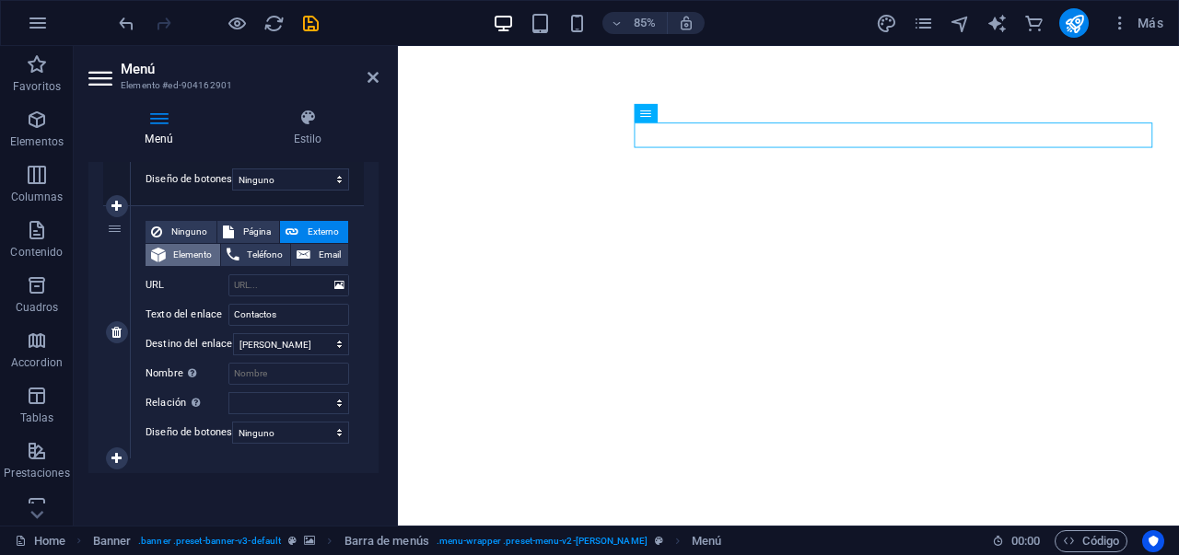
select select
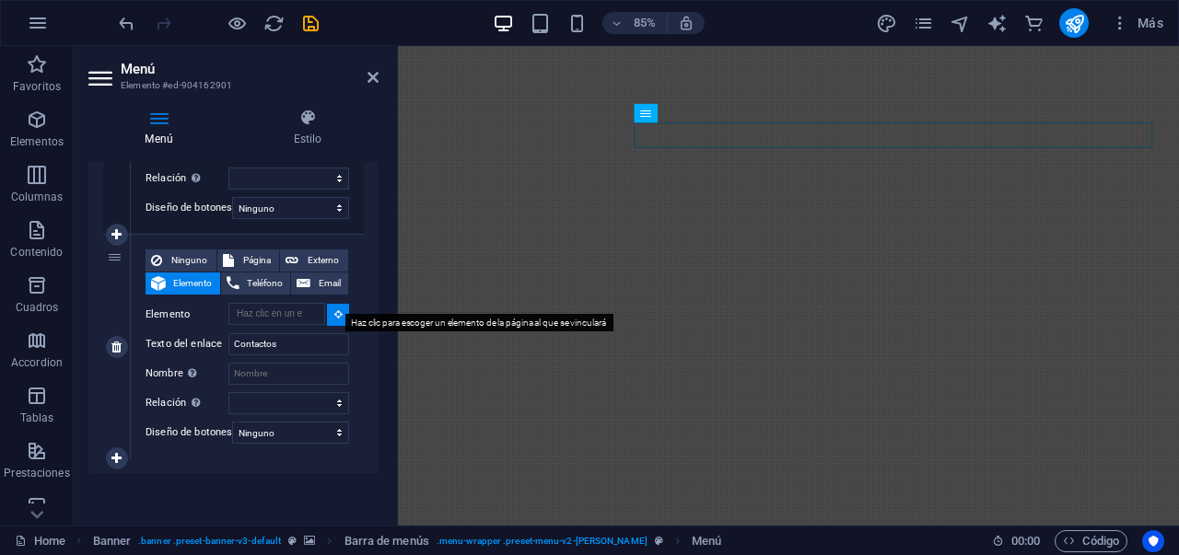
click at [336, 310] on icon at bounding box center [338, 314] width 8 height 9
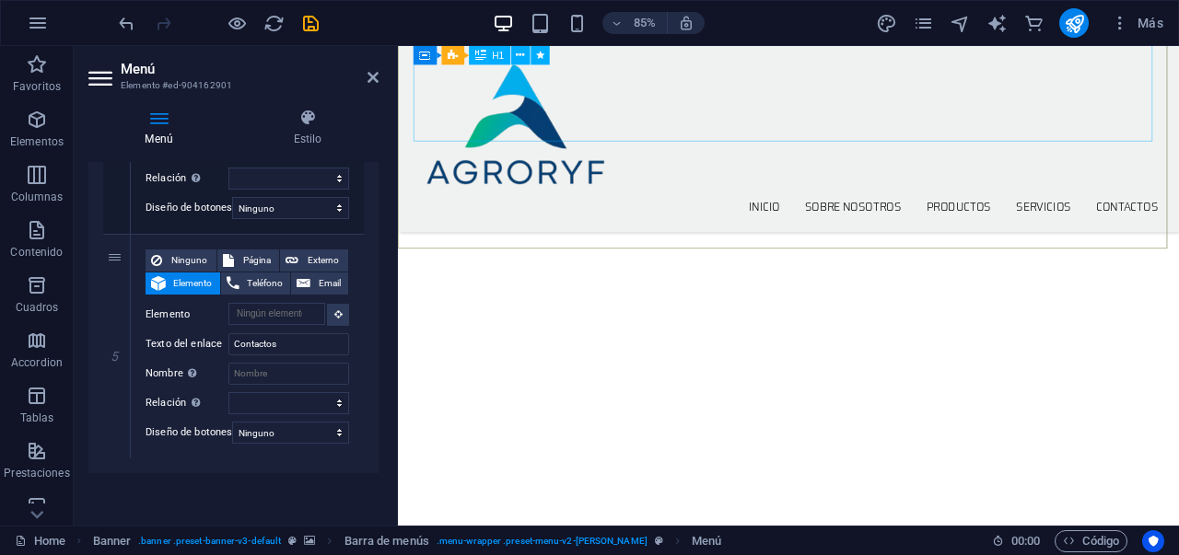
scroll to position [358, 0]
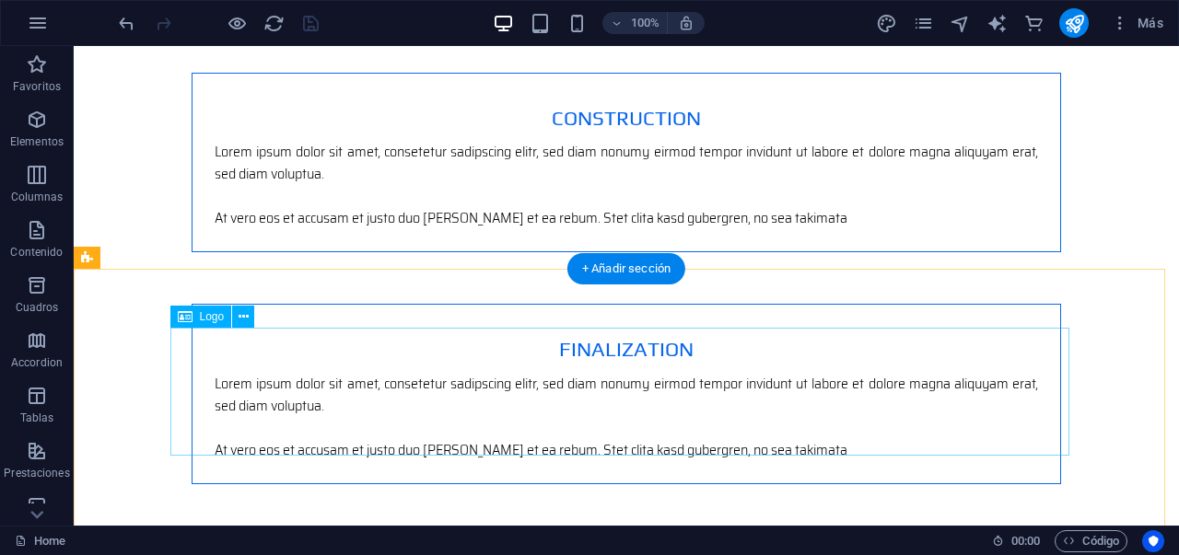
scroll to position [2684, 0]
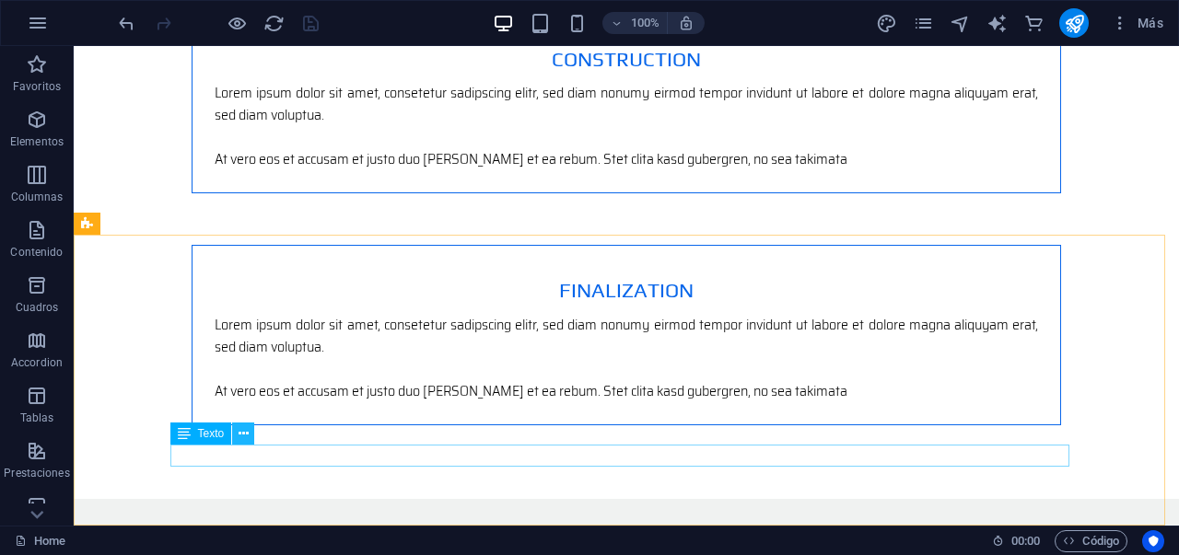
click at [248, 440] on icon at bounding box center [244, 434] width 10 height 19
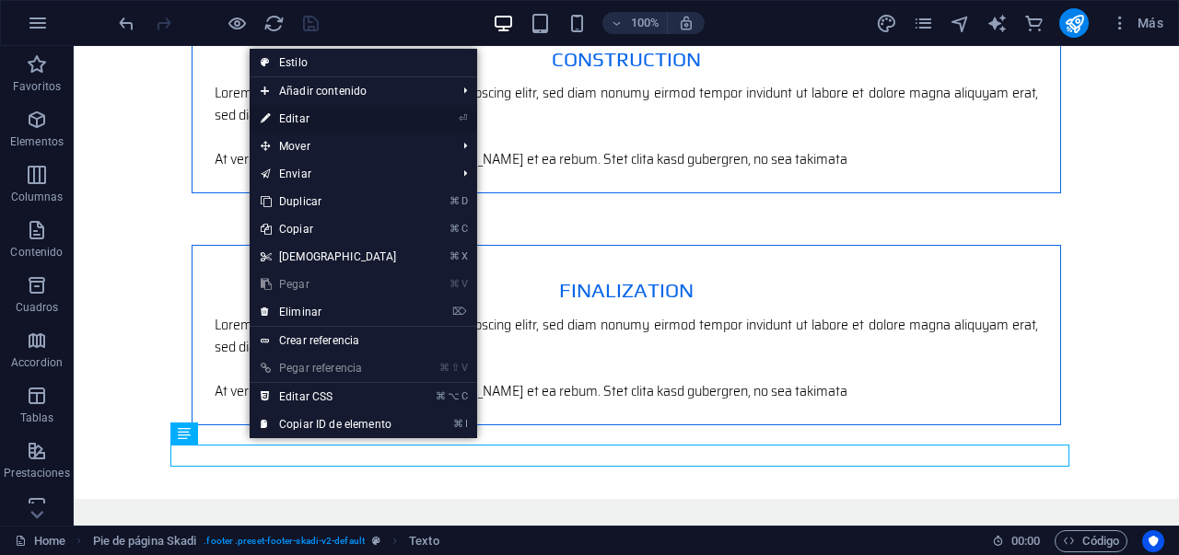
click at [324, 120] on link "⏎ Editar" at bounding box center [329, 119] width 158 height 28
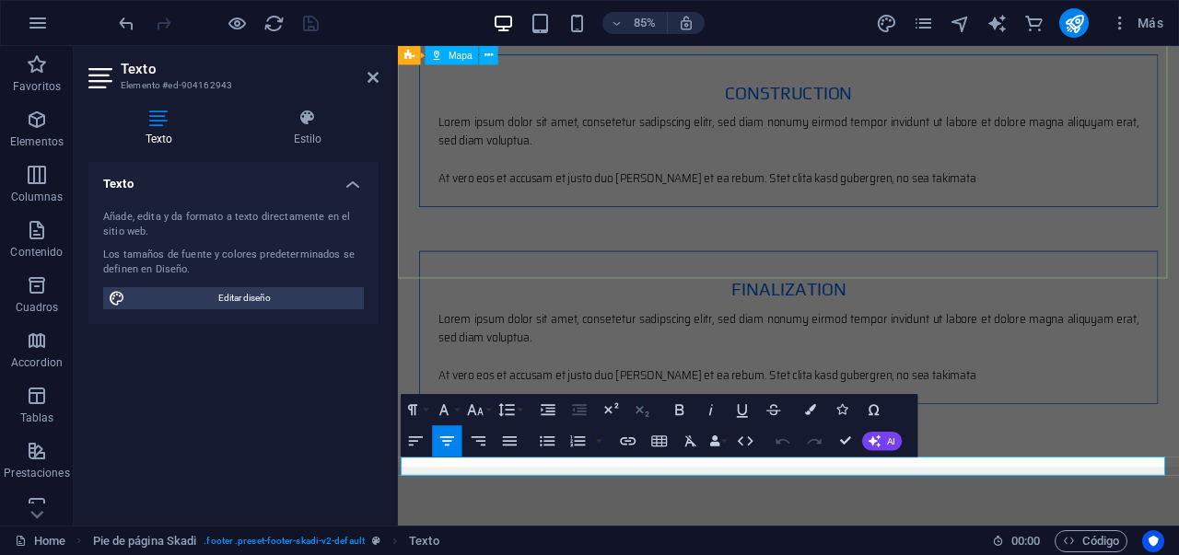
scroll to position [2599, 0]
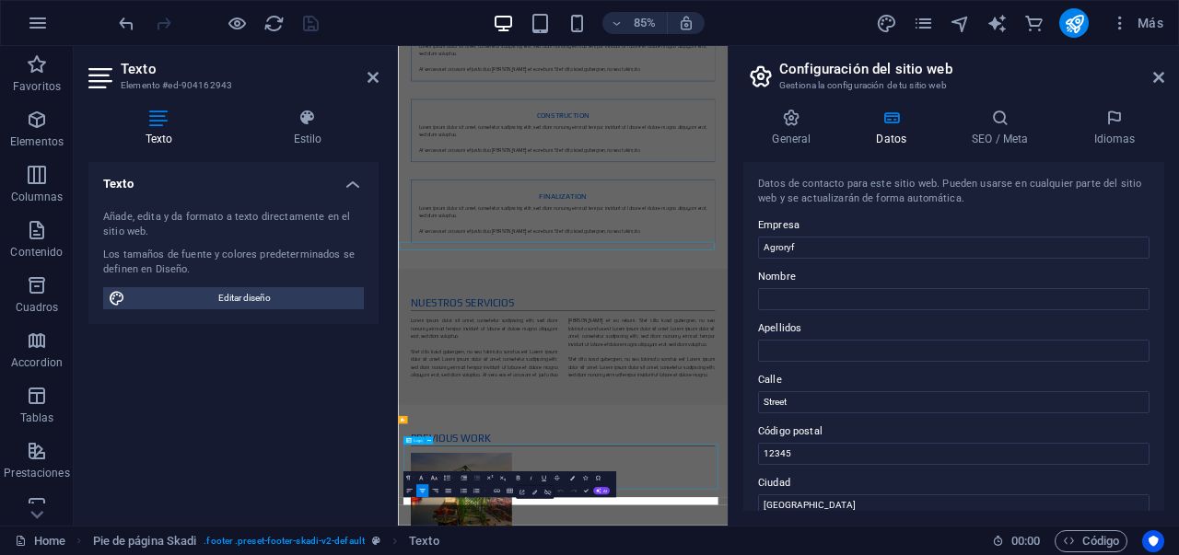
drag, startPoint x: 721, startPoint y: 539, endPoint x: 1184, endPoint y: 1243, distance: 842.1
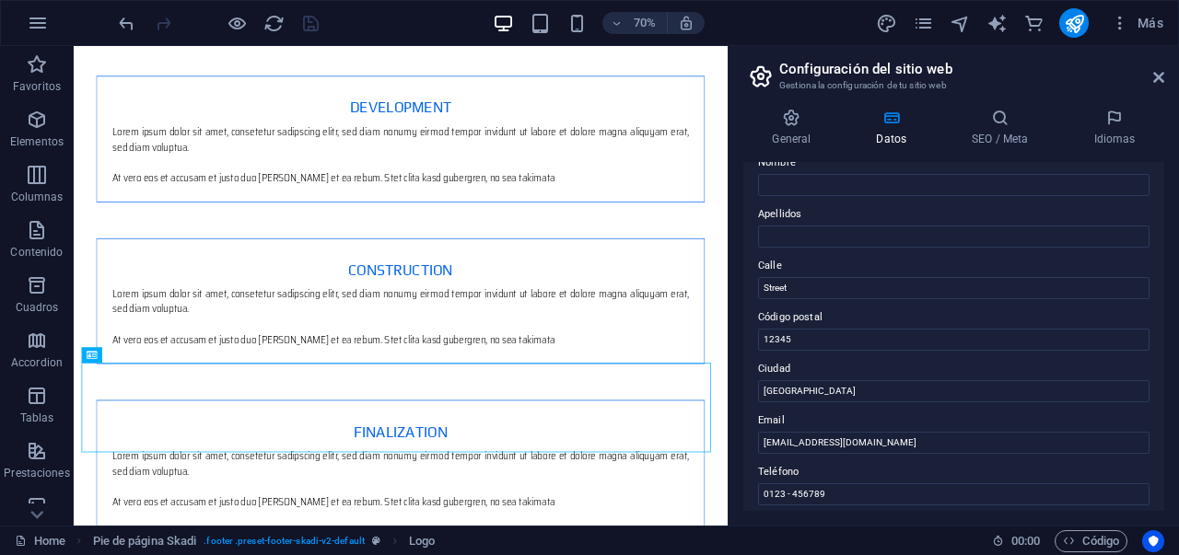
scroll to position [249, 0]
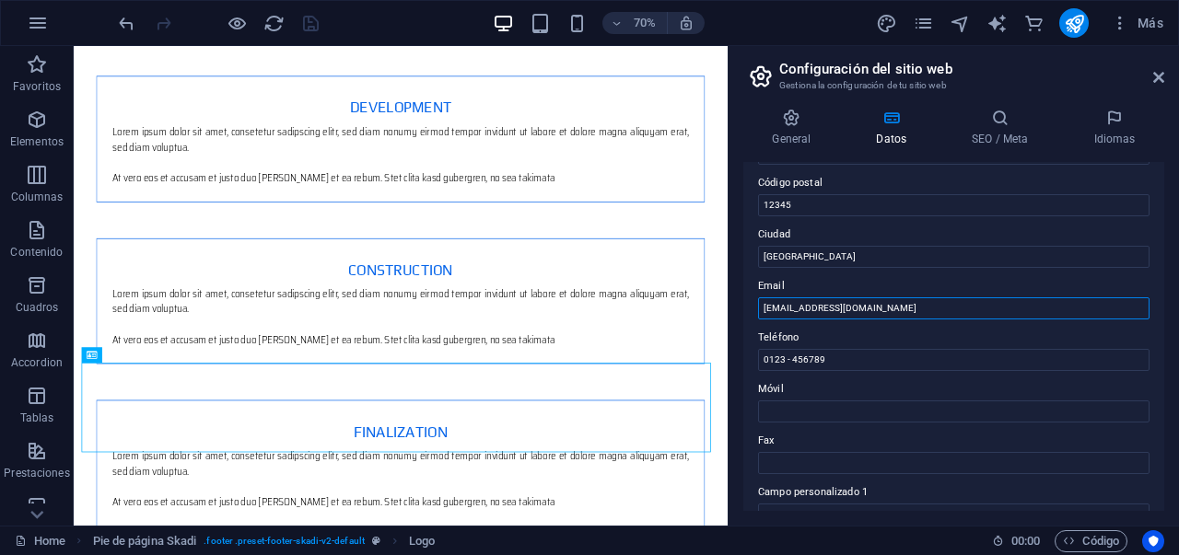
click at [792, 311] on input "ventas@agroryf.cl" at bounding box center [953, 309] width 391 height 22
click at [927, 360] on input "0123 - 456789" at bounding box center [953, 360] width 391 height 22
click at [770, 316] on input "Contacto@agroryf.cl" at bounding box center [953, 309] width 391 height 22
type input "[EMAIL_ADDRESS][DOMAIN_NAME]"
click at [885, 346] on label "Teléfono" at bounding box center [953, 338] width 391 height 22
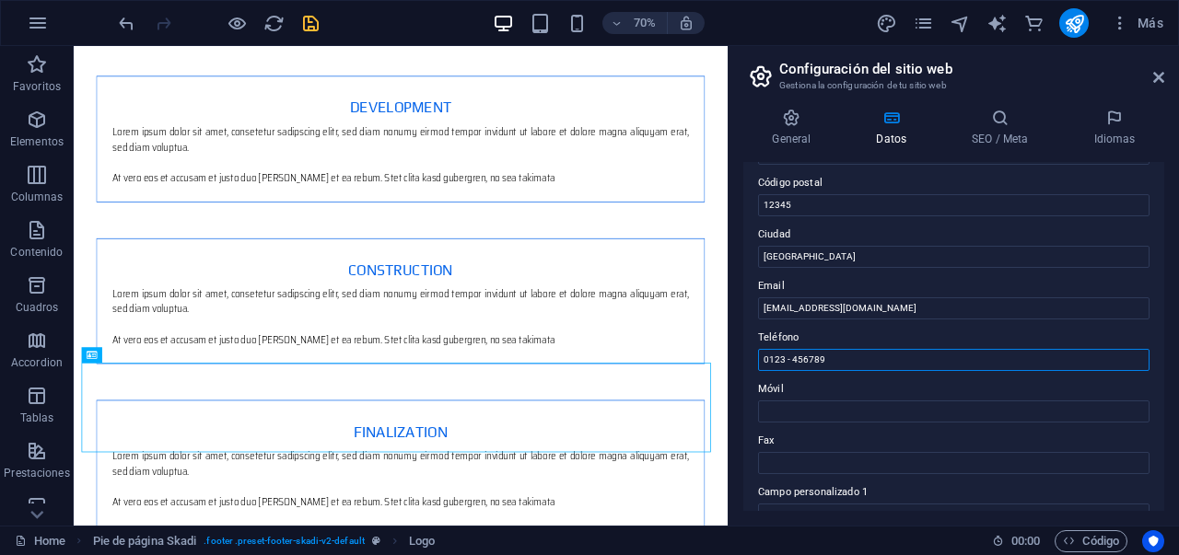
click at [885, 349] on input "0123 - 456789" at bounding box center [953, 360] width 391 height 22
click at [870, 358] on input "0123 - 456789" at bounding box center [953, 360] width 391 height 22
type input "0"
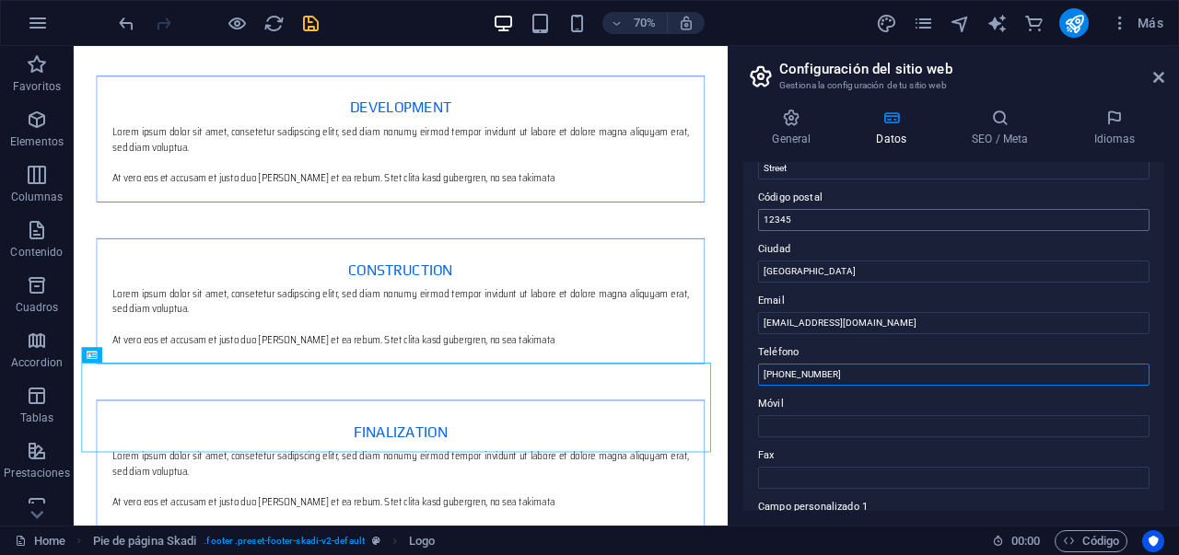
scroll to position [105, 0]
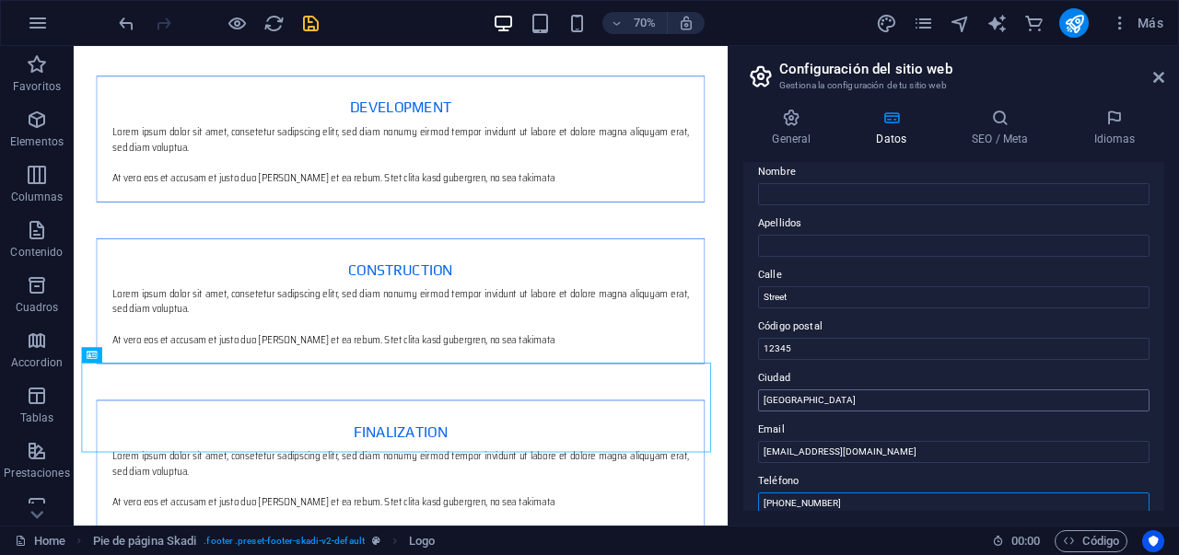
type input "+56948433479"
drag, startPoint x: 805, startPoint y: 393, endPoint x: 759, endPoint y: 400, distance: 46.5
click at [759, 400] on input "Berlin" at bounding box center [953, 401] width 391 height 22
type input "Santiago"
click at [964, 293] on input "Street" at bounding box center [953, 297] width 391 height 22
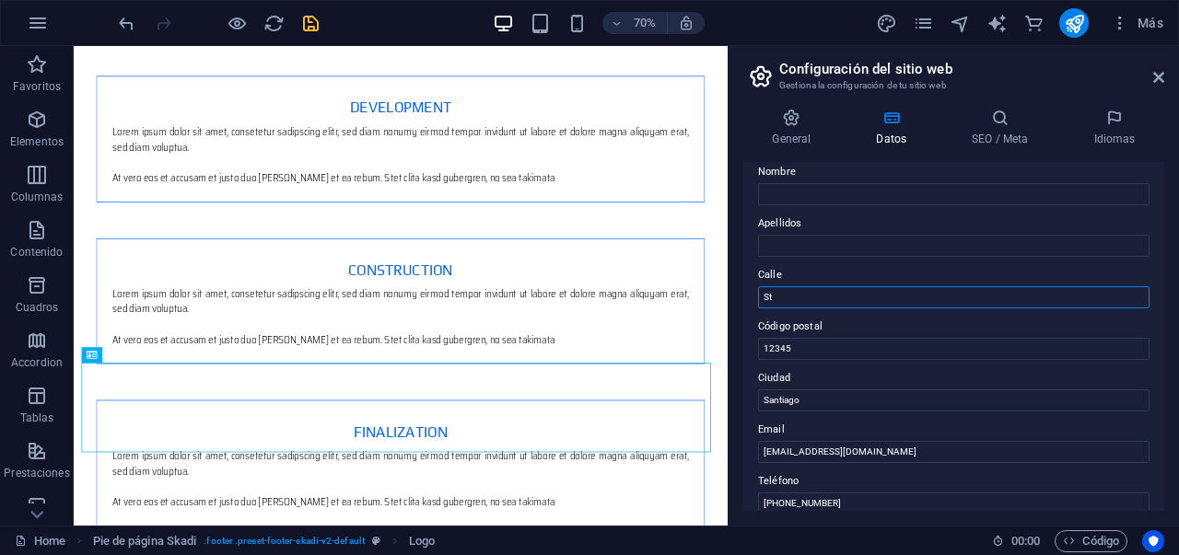
type input "S"
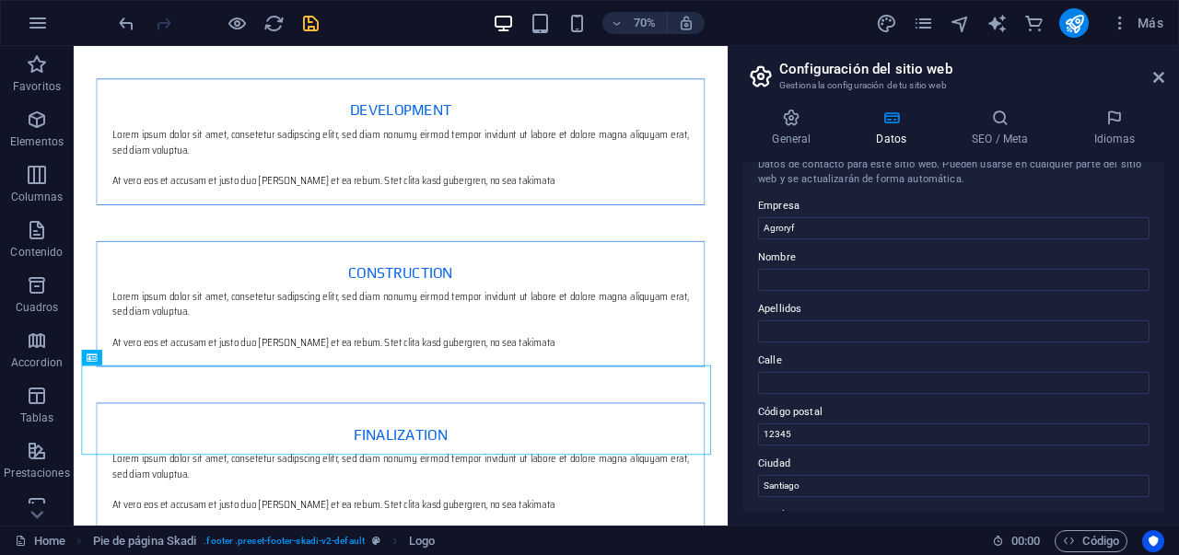
scroll to position [0, 0]
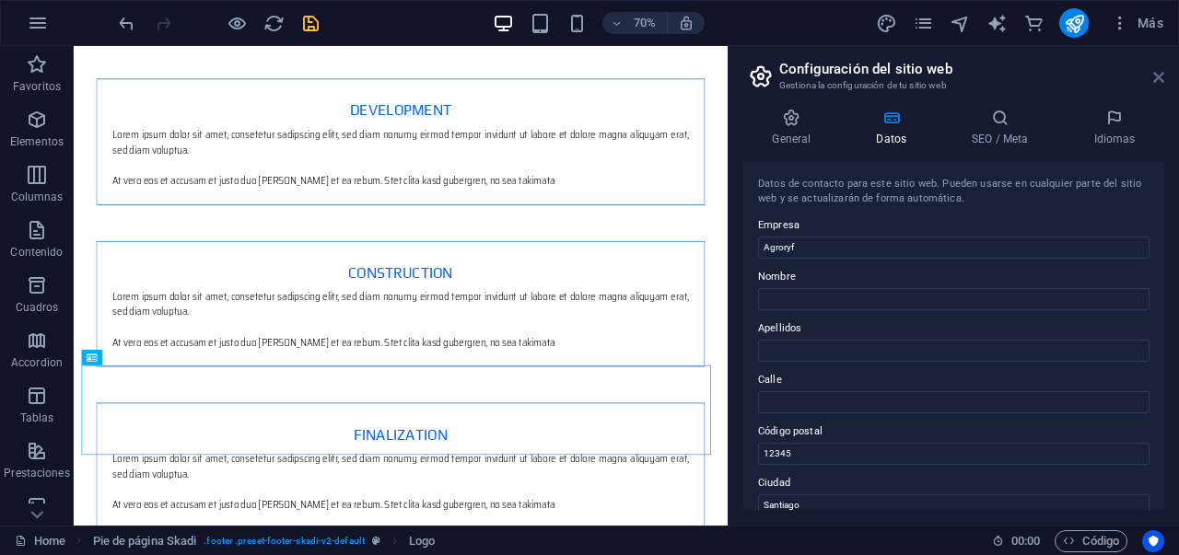
click at [1162, 85] on link at bounding box center [1158, 78] width 11 height 16
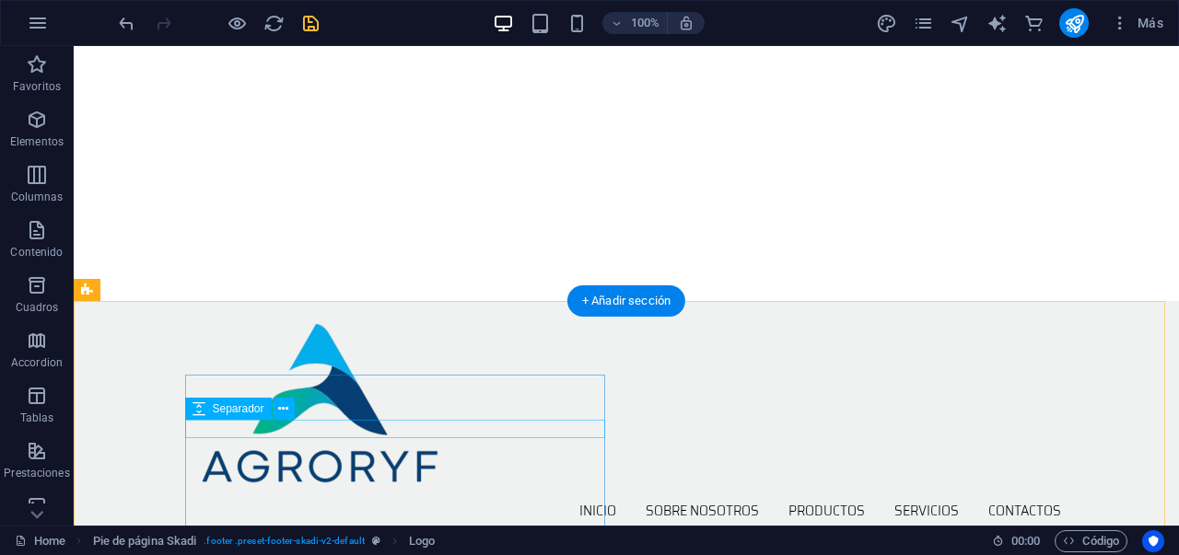
scroll to position [442, 0]
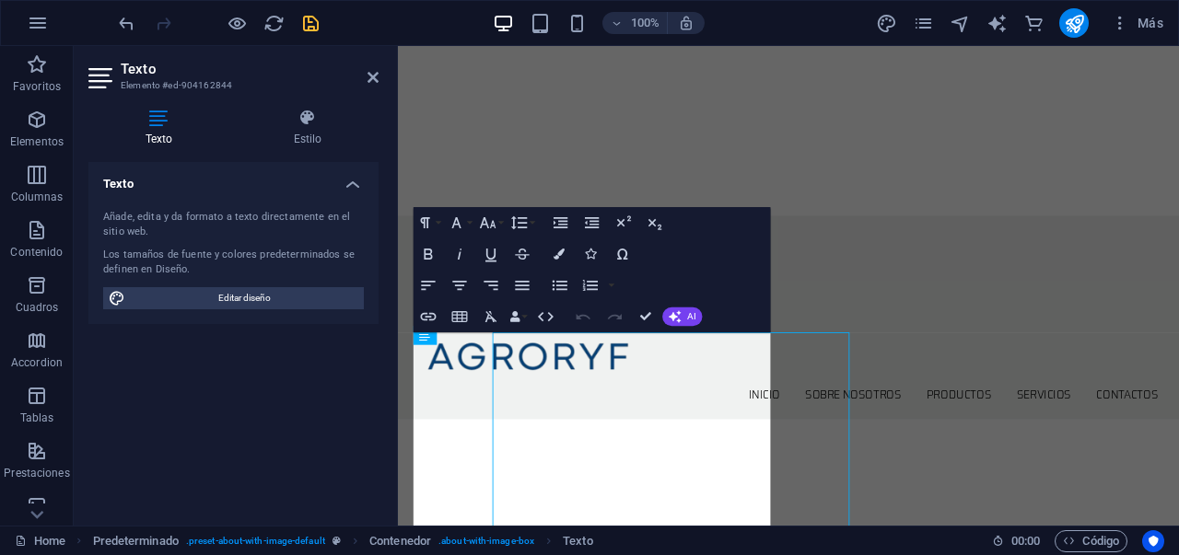
click at [343, 412] on div "Texto Elemento #ed-904162844 Texto Estilo Texto Añade, edita y da formato a tex…" at bounding box center [626, 286] width 1105 height 480
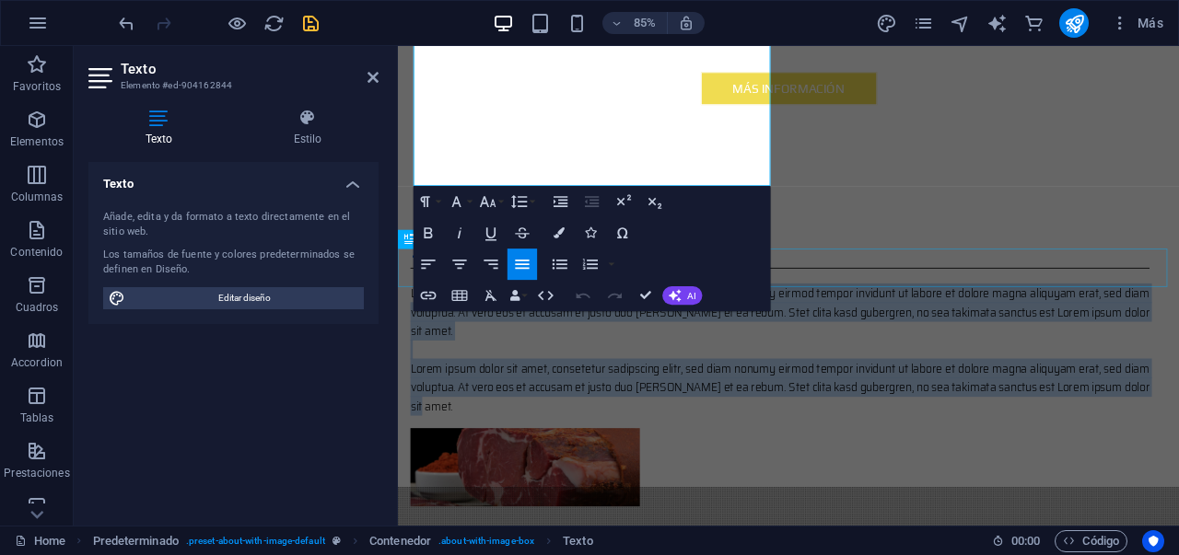
scroll to position [858, 0]
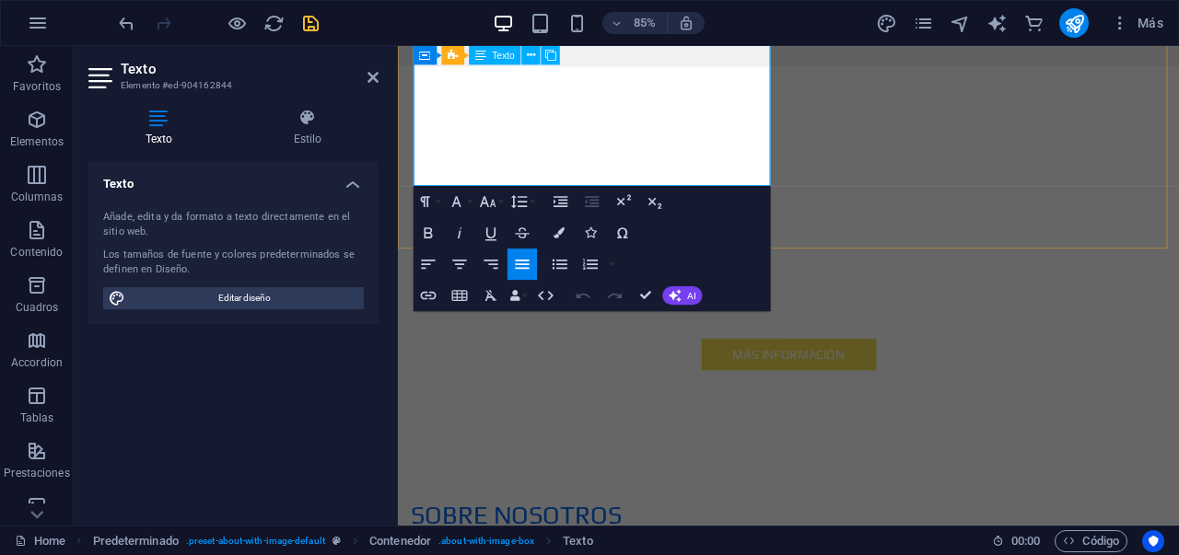
drag, startPoint x: 420, startPoint y: 403, endPoint x: 640, endPoint y: 204, distance: 297.4
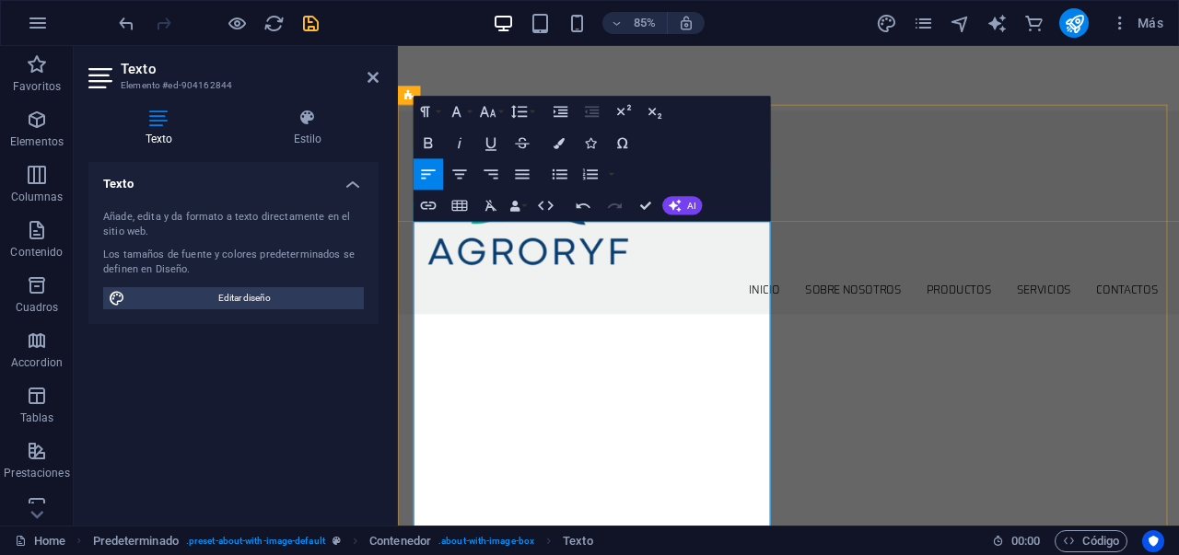
scroll to position [562, 0]
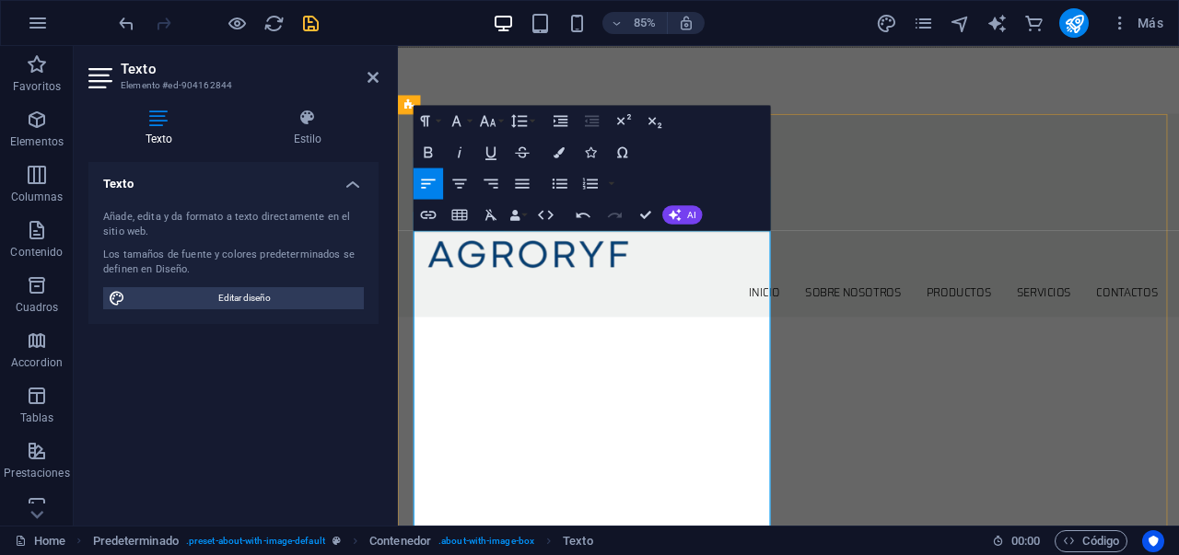
drag, startPoint x: 417, startPoint y: 294, endPoint x: 800, endPoint y: 521, distance: 444.9
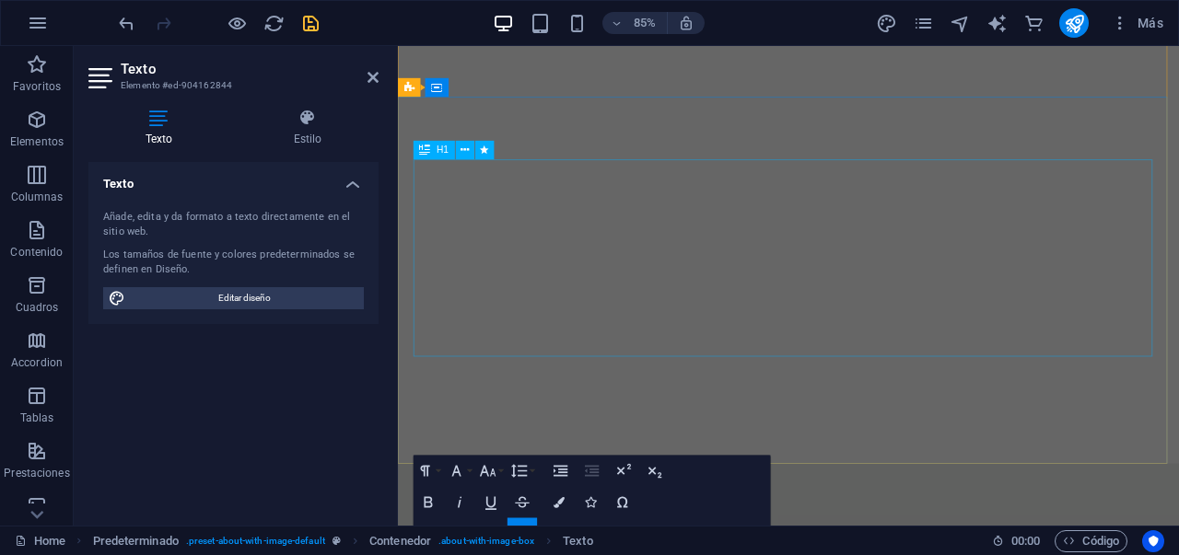
scroll to position [525, 0]
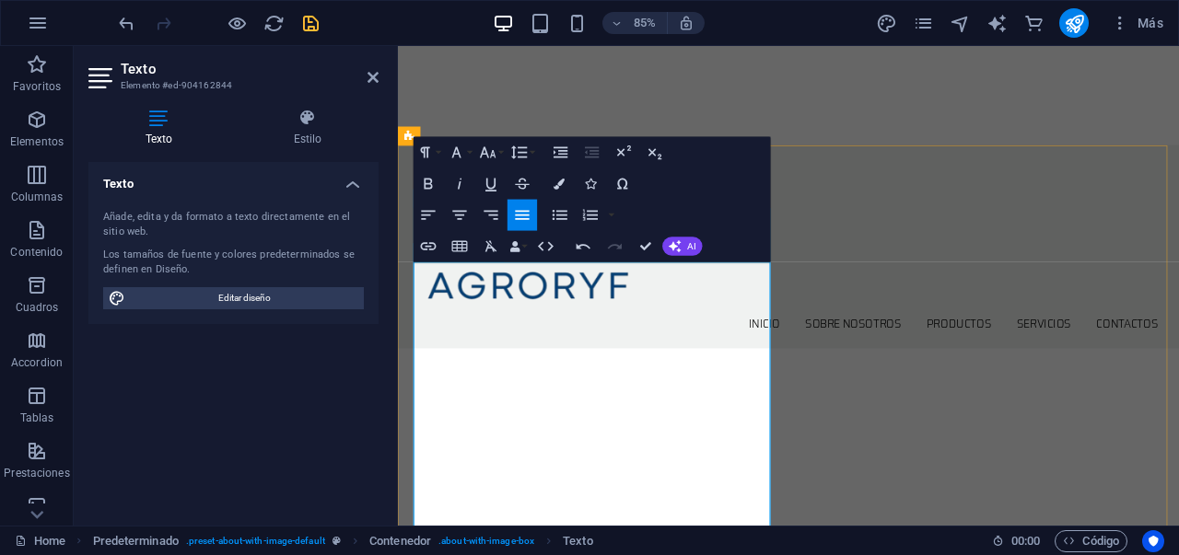
drag, startPoint x: 817, startPoint y: 455, endPoint x: 425, endPoint y: 360, distance: 403.7
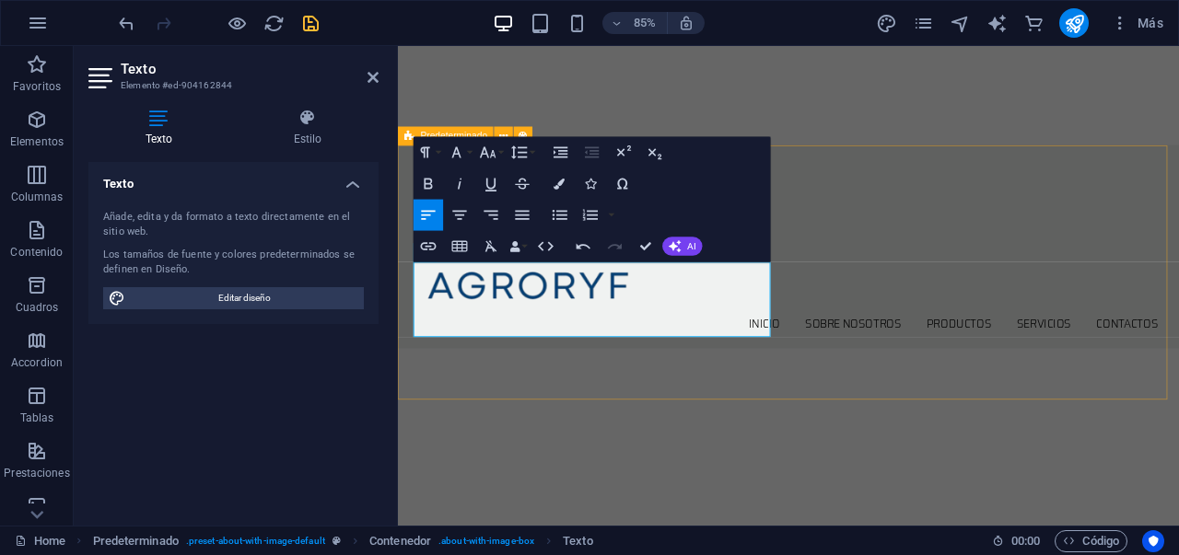
drag, startPoint x: 544, startPoint y: 338, endPoint x: 403, endPoint y: 309, distance: 144.0
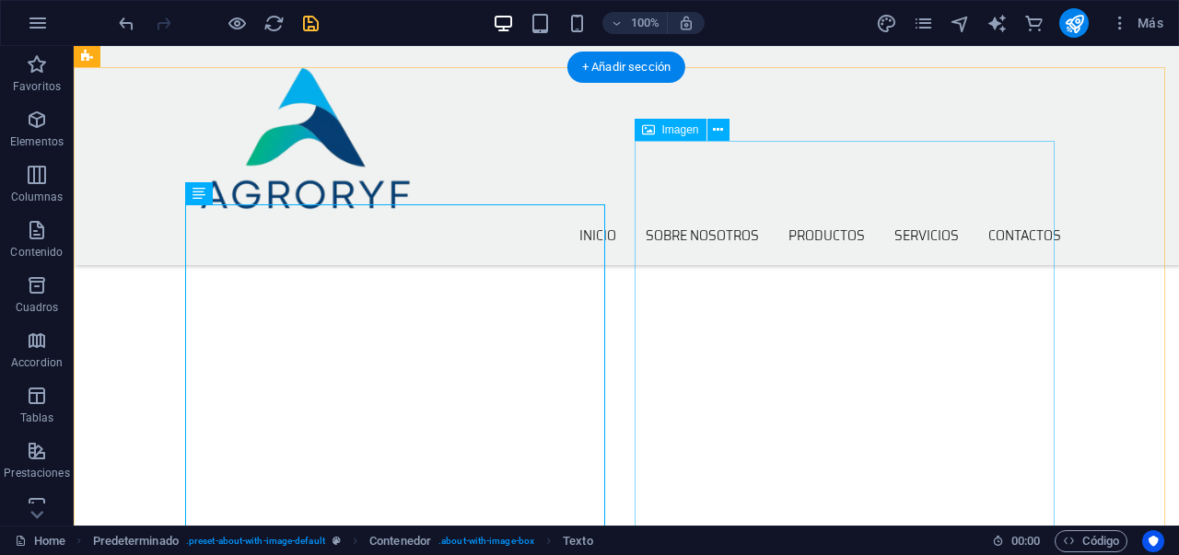
scroll to position [599, 0]
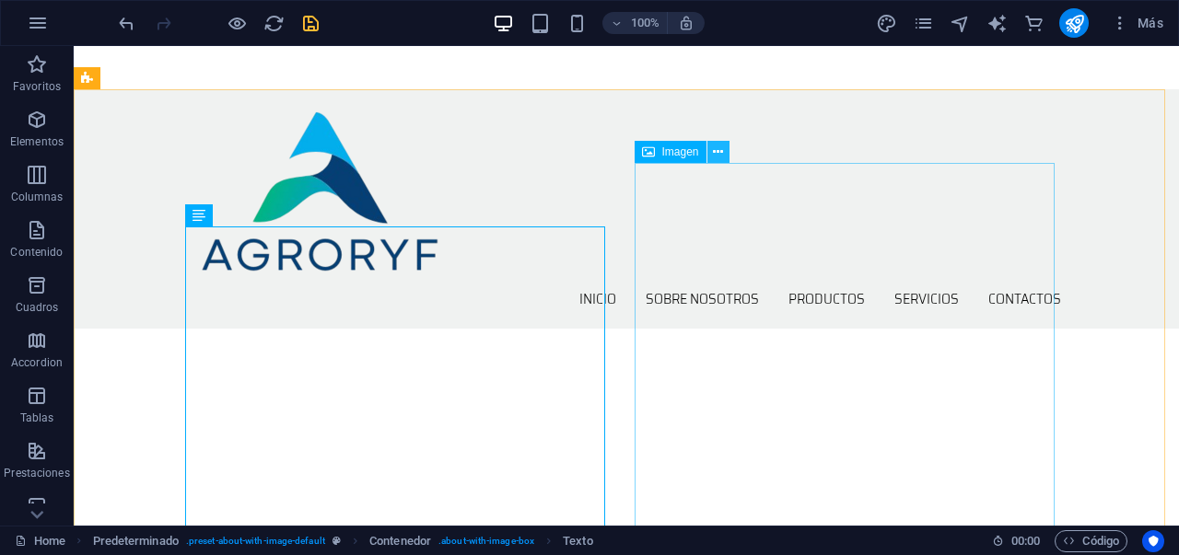
click at [718, 154] on icon at bounding box center [718, 152] width 10 height 19
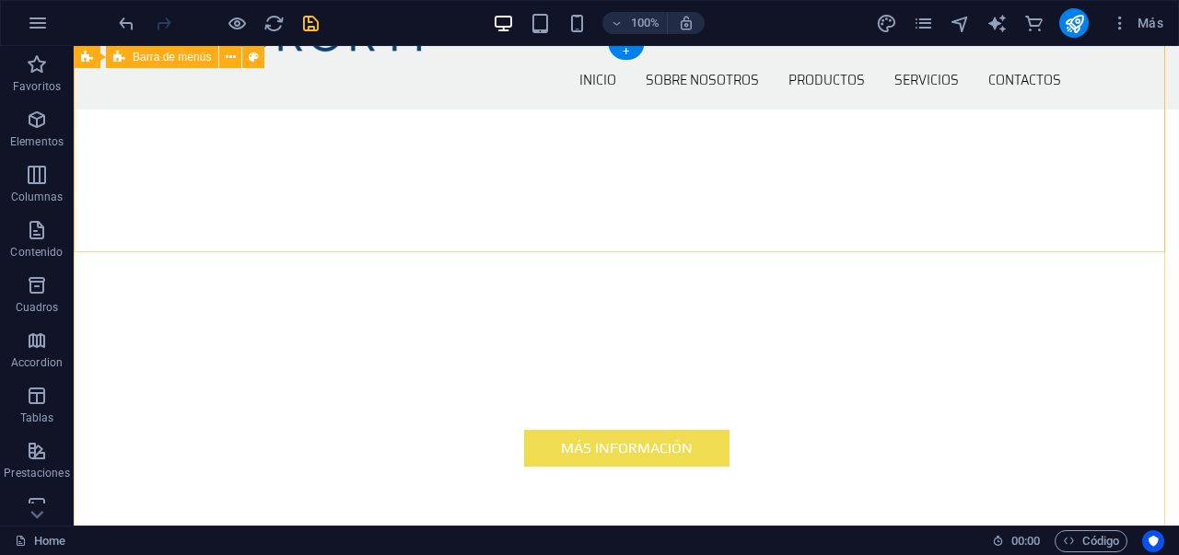
scroll to position [0, 0]
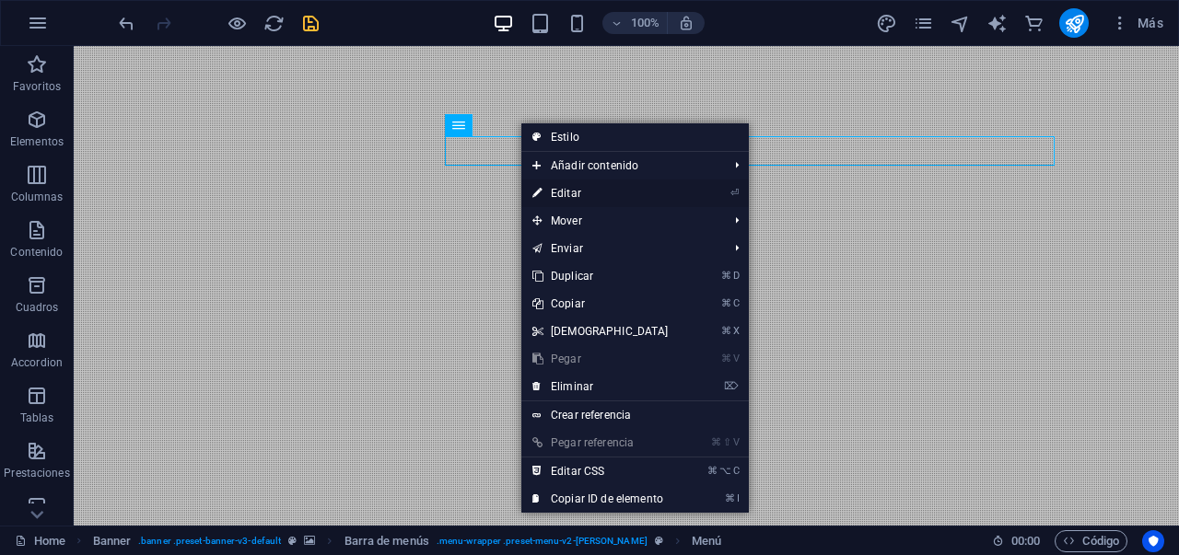
click at [579, 191] on link "⏎ Editar" at bounding box center [600, 194] width 158 height 28
select select
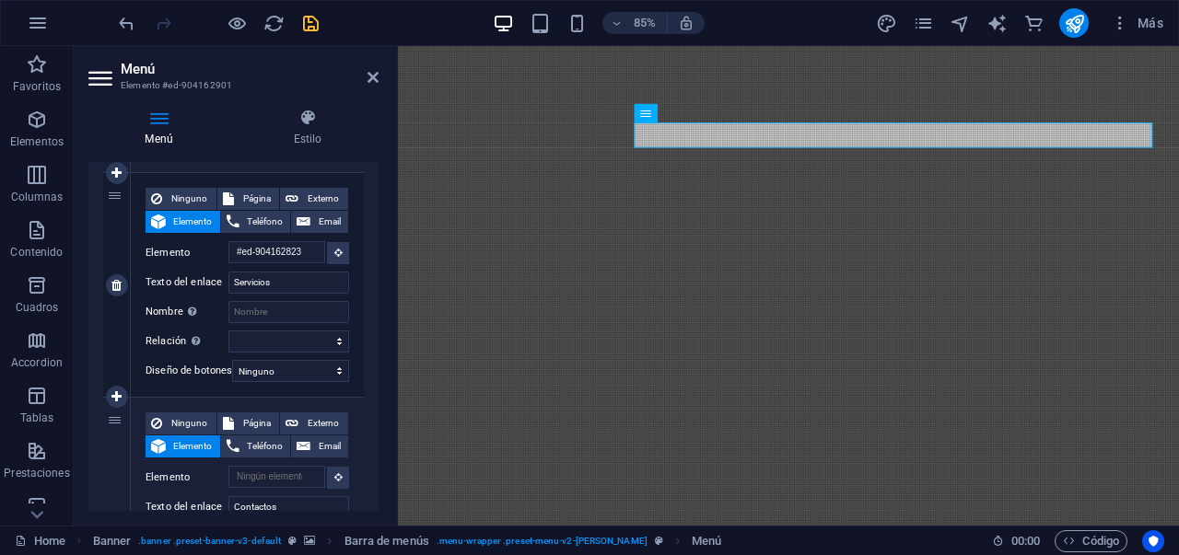
scroll to position [1056, 0]
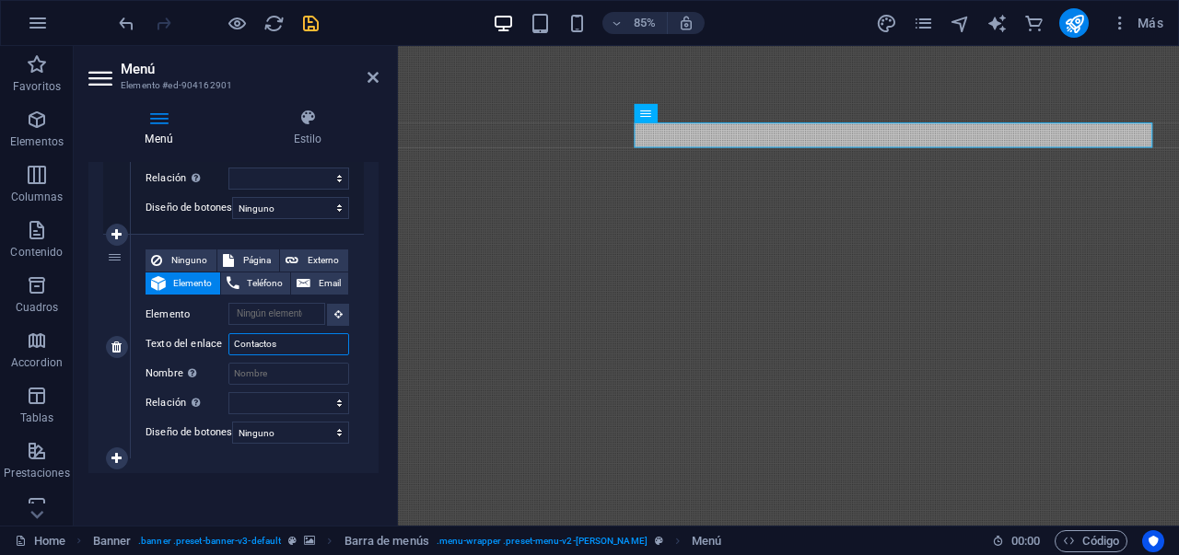
click at [303, 340] on input "Contactos" at bounding box center [288, 344] width 121 height 22
type input "Contacto"
select select
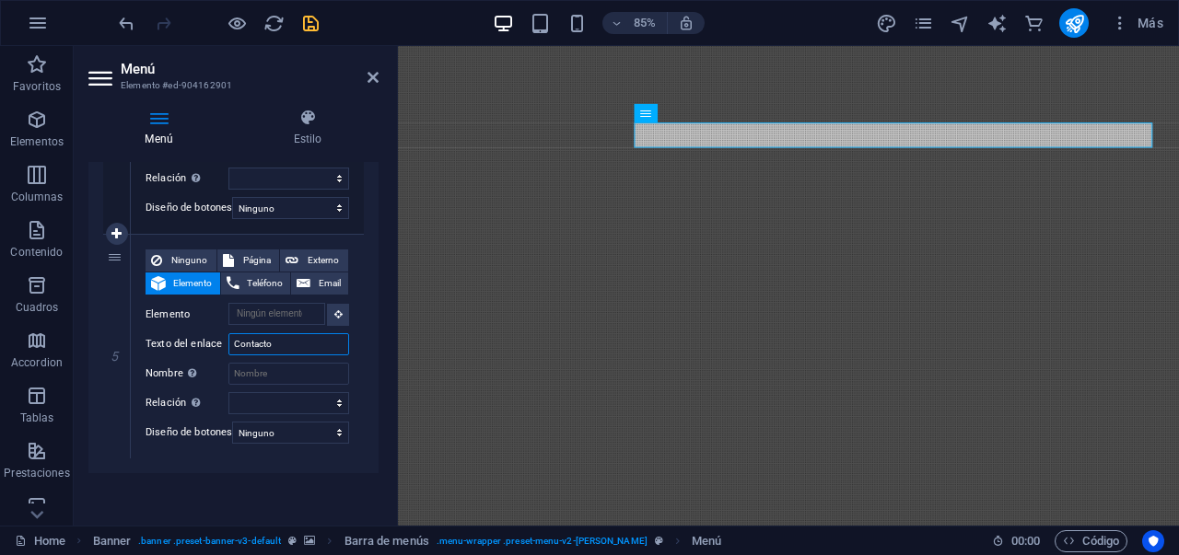
select select
type input "Contacto"
click at [376, 79] on icon at bounding box center [373, 77] width 11 height 15
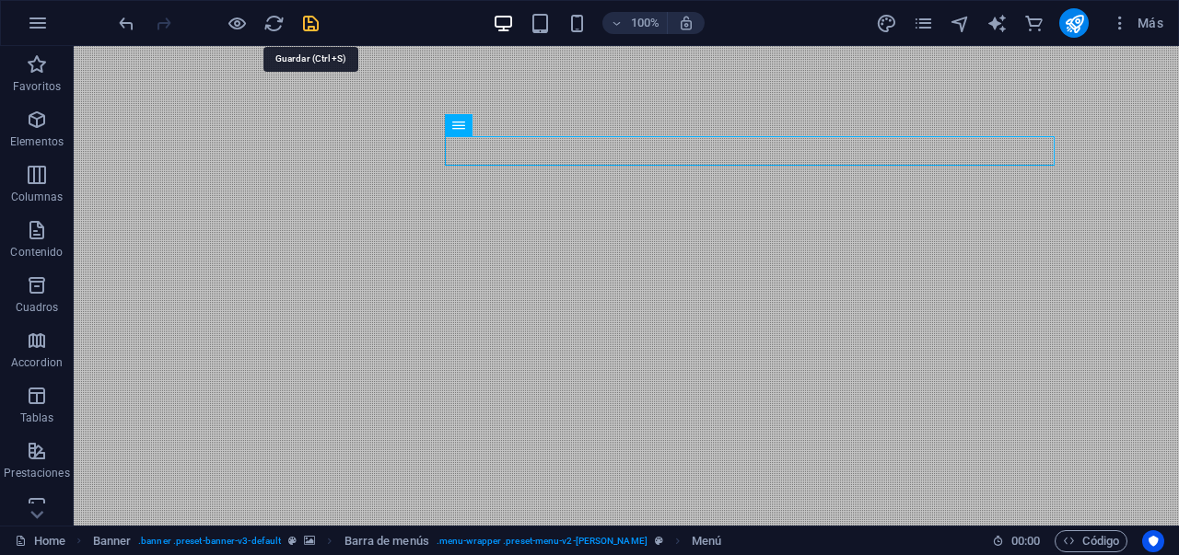
click at [316, 22] on icon "save" at bounding box center [310, 23] width 21 height 21
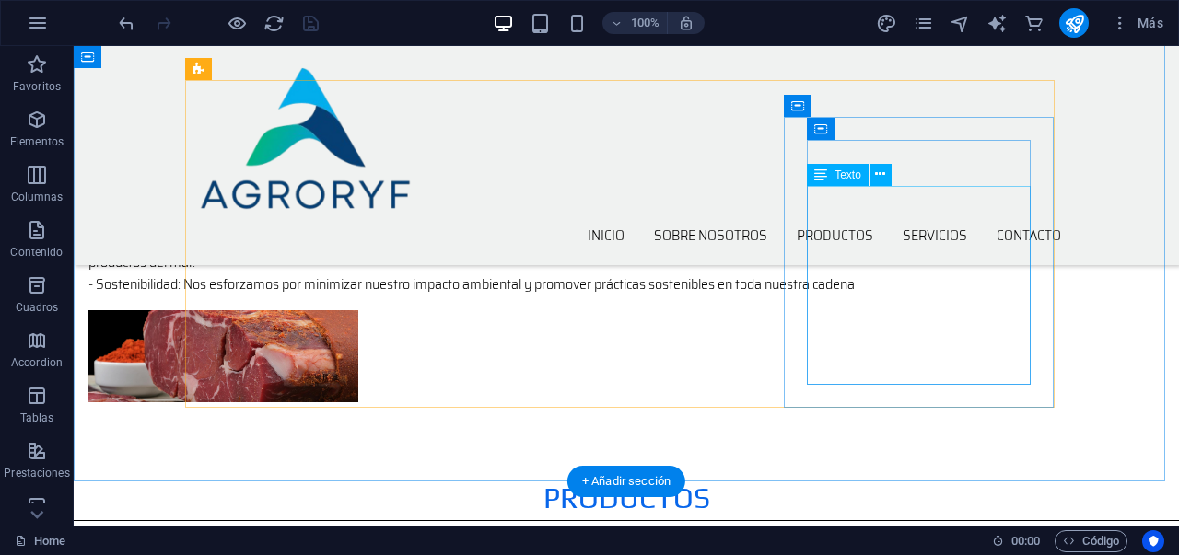
scroll to position [1588, 0]
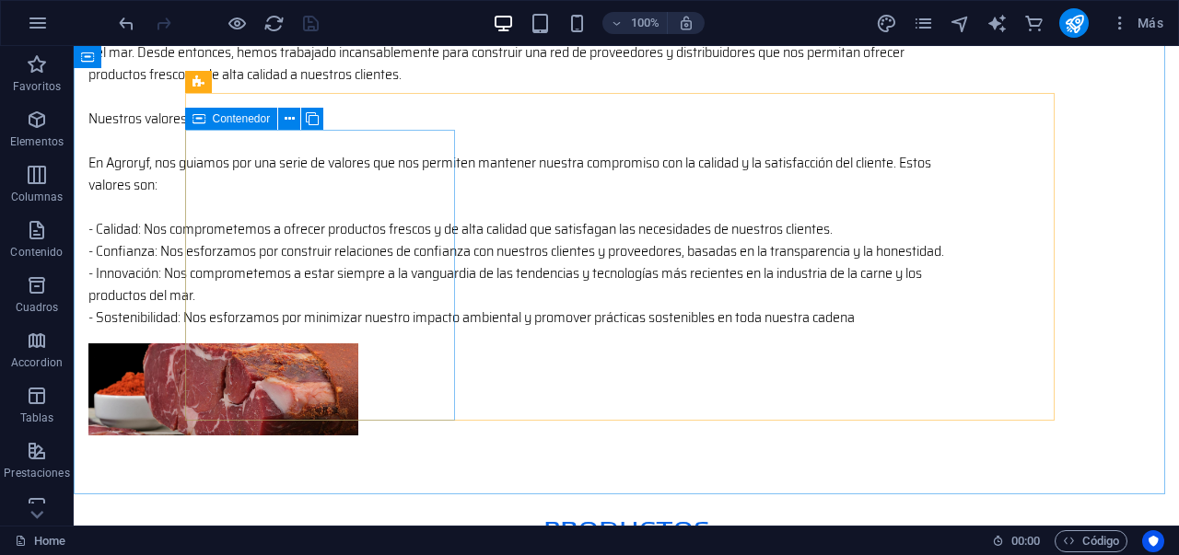
click at [251, 116] on span "Contenedor" at bounding box center [242, 118] width 58 height 11
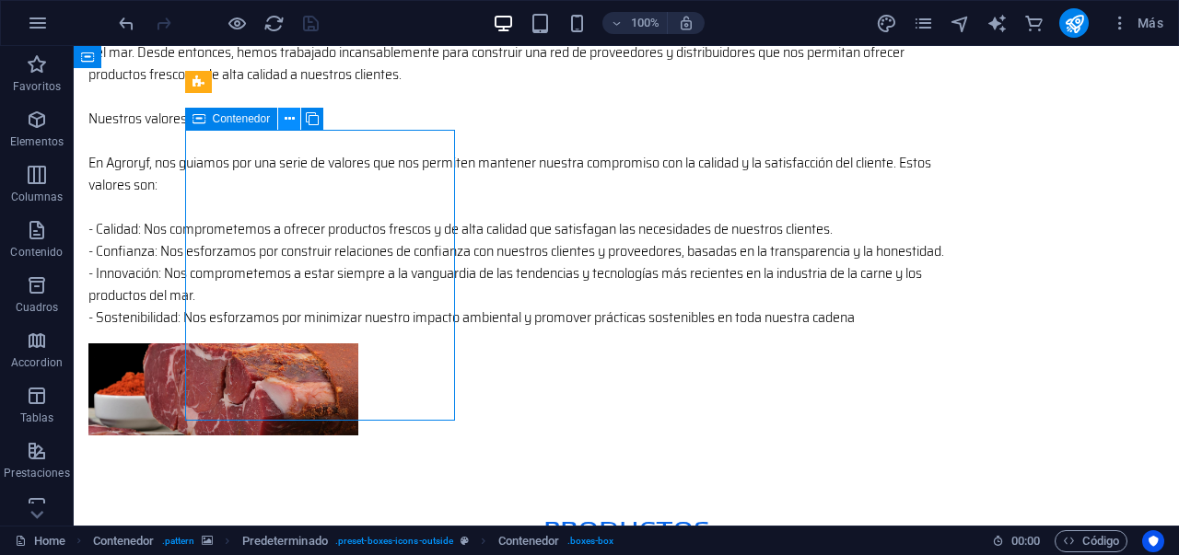
click at [292, 122] on icon at bounding box center [290, 119] width 10 height 19
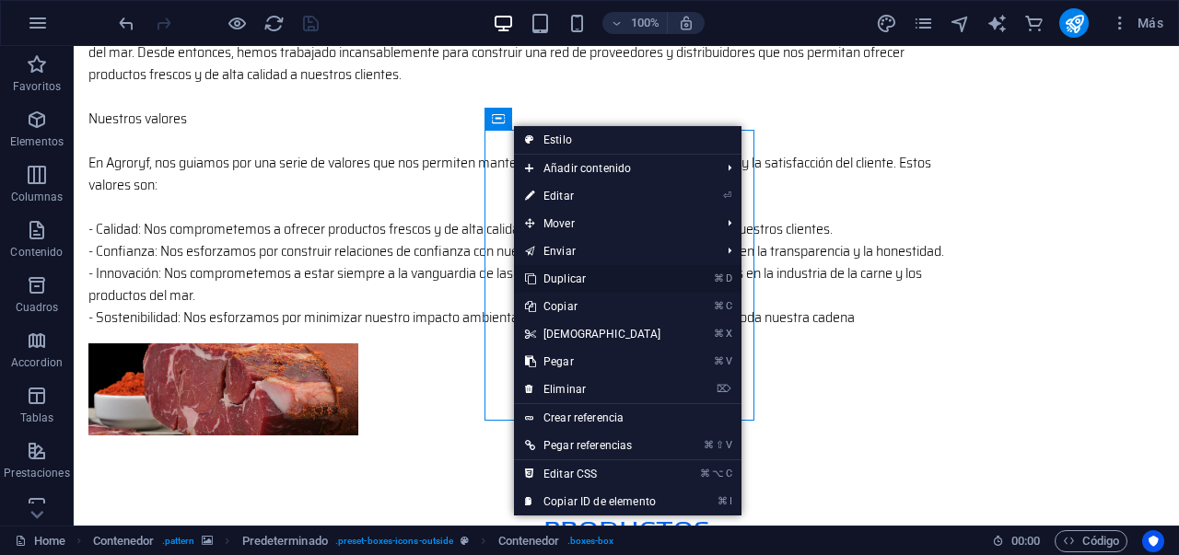
click at [571, 281] on link "⌘ D Duplicar" at bounding box center [593, 279] width 158 height 28
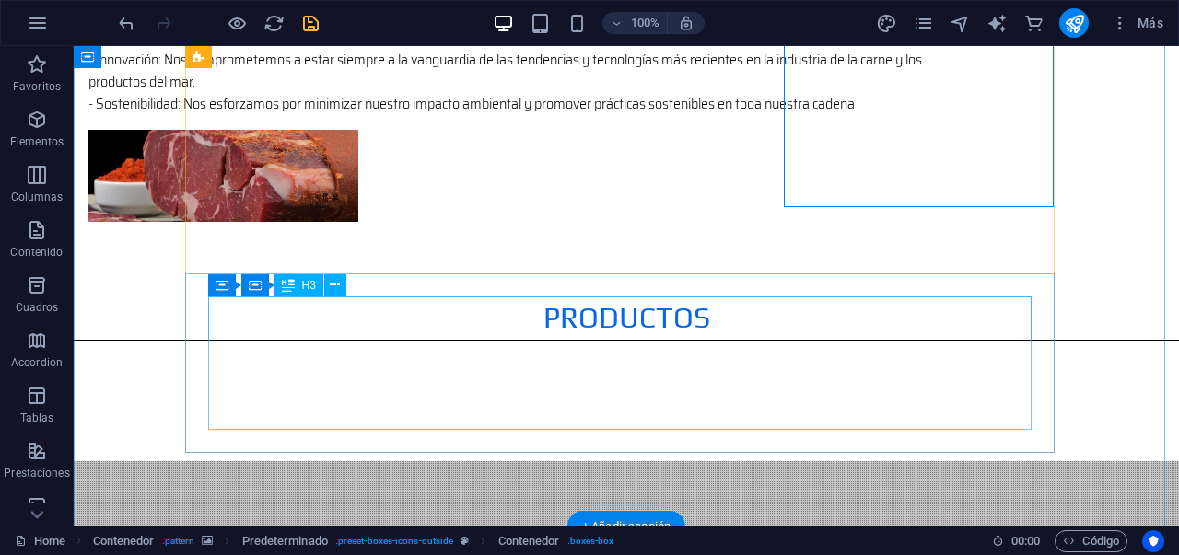
scroll to position [1805, 0]
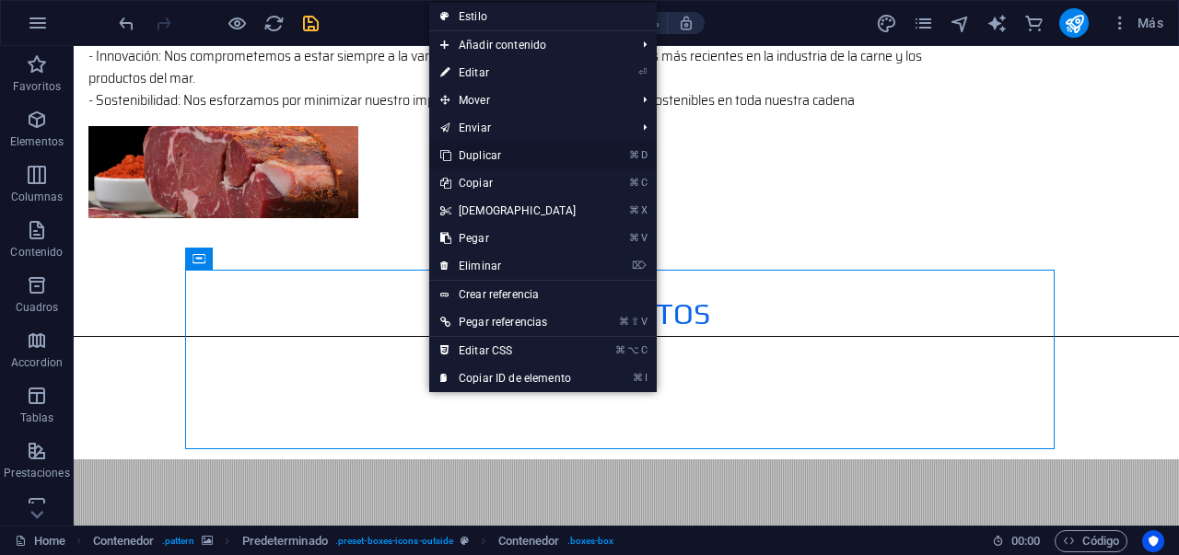
click at [476, 159] on link "⌘ D Duplicar" at bounding box center [508, 156] width 158 height 28
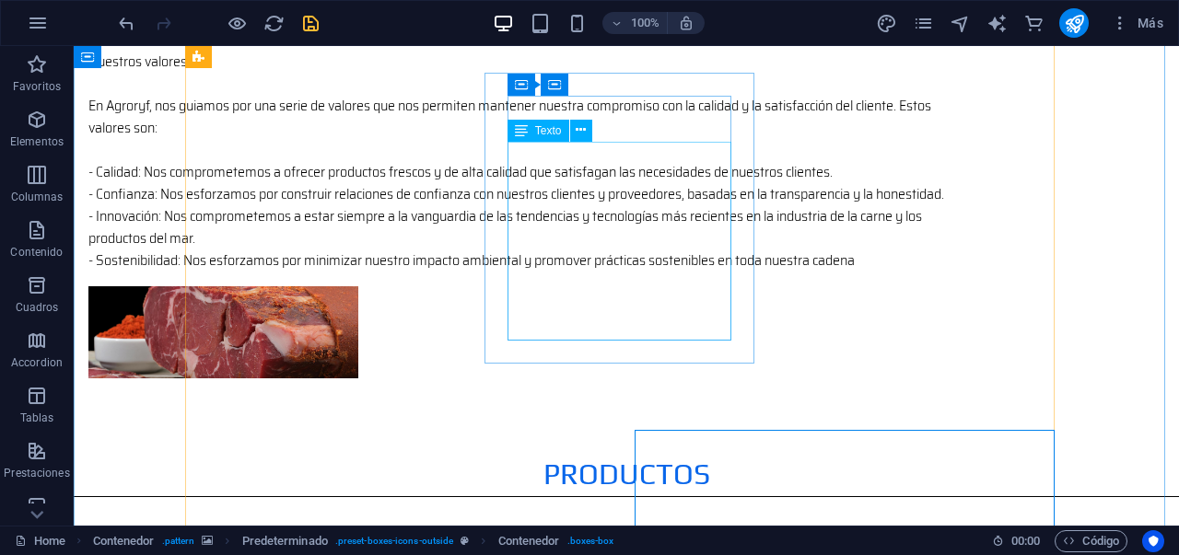
scroll to position [1649, 0]
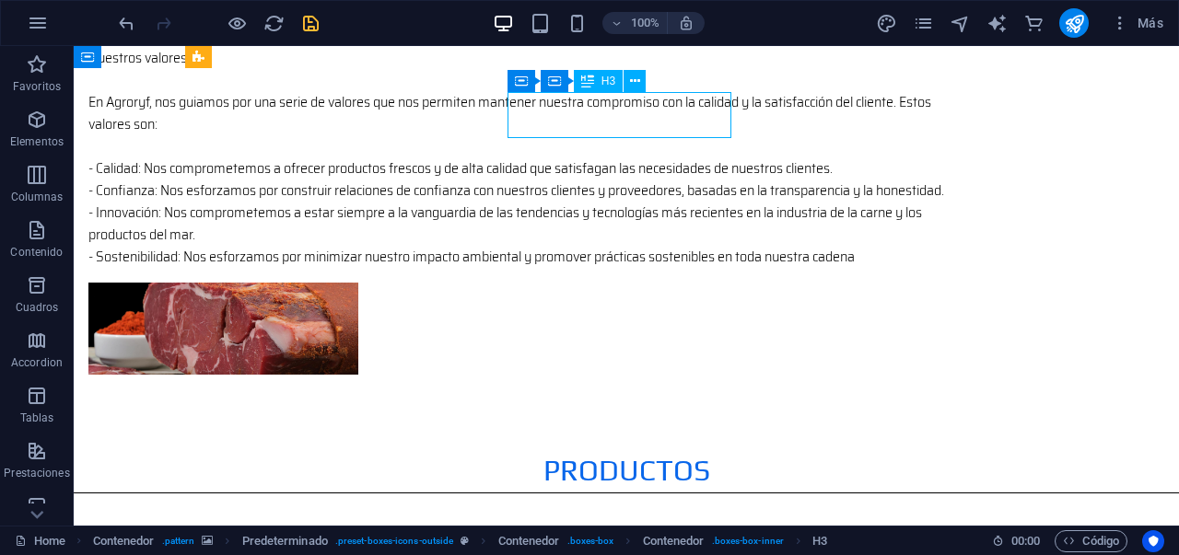
drag, startPoint x: 632, startPoint y: 118, endPoint x: 349, endPoint y: 131, distance: 283.1
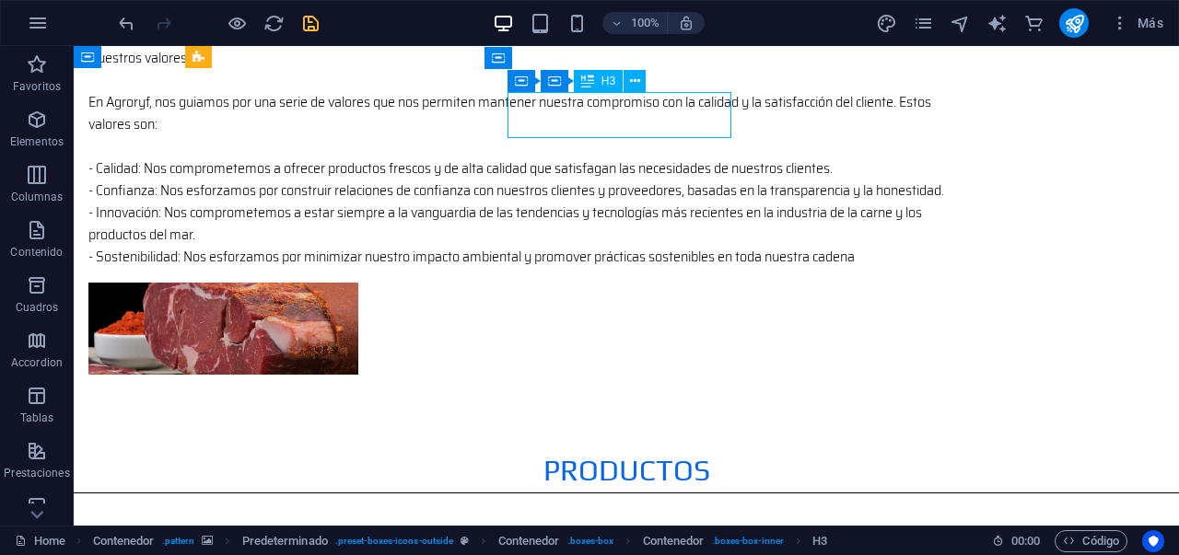
drag, startPoint x: 660, startPoint y: 120, endPoint x: 381, endPoint y: 132, distance: 278.4
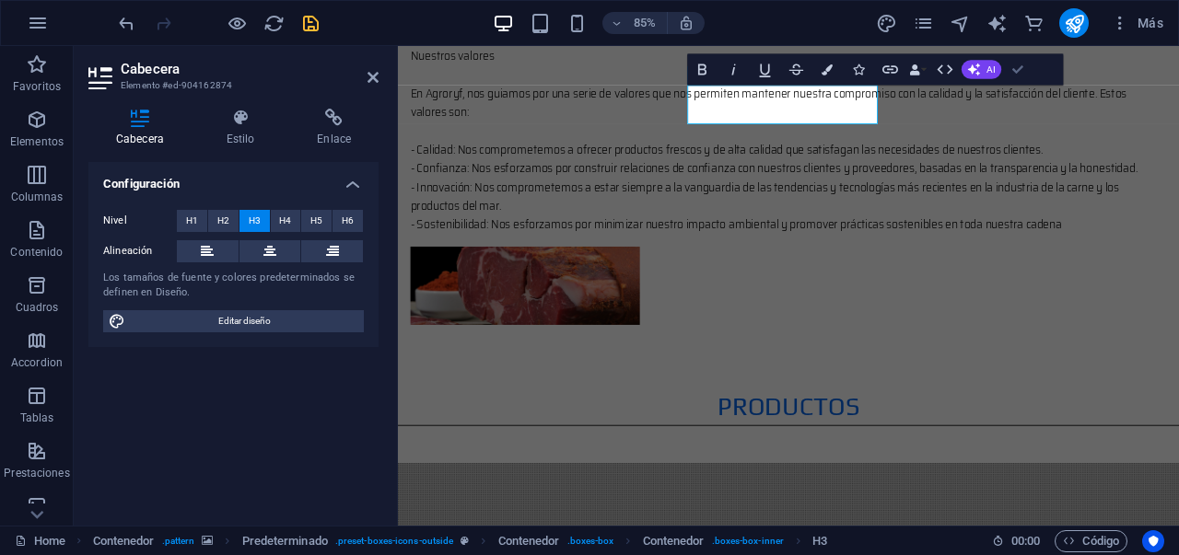
drag, startPoint x: 1014, startPoint y: 74, endPoint x: 940, endPoint y: 28, distance: 86.9
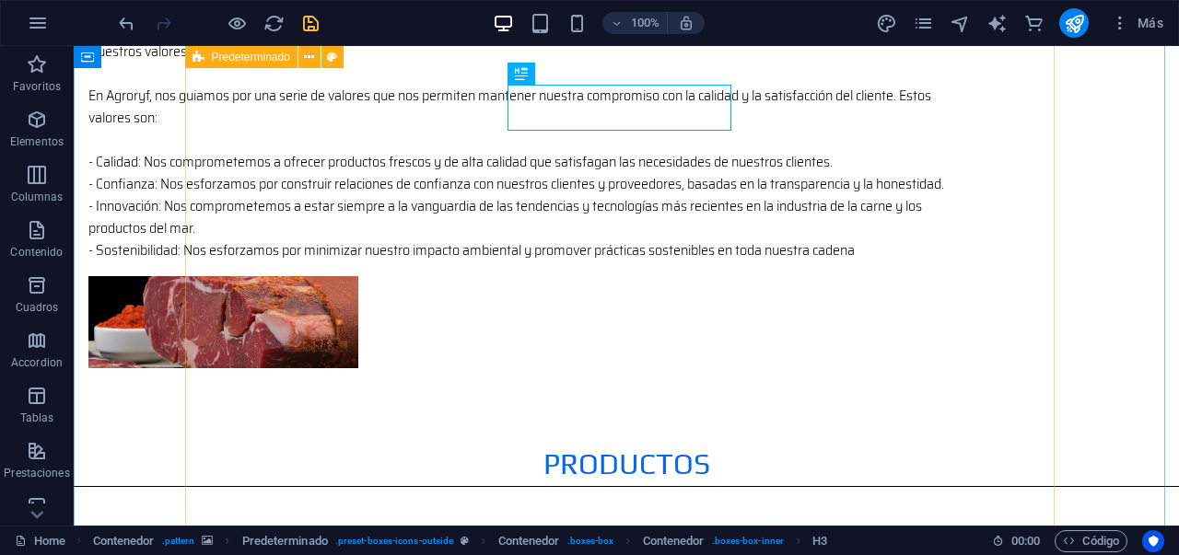
scroll to position [1656, 0]
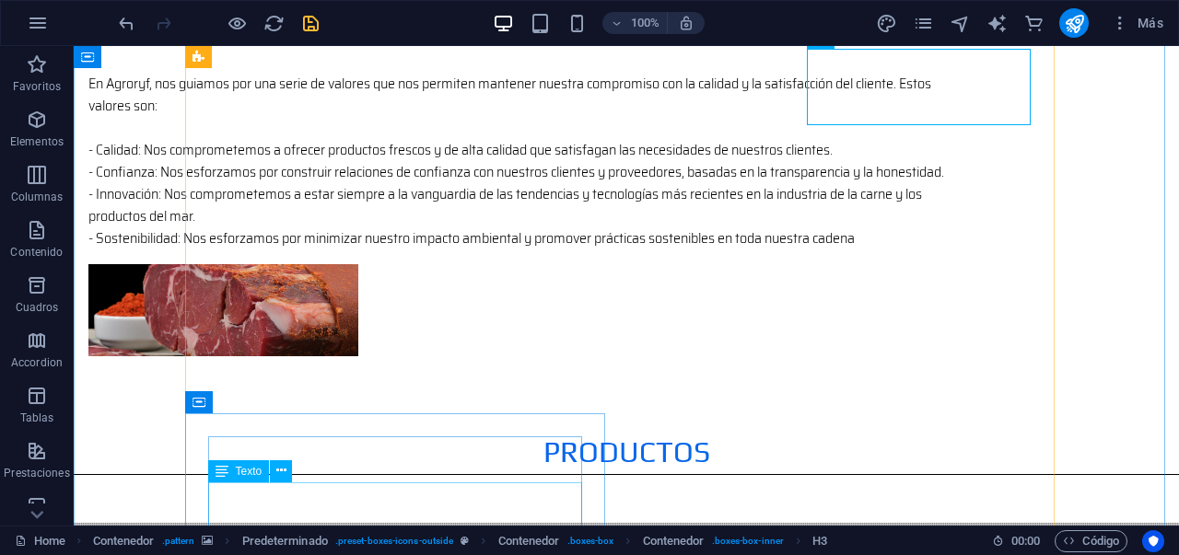
scroll to position [1693, 0]
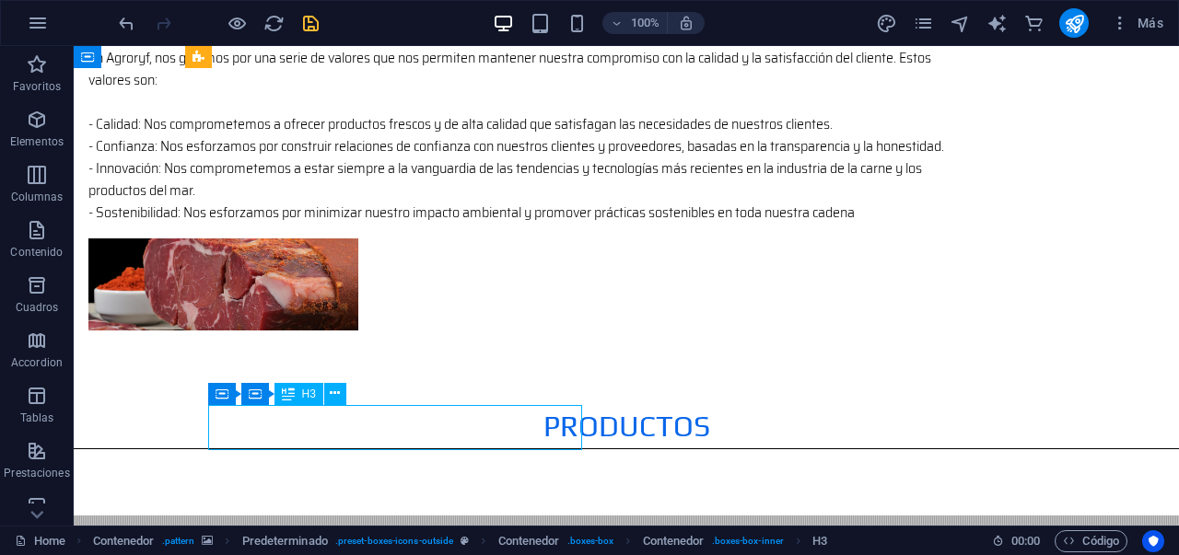
drag, startPoint x: 419, startPoint y: 421, endPoint x: 99, endPoint y: 489, distance: 326.8
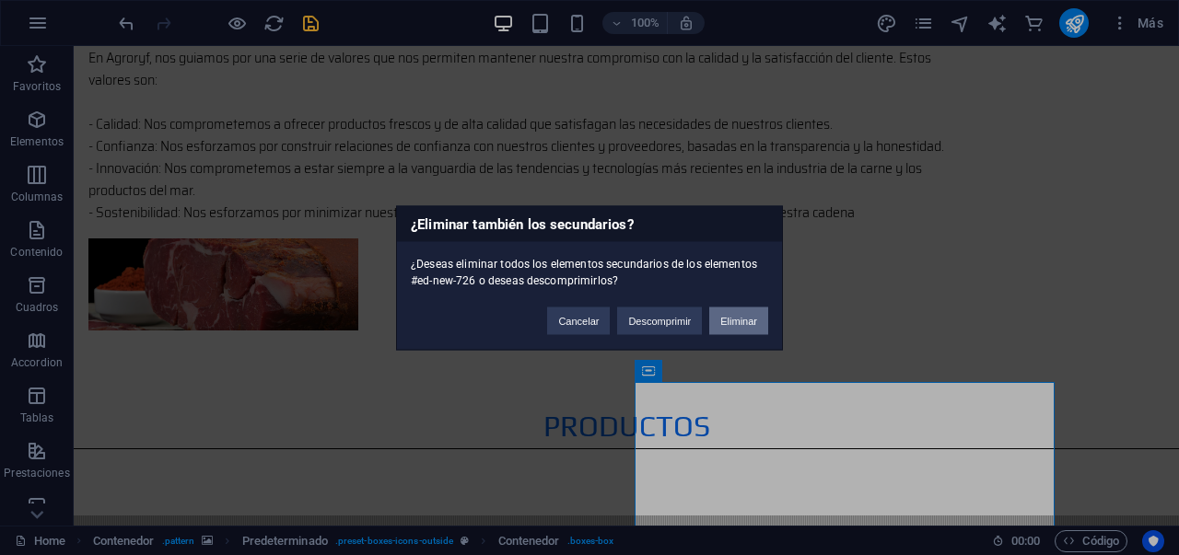
click at [748, 319] on button "Eliminar" at bounding box center [738, 321] width 59 height 28
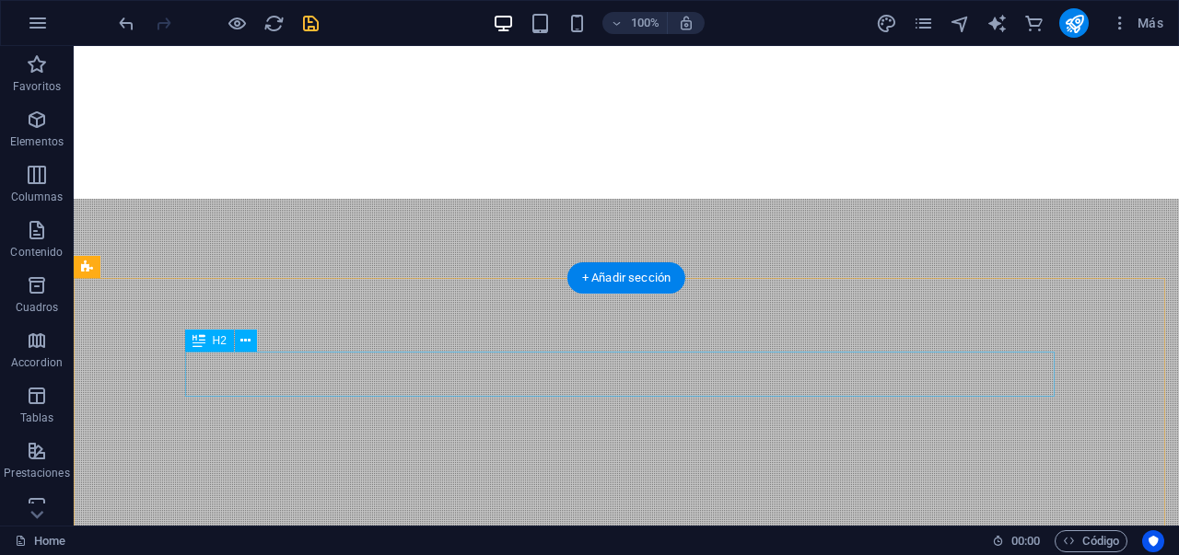
scroll to position [2270, 0]
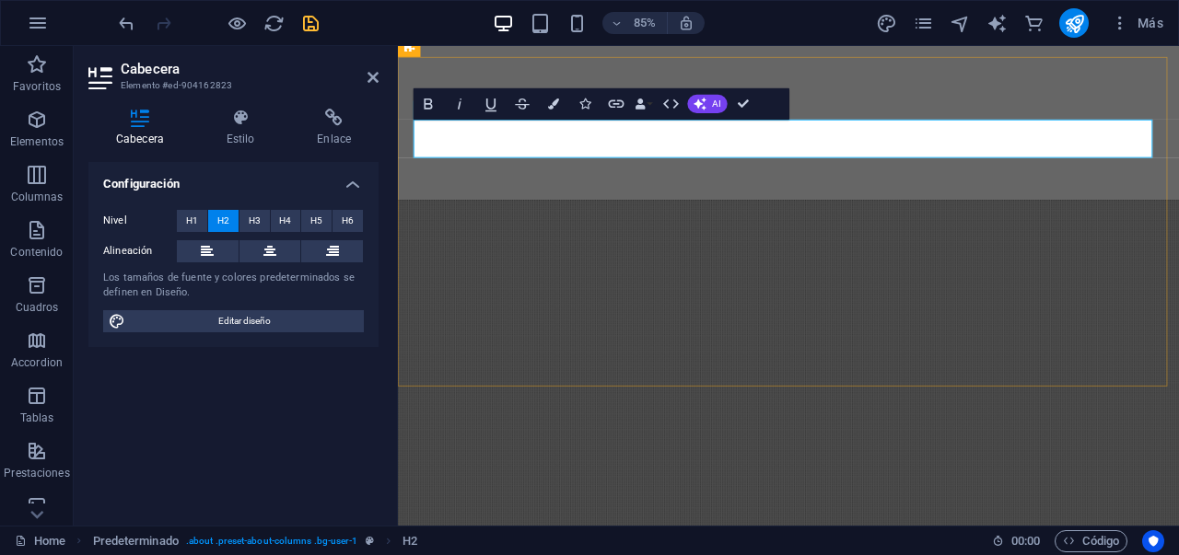
drag, startPoint x: 569, startPoint y: 158, endPoint x: 412, endPoint y: 160, distance: 157.5
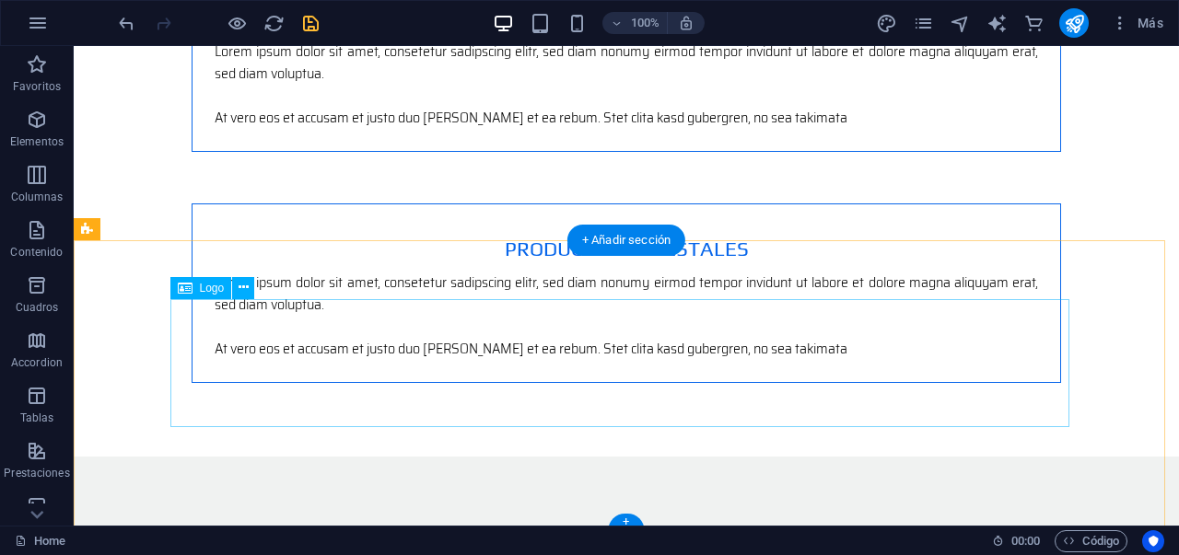
scroll to position [3351, 0]
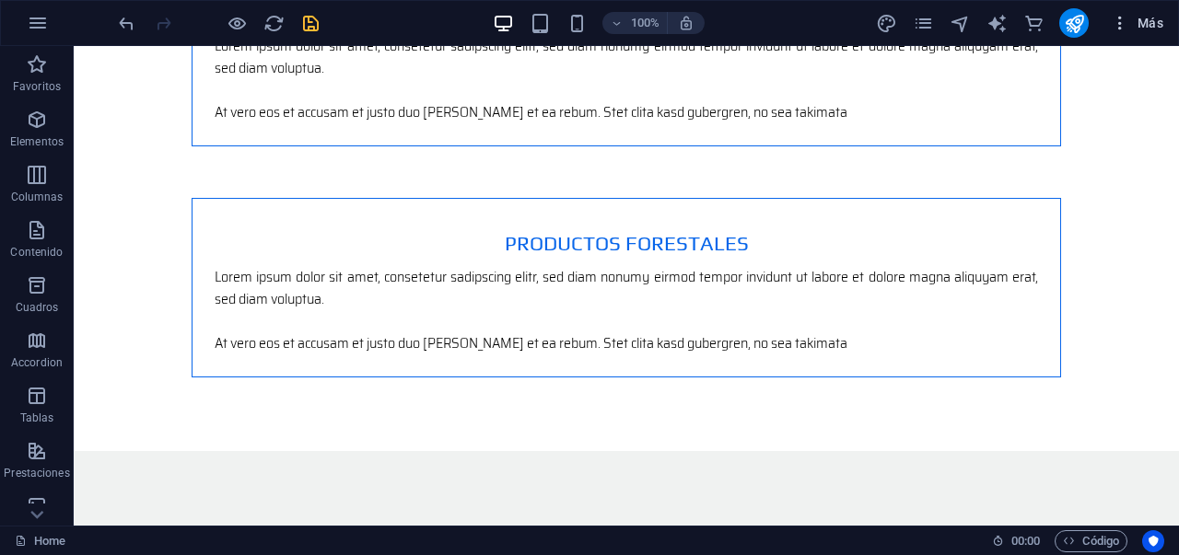
click at [0, 0] on icon "button" at bounding box center [0, 0] width 0 height 0
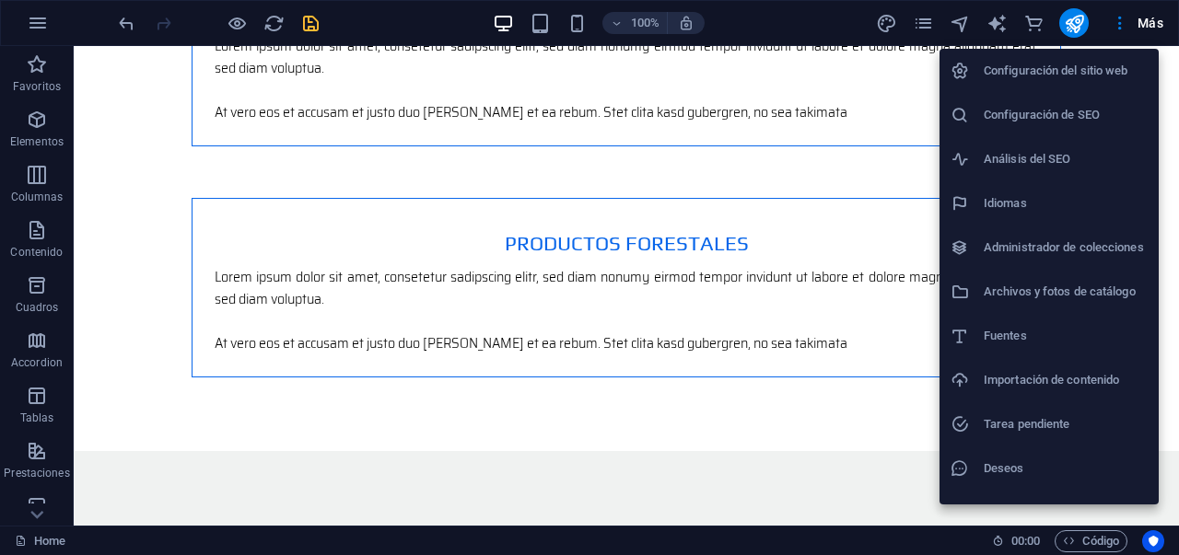
click at [992, 68] on h6 "Configuración del sitio web" at bounding box center [1066, 71] width 164 height 22
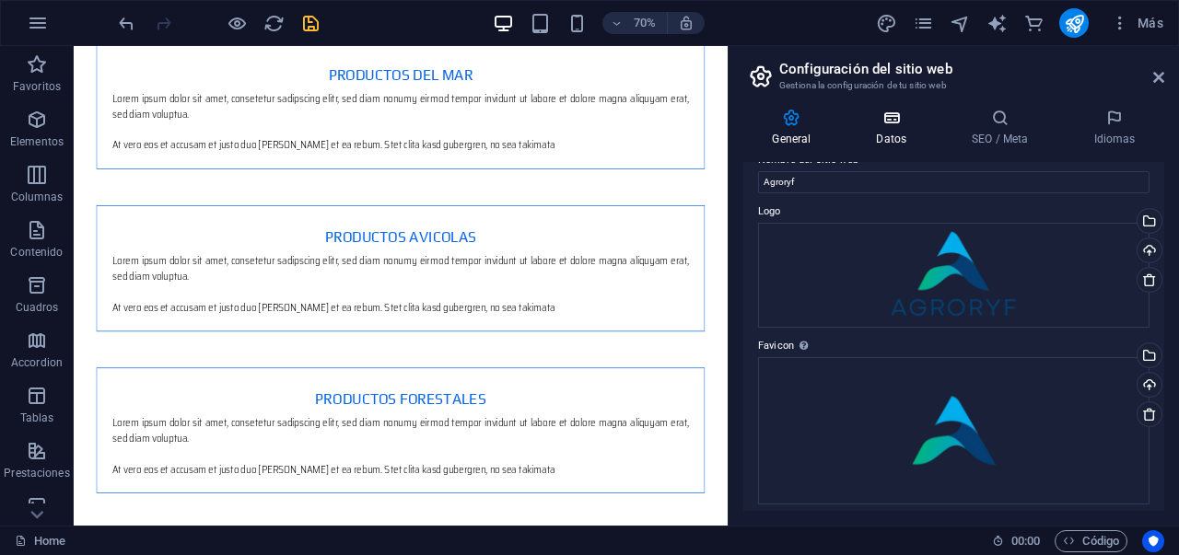
scroll to position [45, 0]
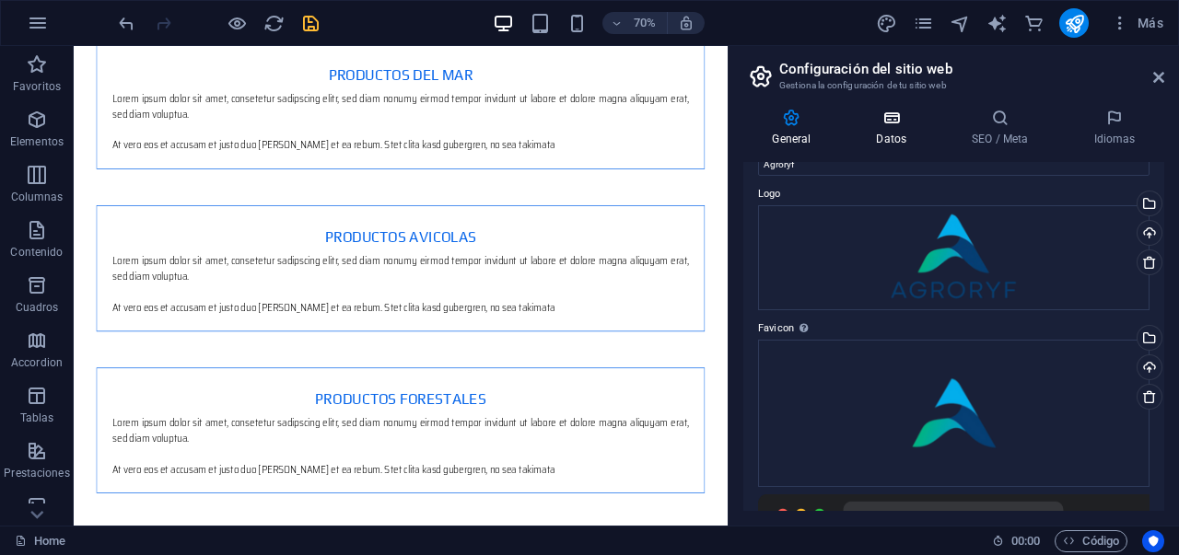
click at [901, 137] on h4 "Datos" at bounding box center [895, 128] width 96 height 39
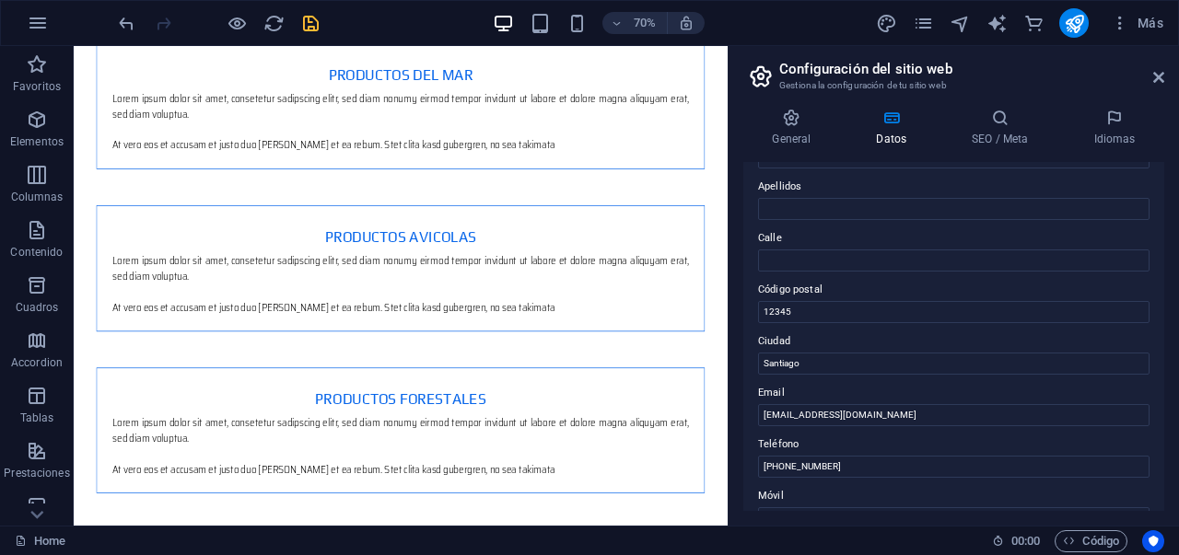
scroll to position [149, 0]
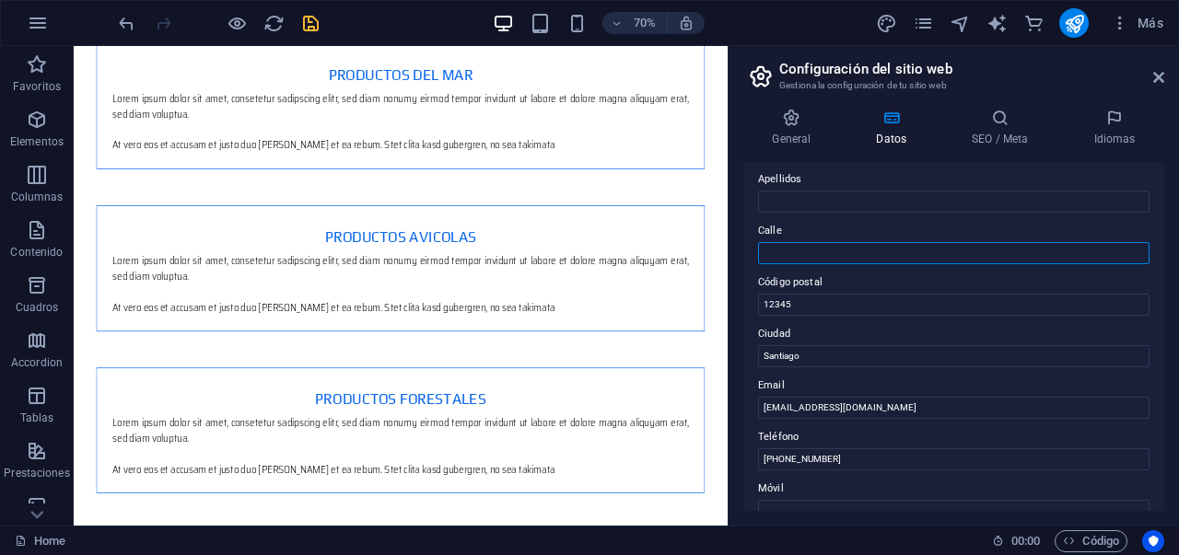
click at [817, 257] on input "Calle" at bounding box center [953, 253] width 391 height 22
type input "a"
click at [873, 255] on input "Av. Pdte. Kennedy 7440 vitacura" at bounding box center [953, 253] width 391 height 22
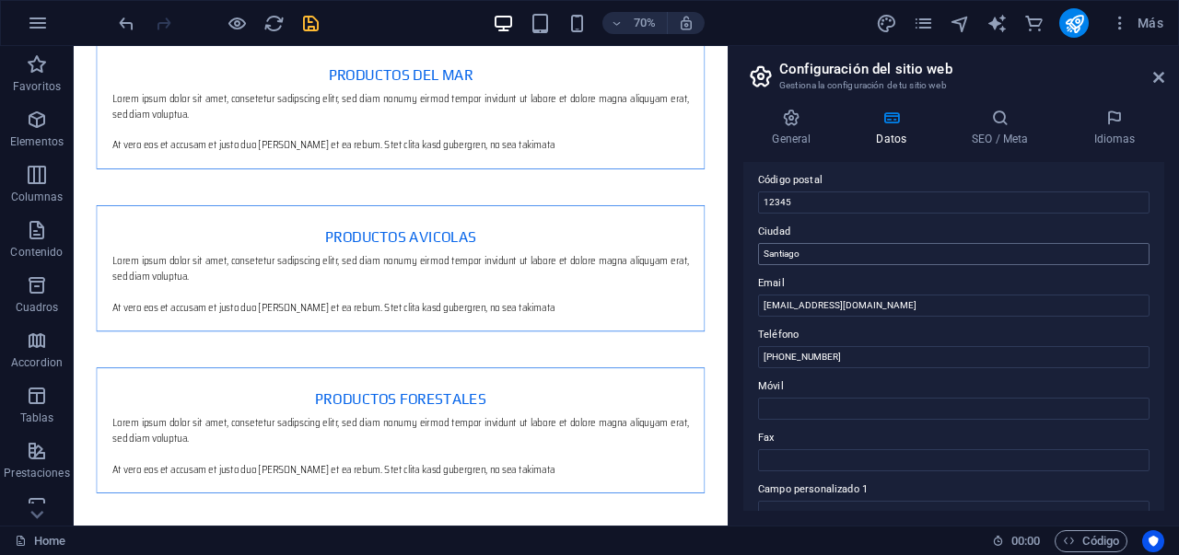
scroll to position [220, 0]
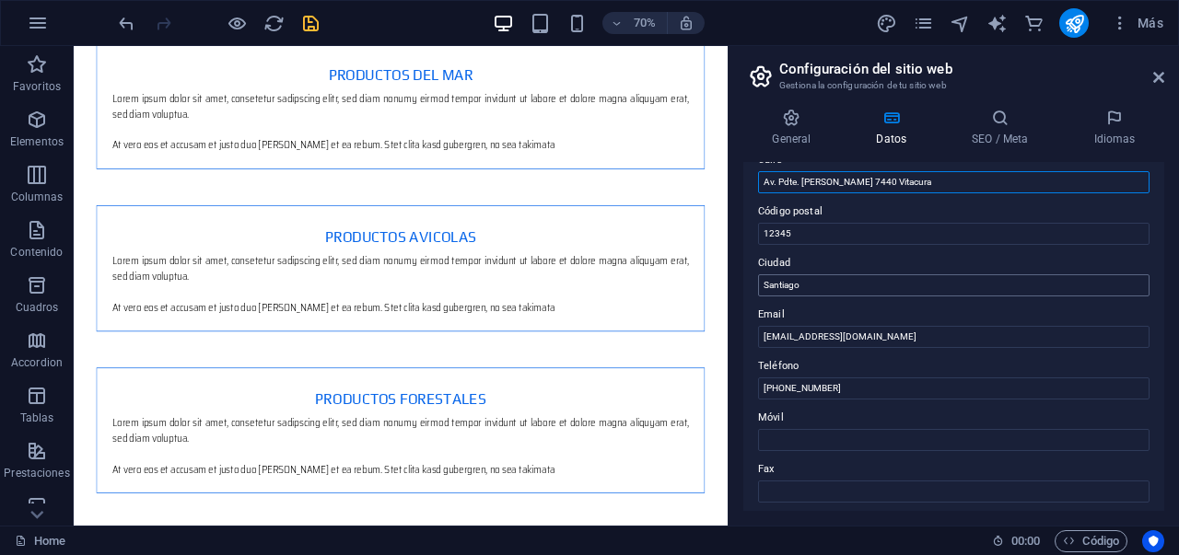
type input "Av. Pdte. Kennedy 7440 Vitacura"
click at [866, 288] on input "Santiago" at bounding box center [953, 286] width 391 height 22
click at [824, 288] on input "Santiago, Region Metropolitana" at bounding box center [953, 286] width 391 height 22
click at [943, 290] on input "Santiago, Región Metropolitana" at bounding box center [953, 286] width 391 height 22
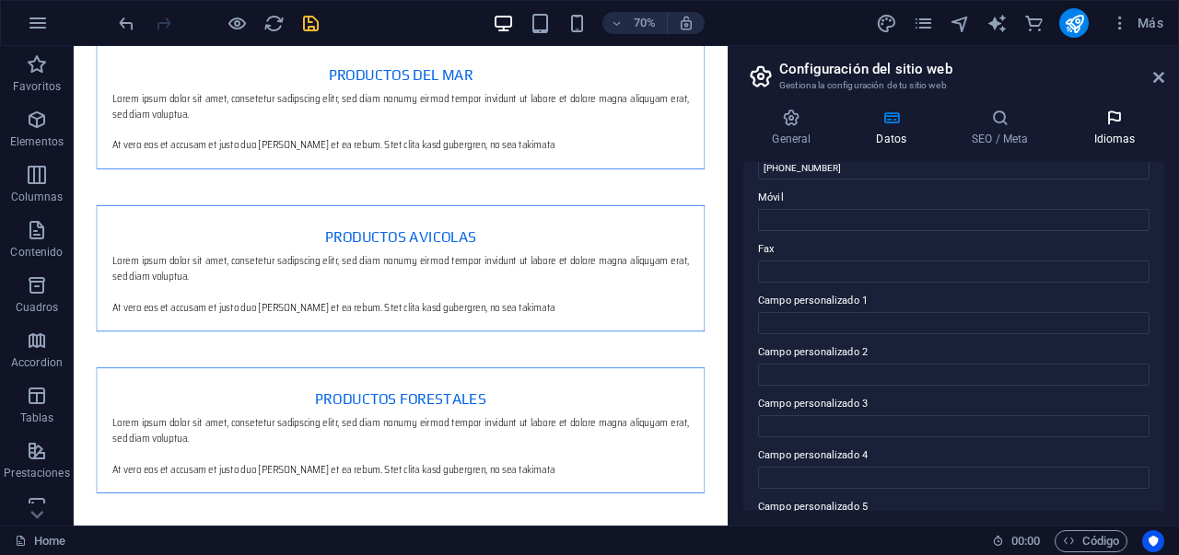
scroll to position [324, 0]
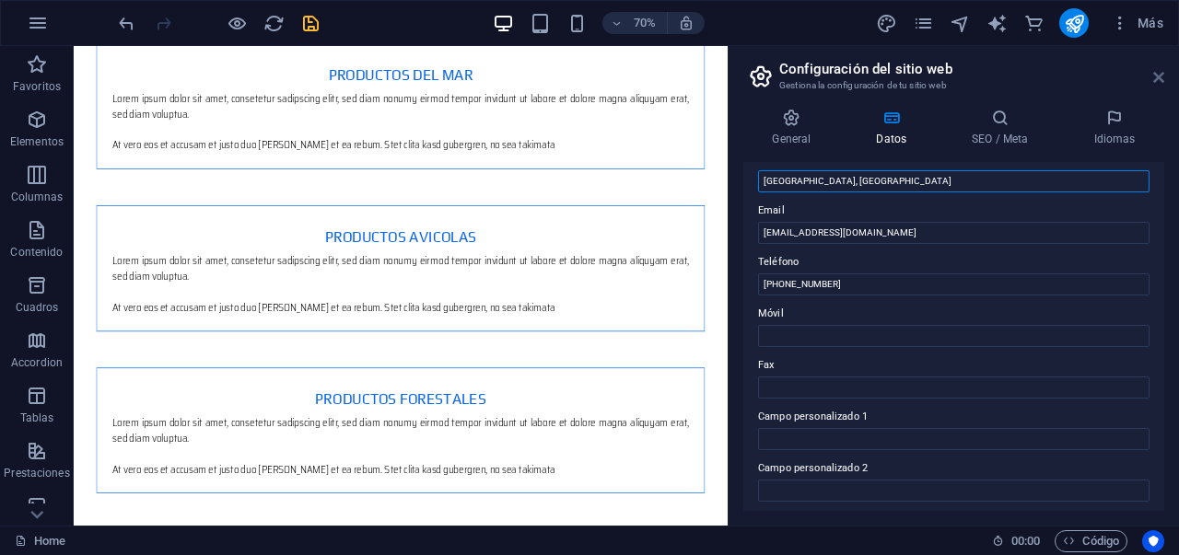
type input "Santiago, Región Metropolitana"
click at [1160, 72] on icon at bounding box center [1158, 77] width 11 height 15
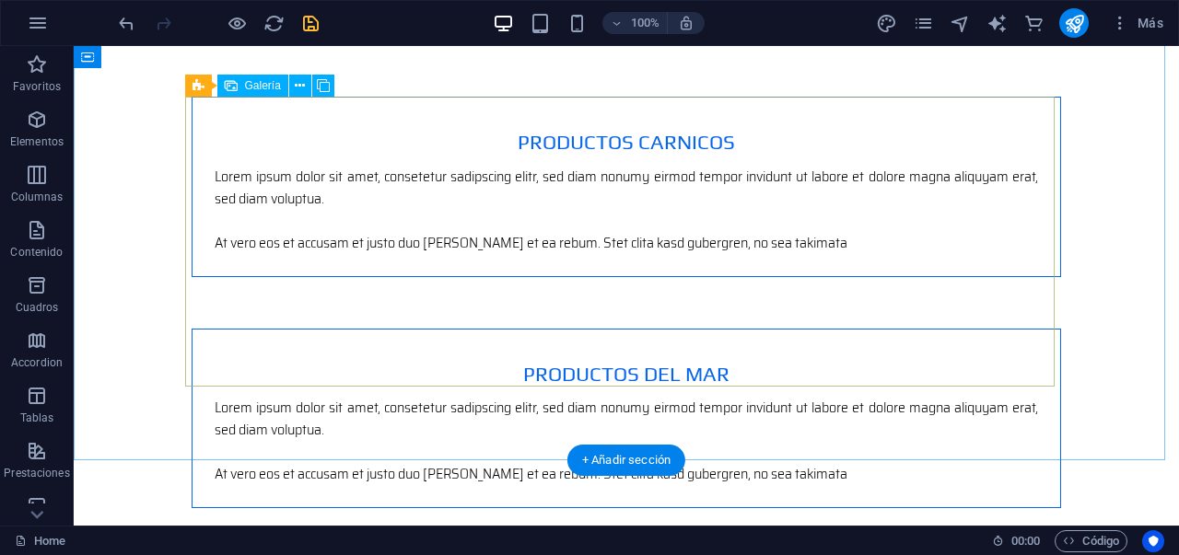
scroll to position [2753, 0]
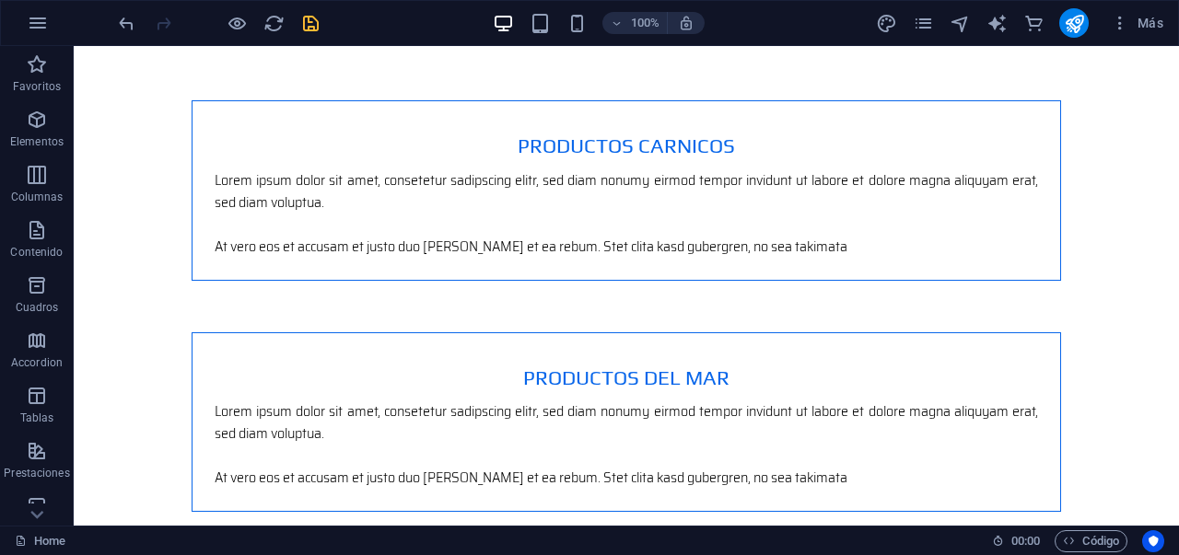
click at [317, 27] on icon "save" at bounding box center [310, 23] width 21 height 21
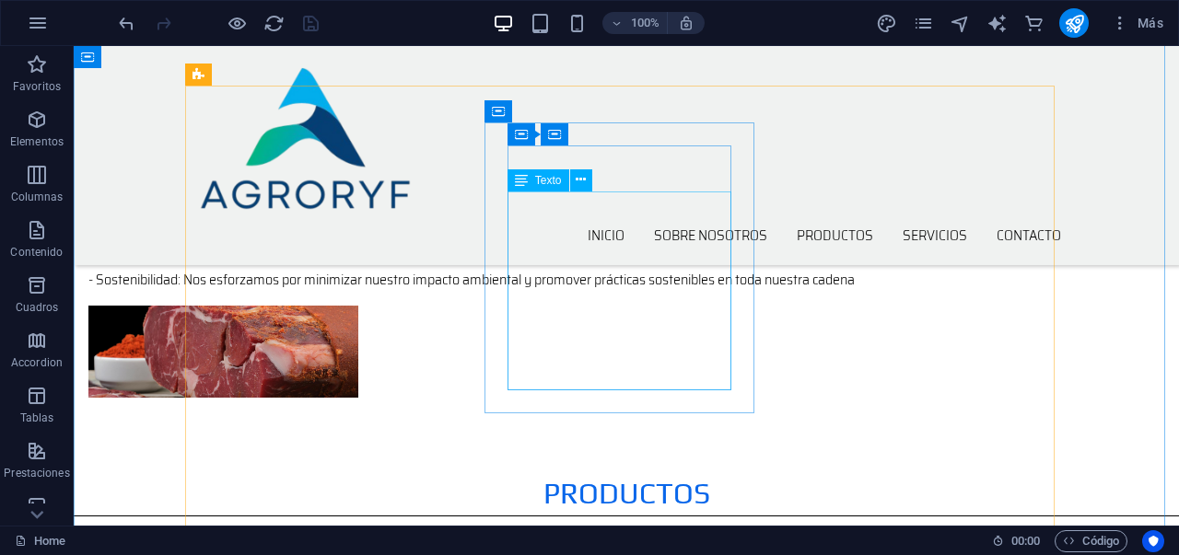
scroll to position [1595, 0]
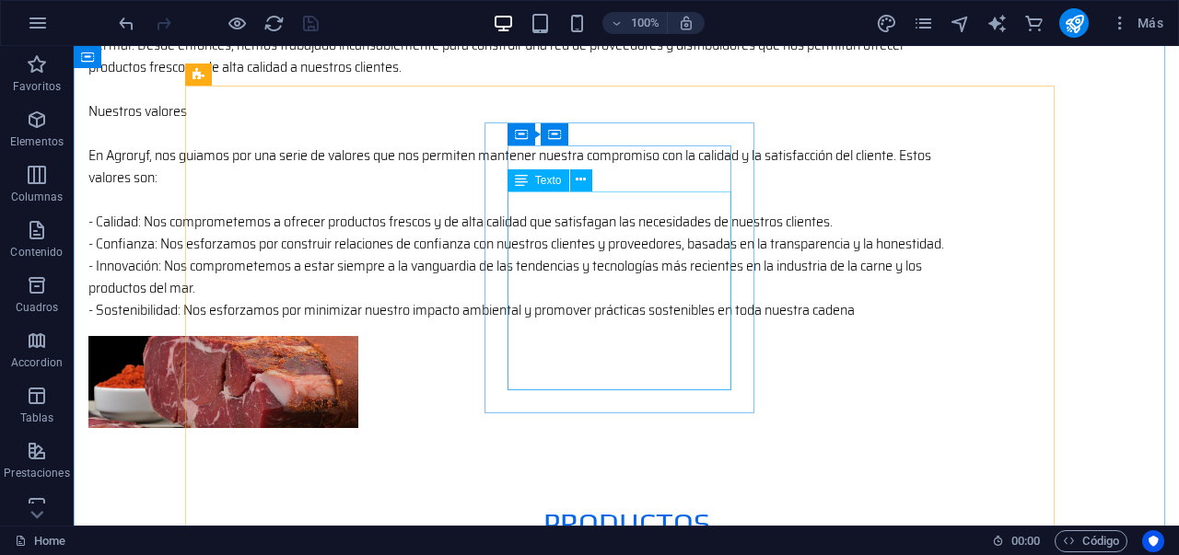
click at [561, 192] on div "Texto" at bounding box center [556, 180] width 97 height 23
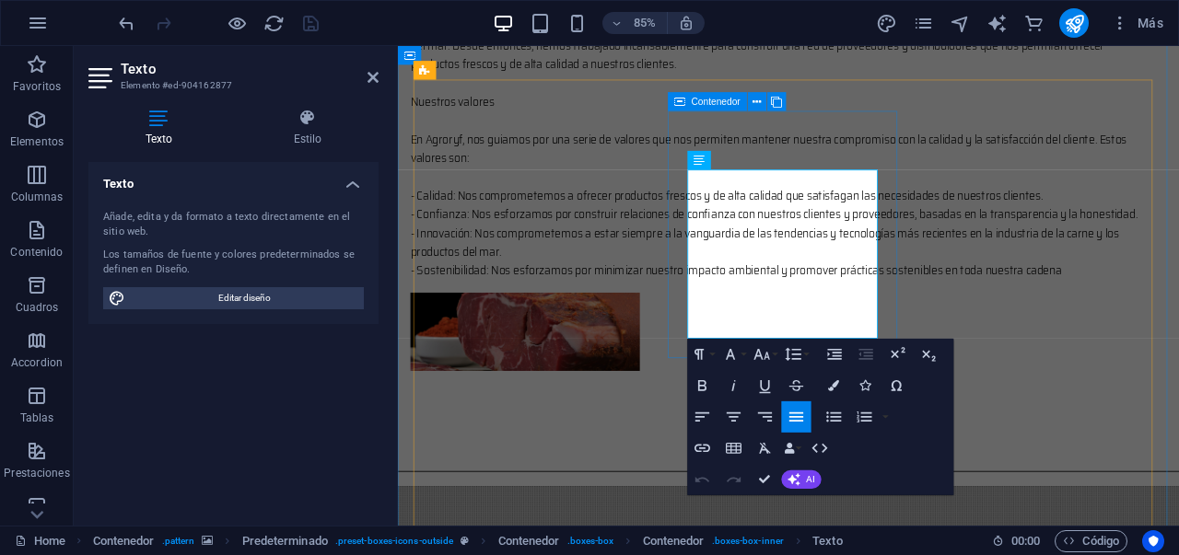
drag, startPoint x: 913, startPoint y: 380, endPoint x: 734, endPoint y: 209, distance: 246.9
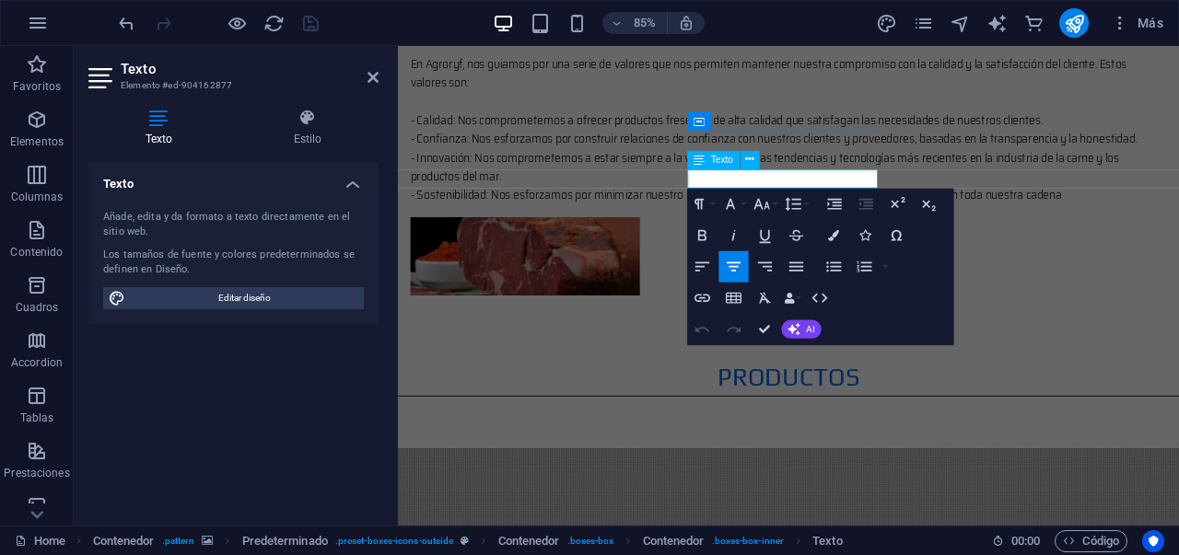
scroll to position [1606, 0]
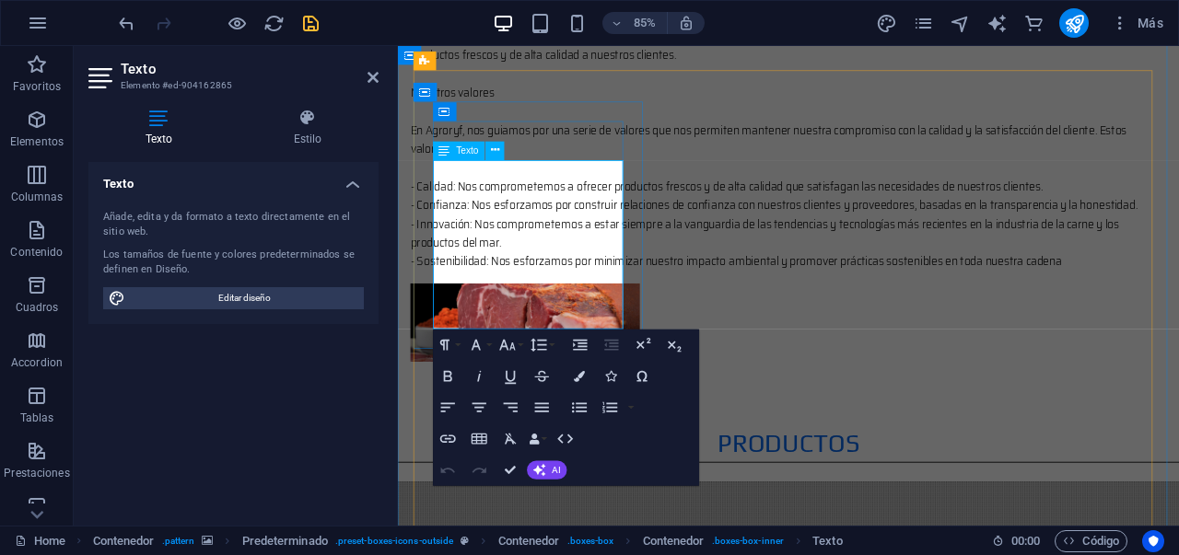
drag, startPoint x: 621, startPoint y: 369, endPoint x: 434, endPoint y: 196, distance: 254.9
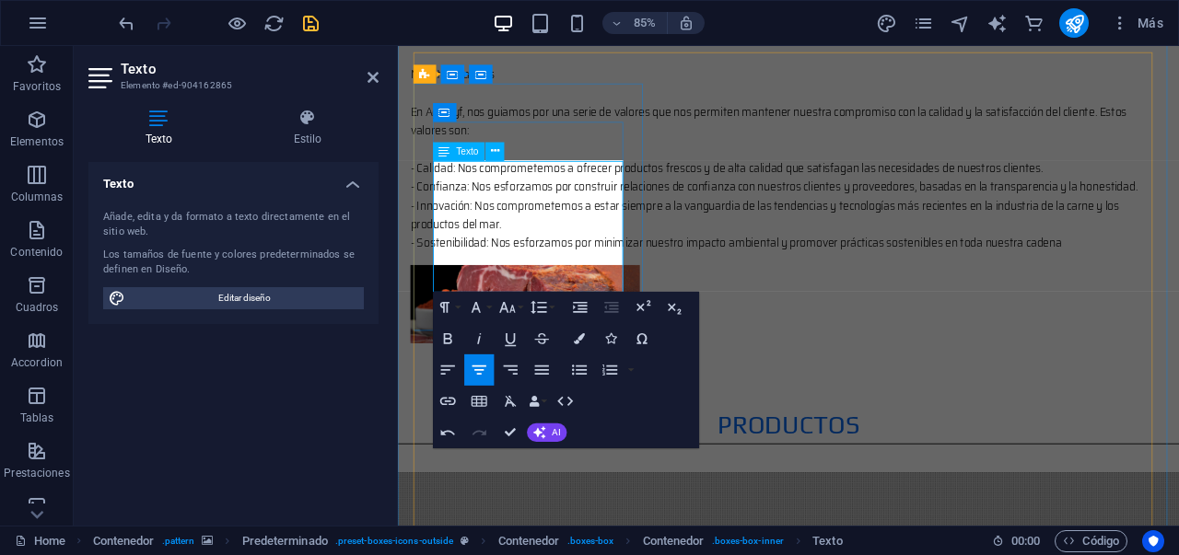
scroll to position [1629, 0]
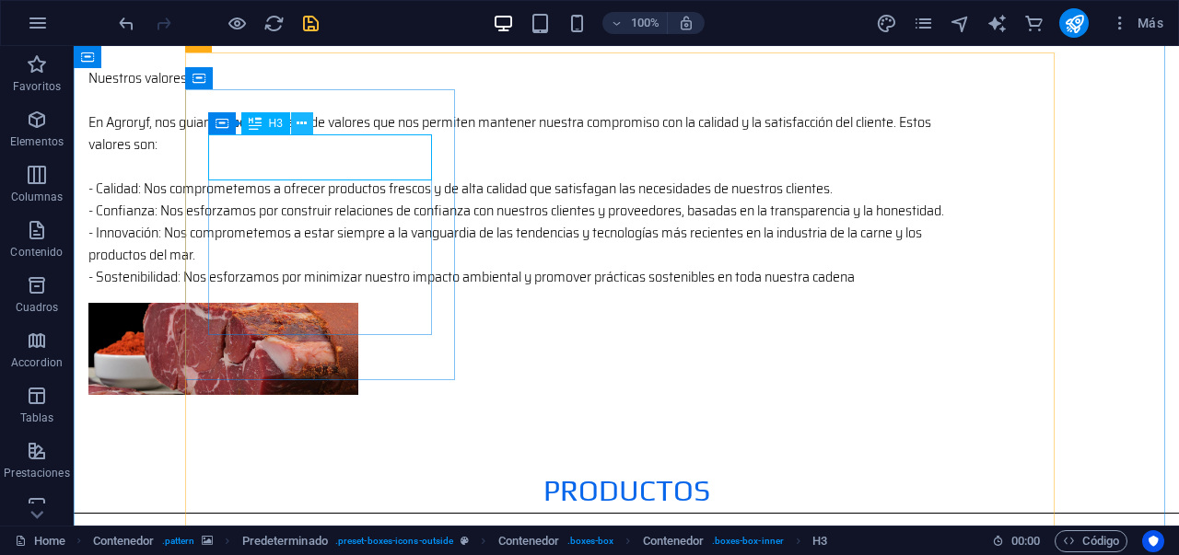
click at [301, 132] on icon at bounding box center [302, 123] width 10 height 19
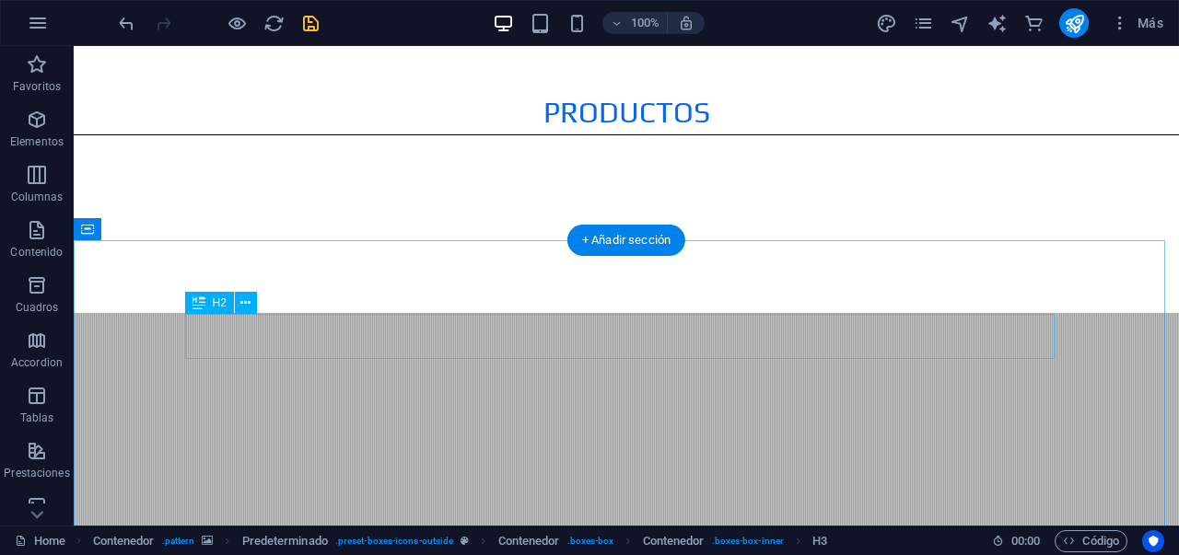
scroll to position [2476, 0]
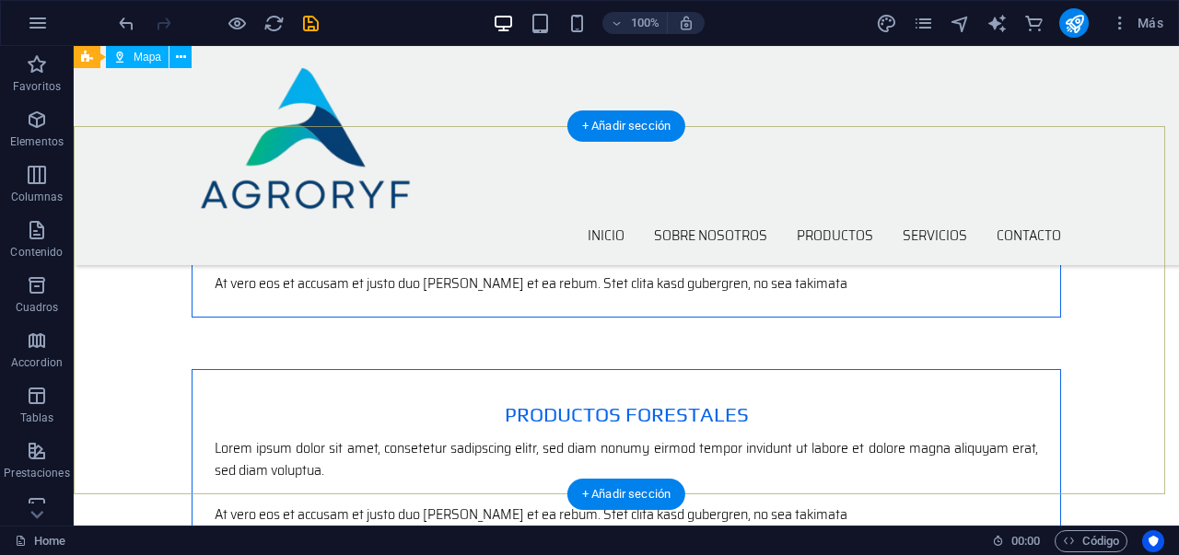
scroll to position [3023, 0]
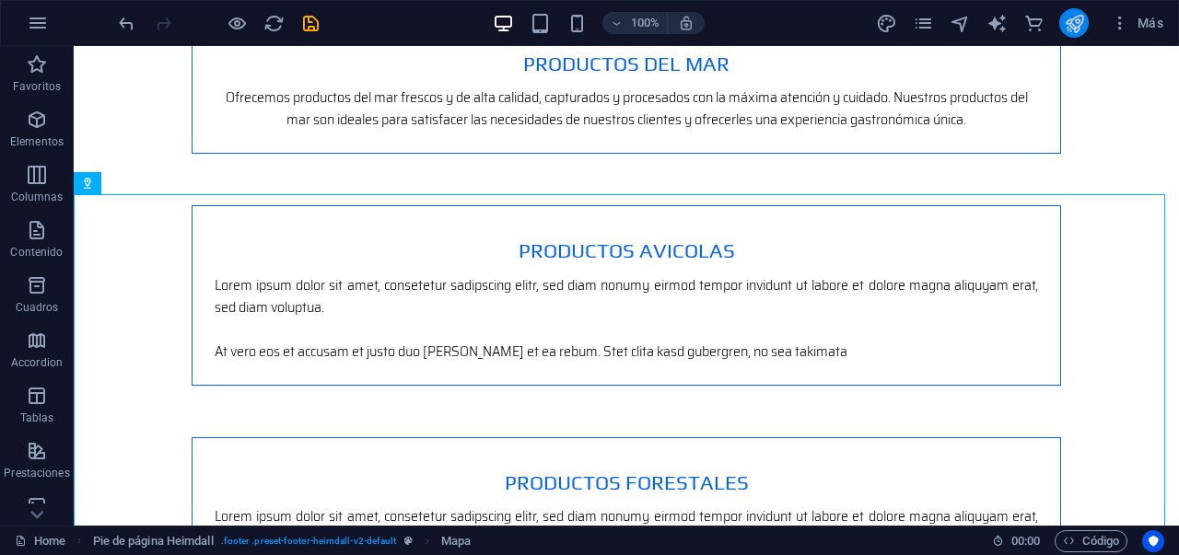
click at [0, 0] on icon "publish" at bounding box center [0, 0] width 0 height 0
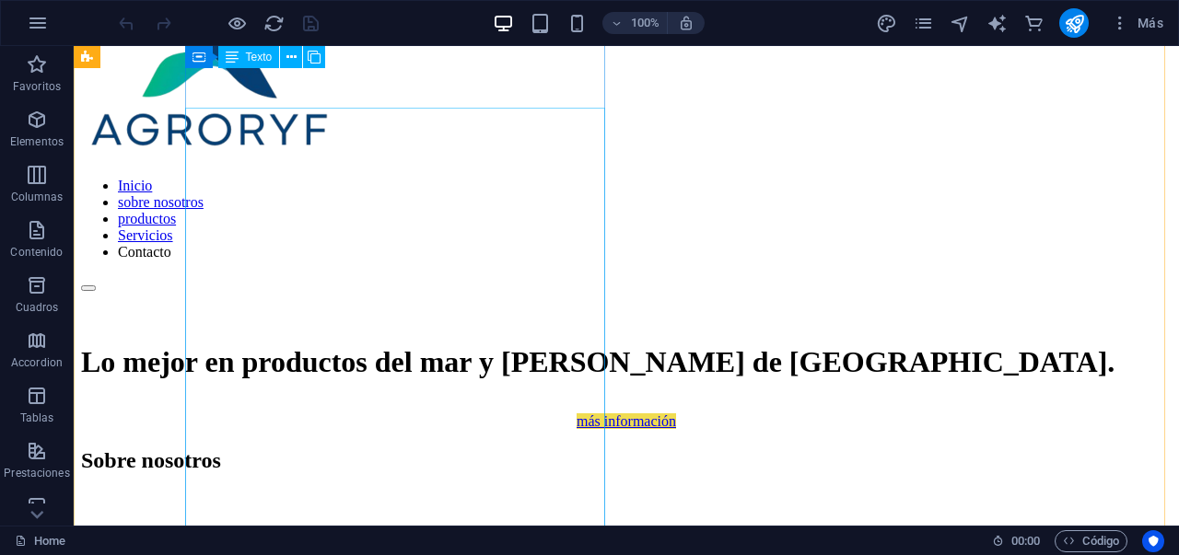
scroll to position [718, 0]
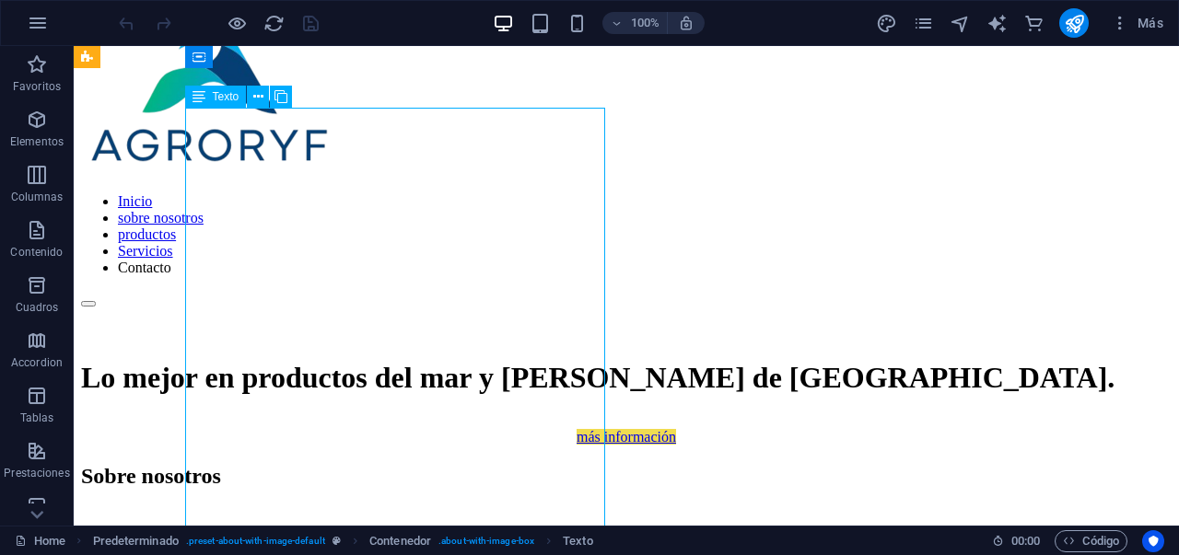
click at [357, 270] on div "Arrastra aquí para reemplazar el contenido existente. Si quieres crear un eleme…" at bounding box center [626, 286] width 1105 height 480
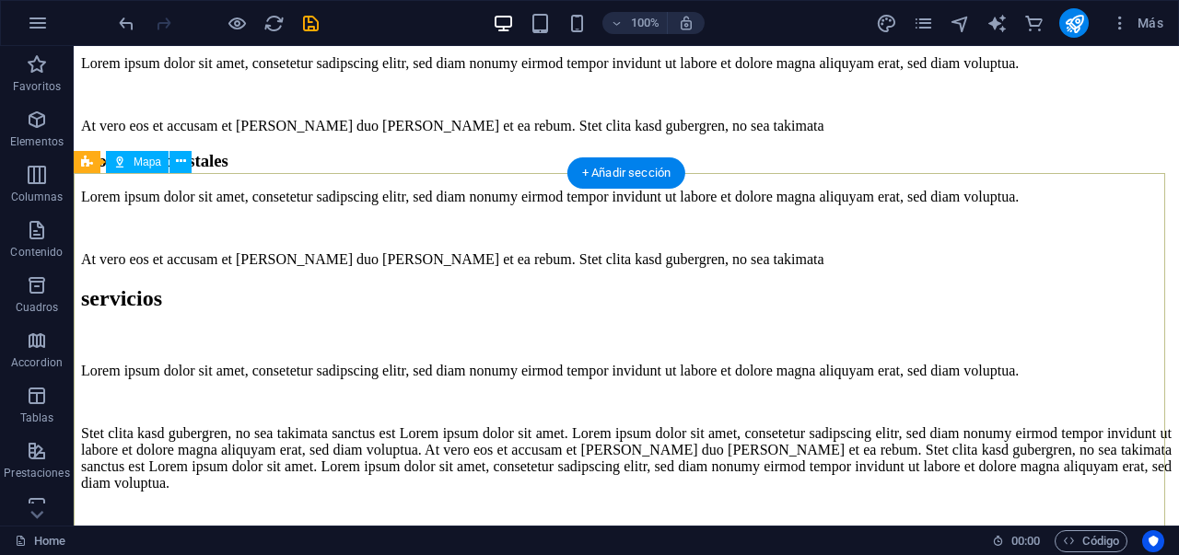
scroll to position [3351, 0]
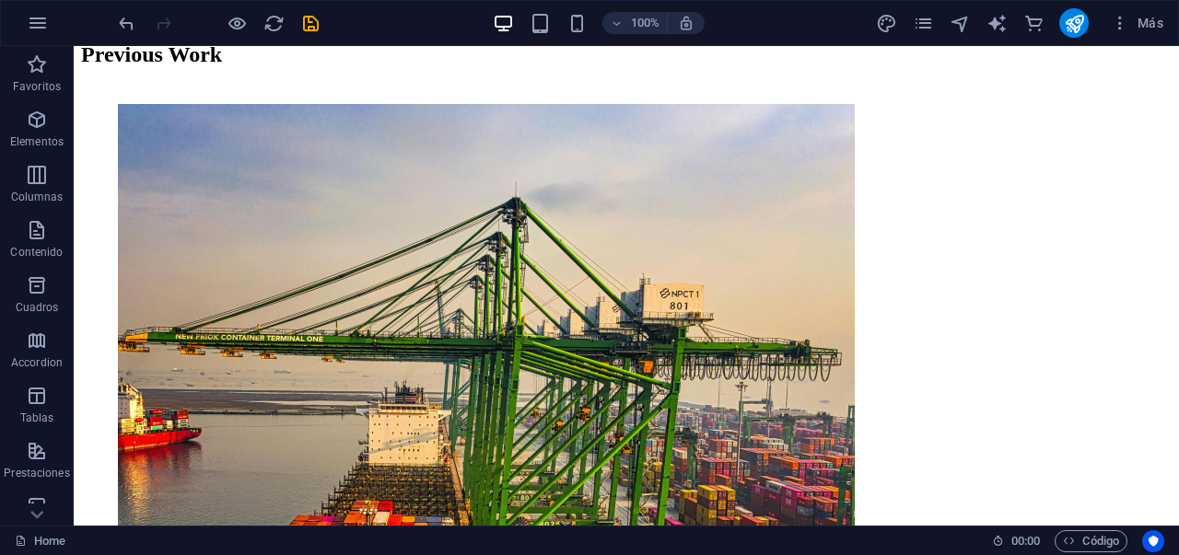
click at [294, 29] on div at bounding box center [218, 22] width 206 height 29
